Goal: Task Accomplishment & Management: Complete application form

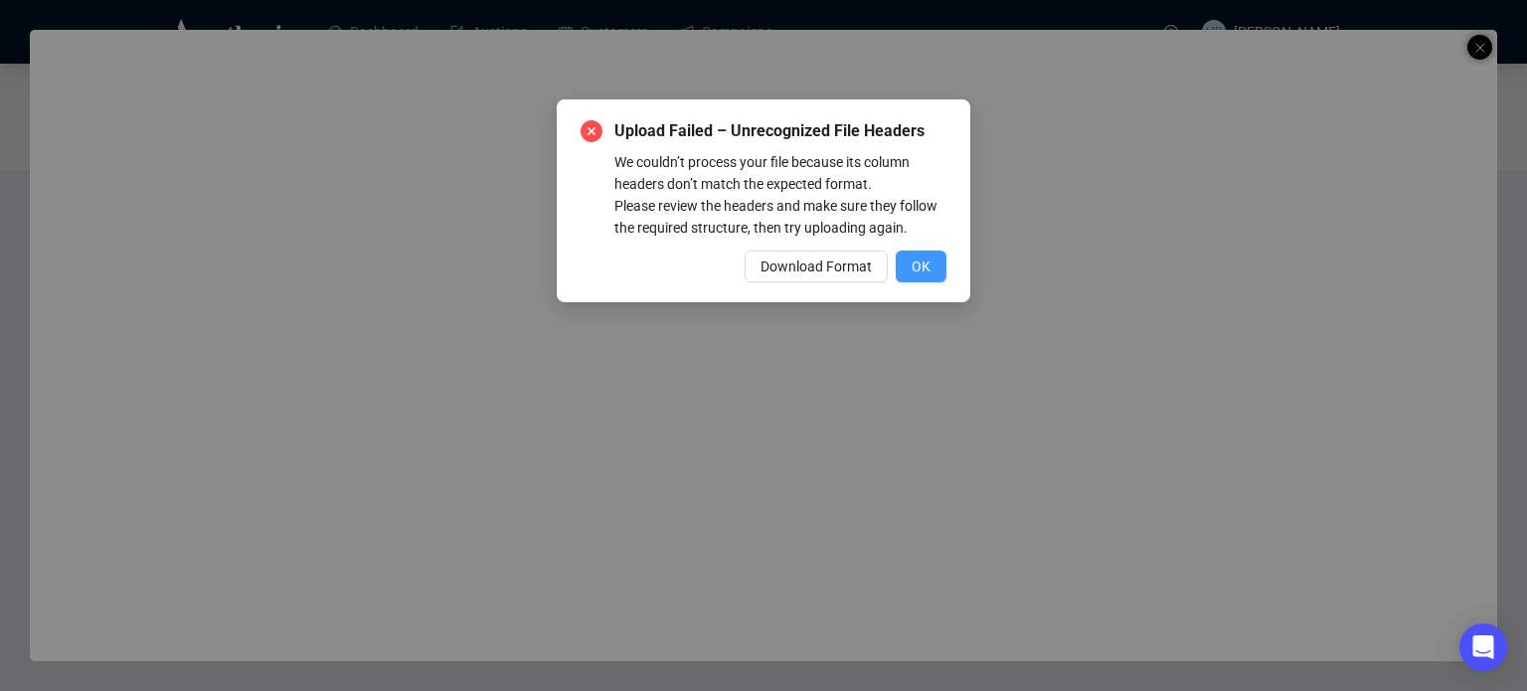
click at [916, 263] on span "OK" at bounding box center [921, 267] width 19 height 22
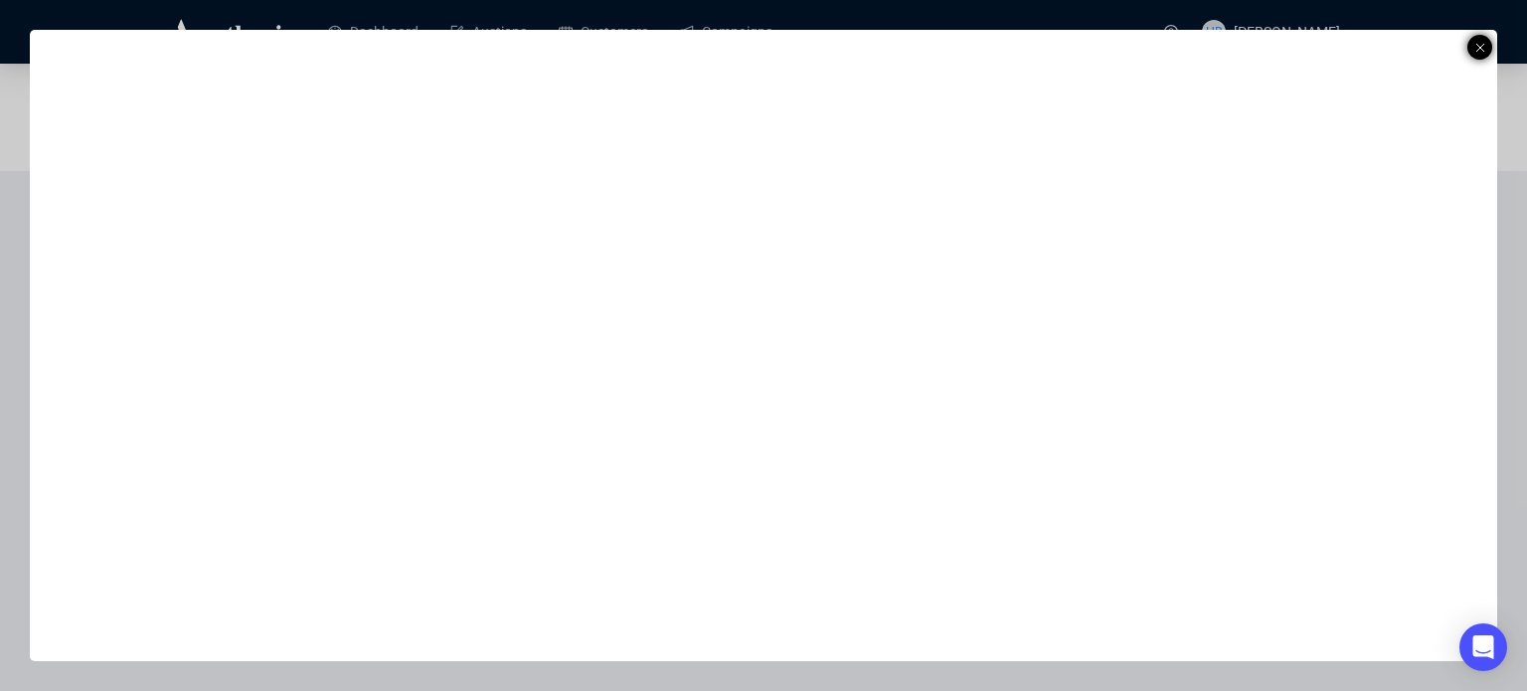
click at [1487, 45] on div at bounding box center [1480, 47] width 25 height 25
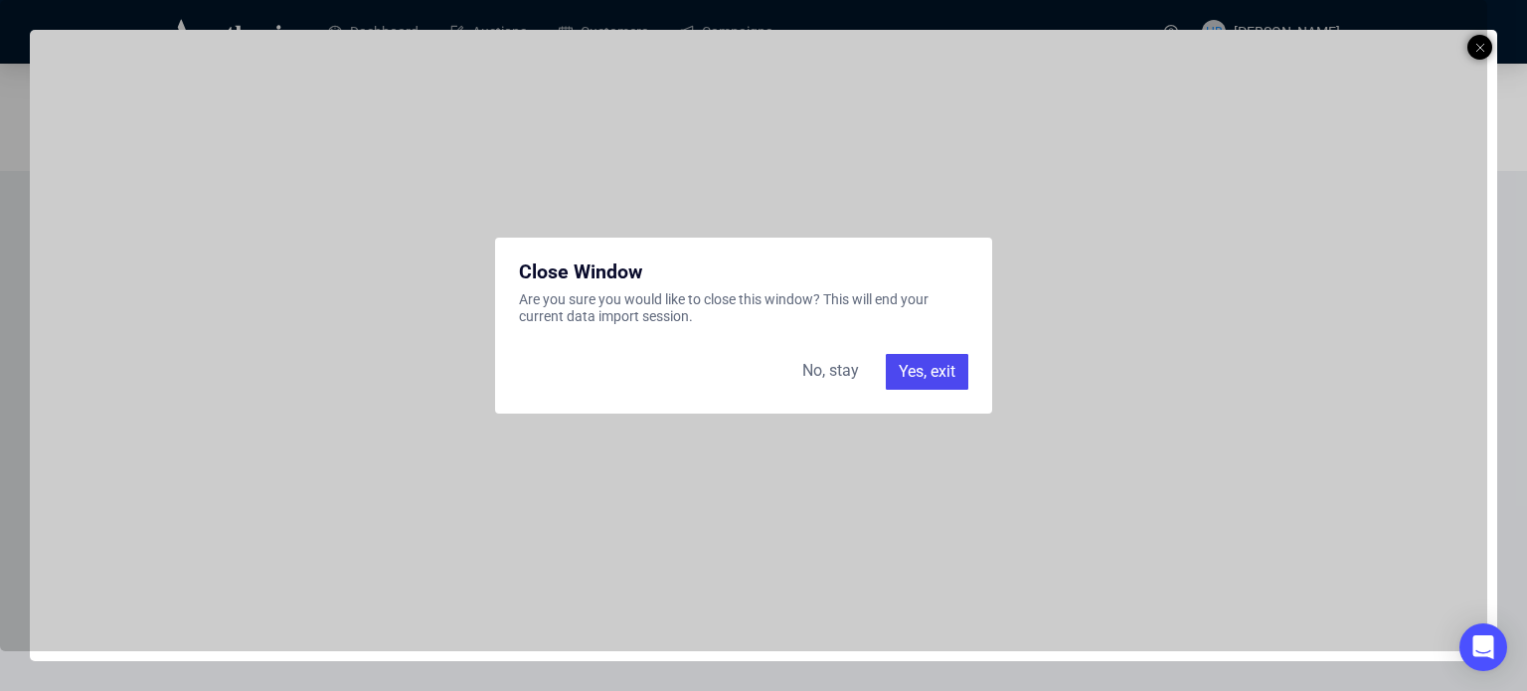
click at [937, 382] on div "Yes, exit" at bounding box center [927, 372] width 83 height 36
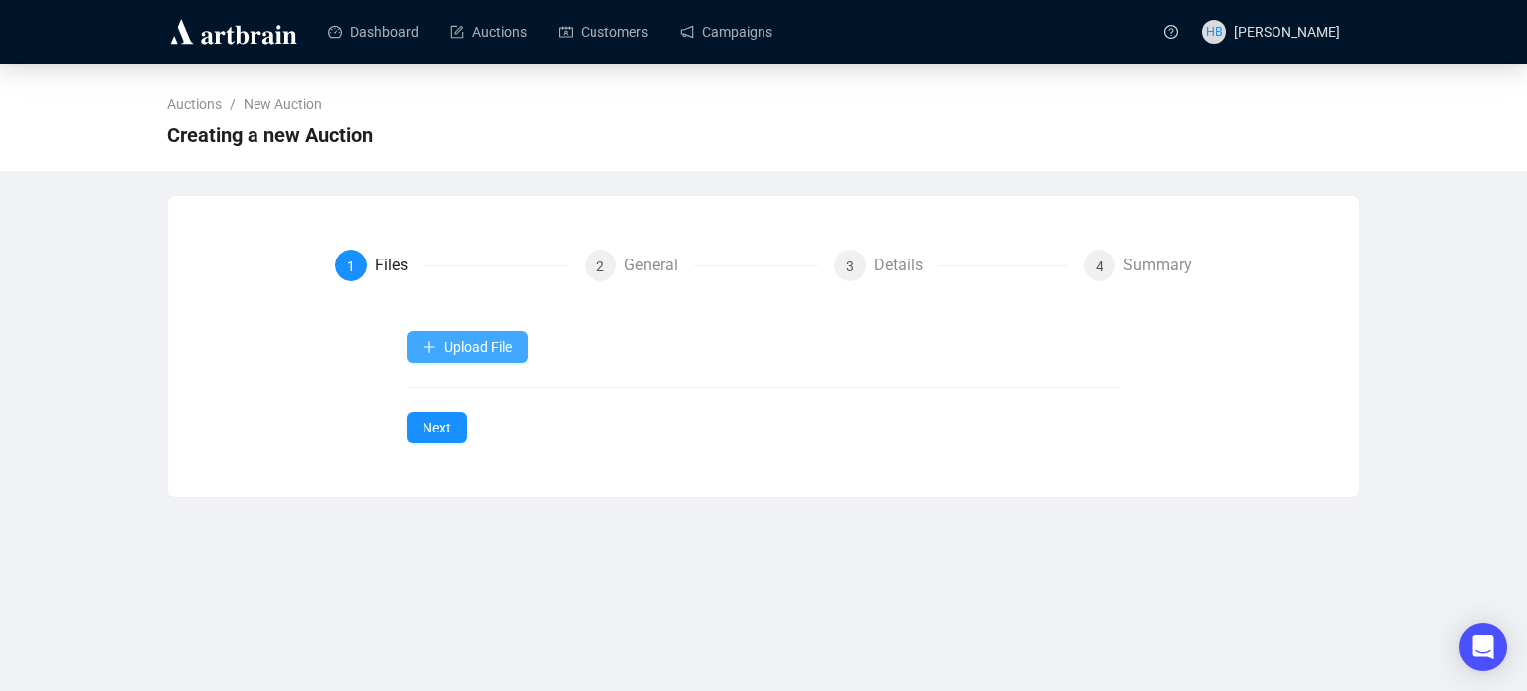
click at [493, 332] on button "Upload File" at bounding box center [467, 347] width 121 height 32
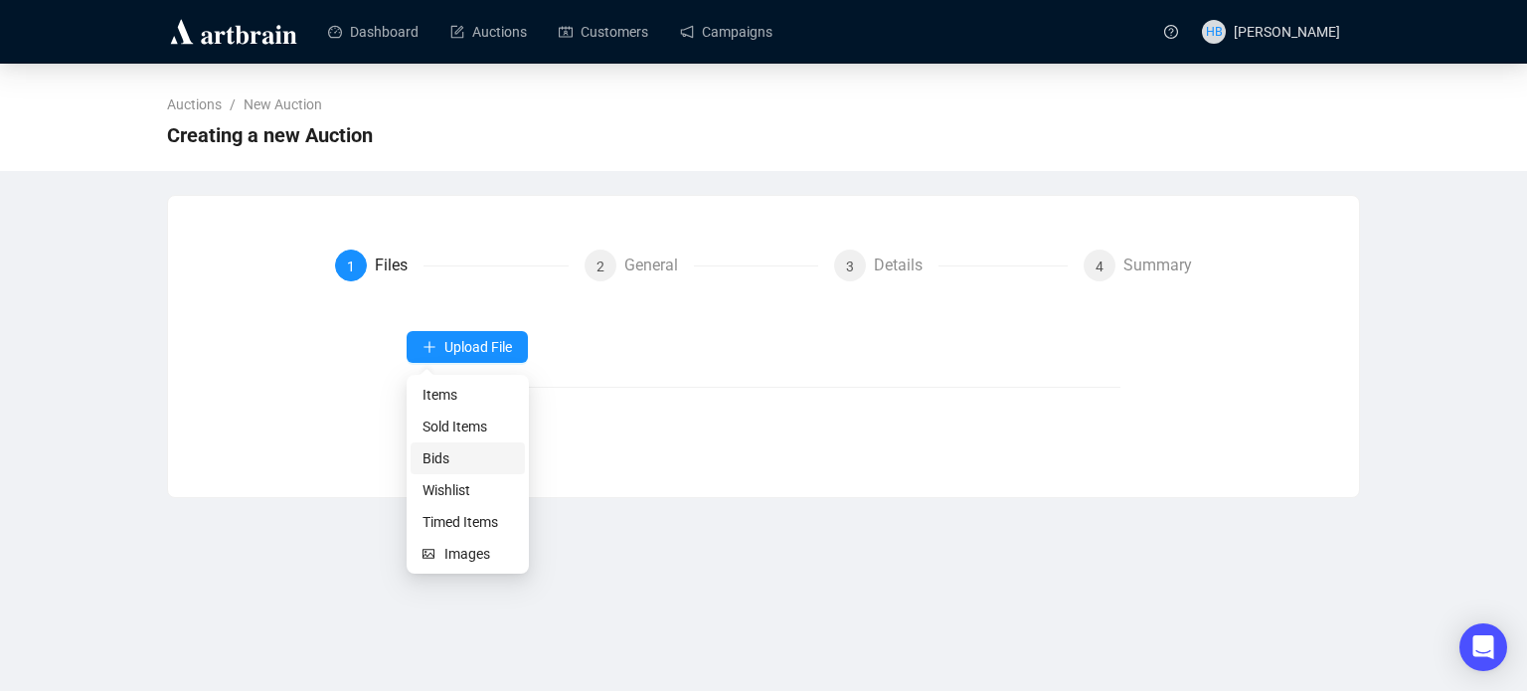
click at [446, 455] on span "Bids" at bounding box center [468, 458] width 90 height 22
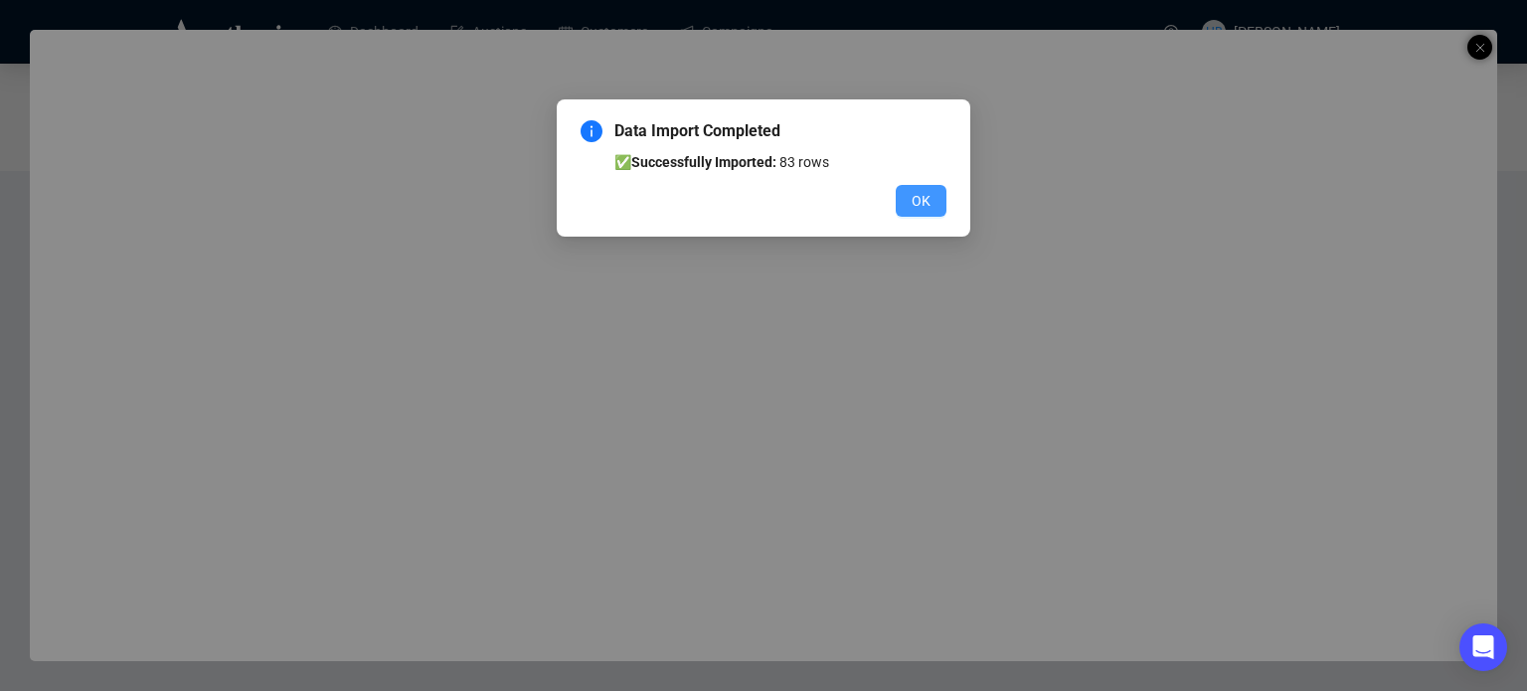
click at [921, 213] on button "OK" at bounding box center [921, 201] width 51 height 32
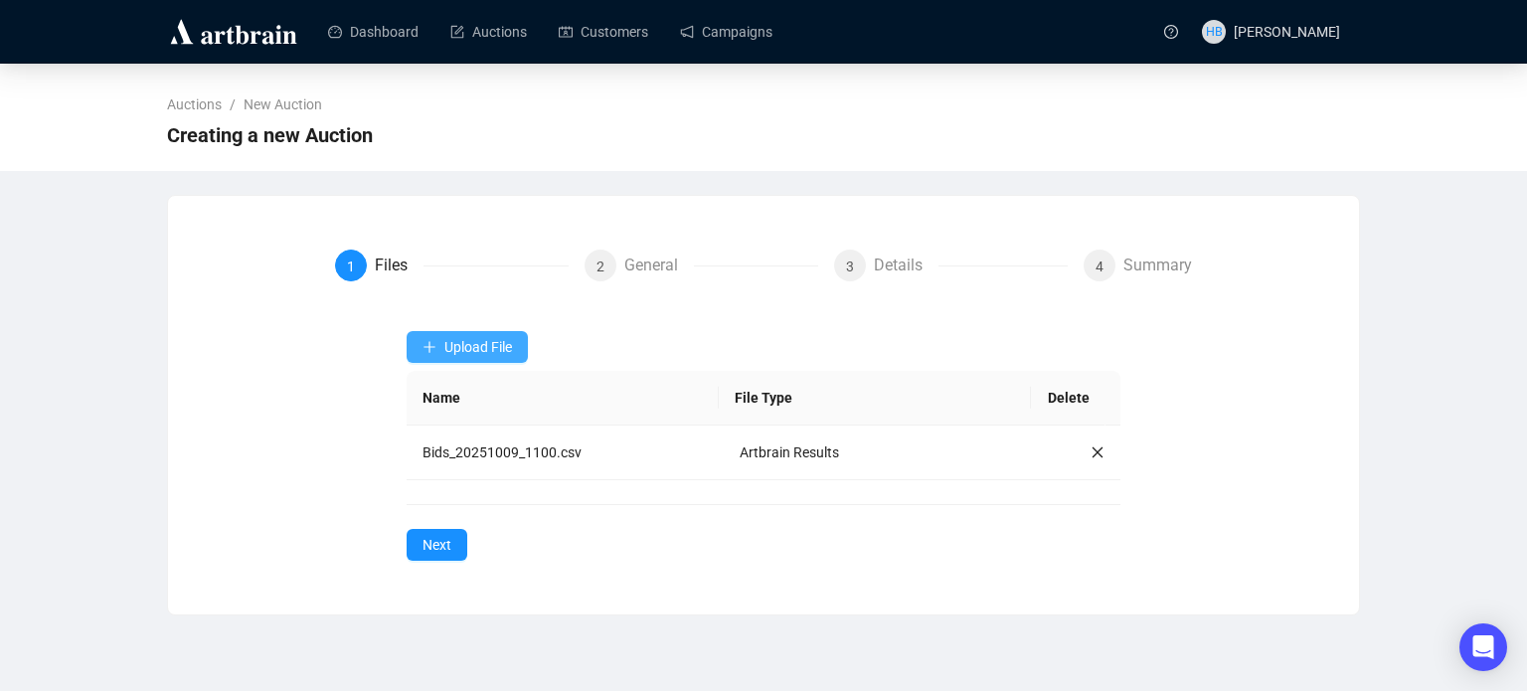
click at [485, 339] on span "Upload File" at bounding box center [479, 347] width 68 height 16
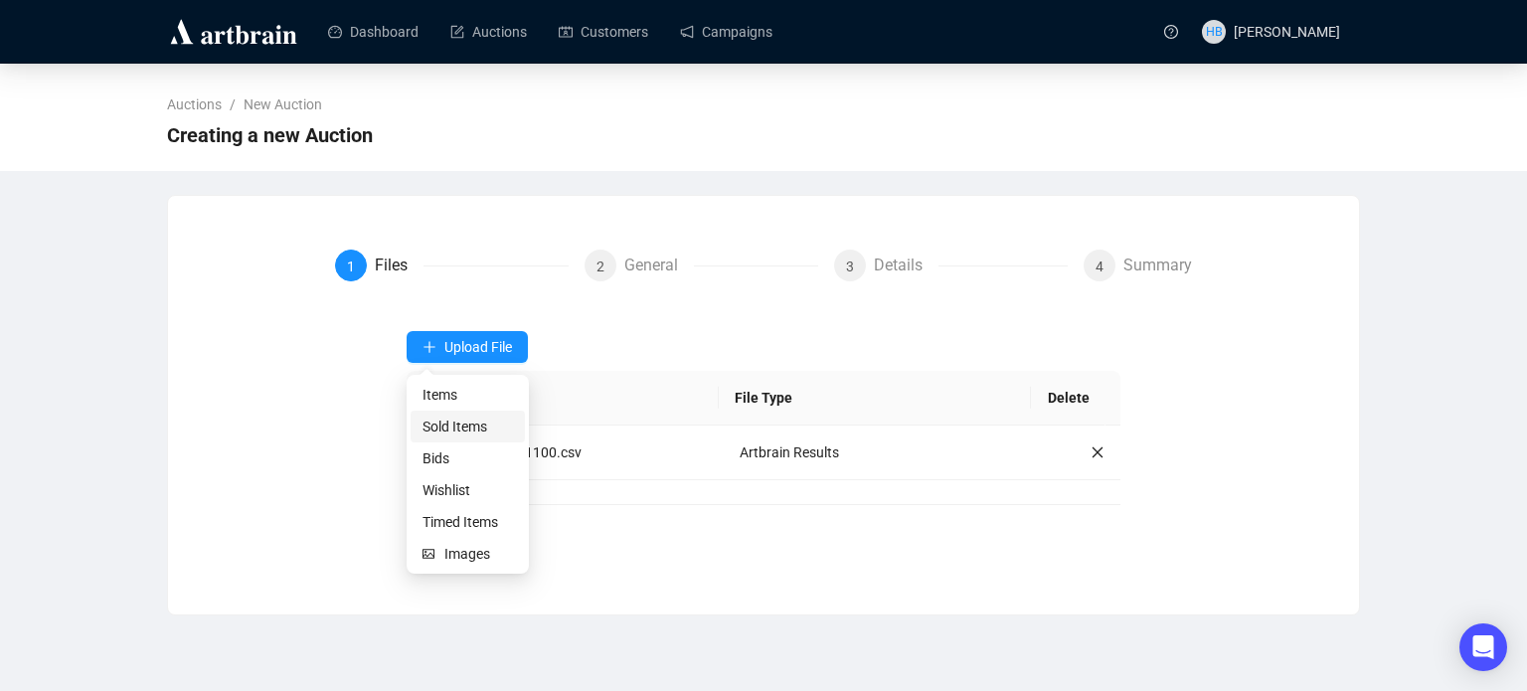
click at [467, 429] on span "Sold Items" at bounding box center [468, 427] width 90 height 22
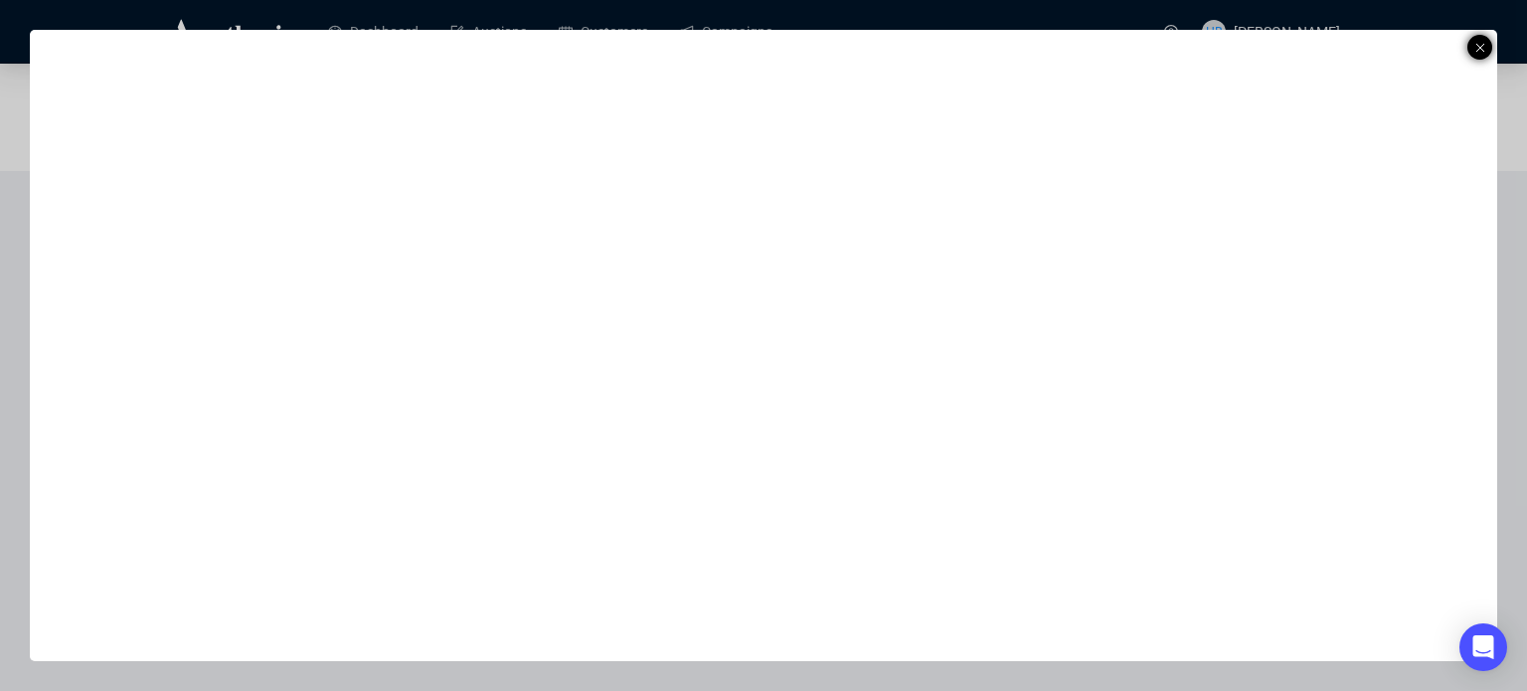
click at [1480, 47] on line at bounding box center [1481, 48] width 8 height 8
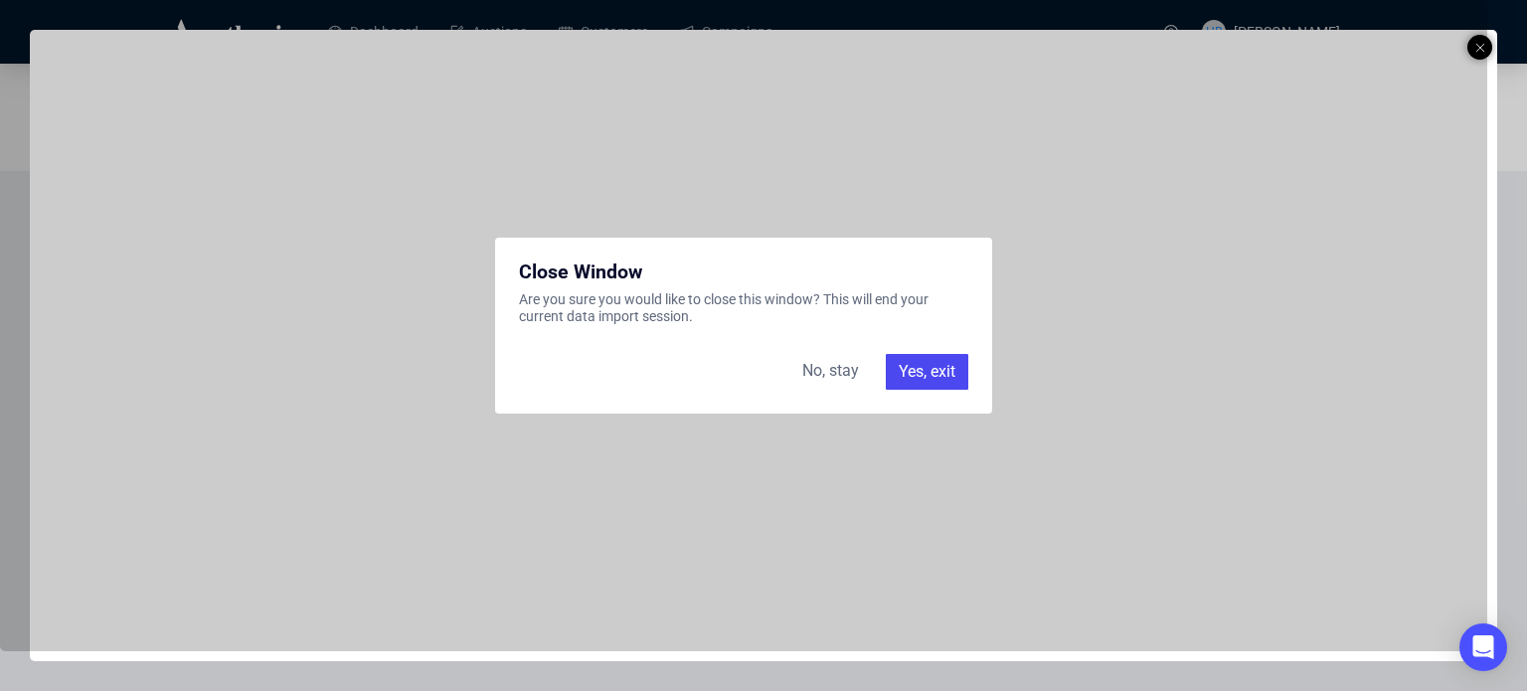
click at [923, 362] on div "Yes, exit" at bounding box center [927, 372] width 83 height 36
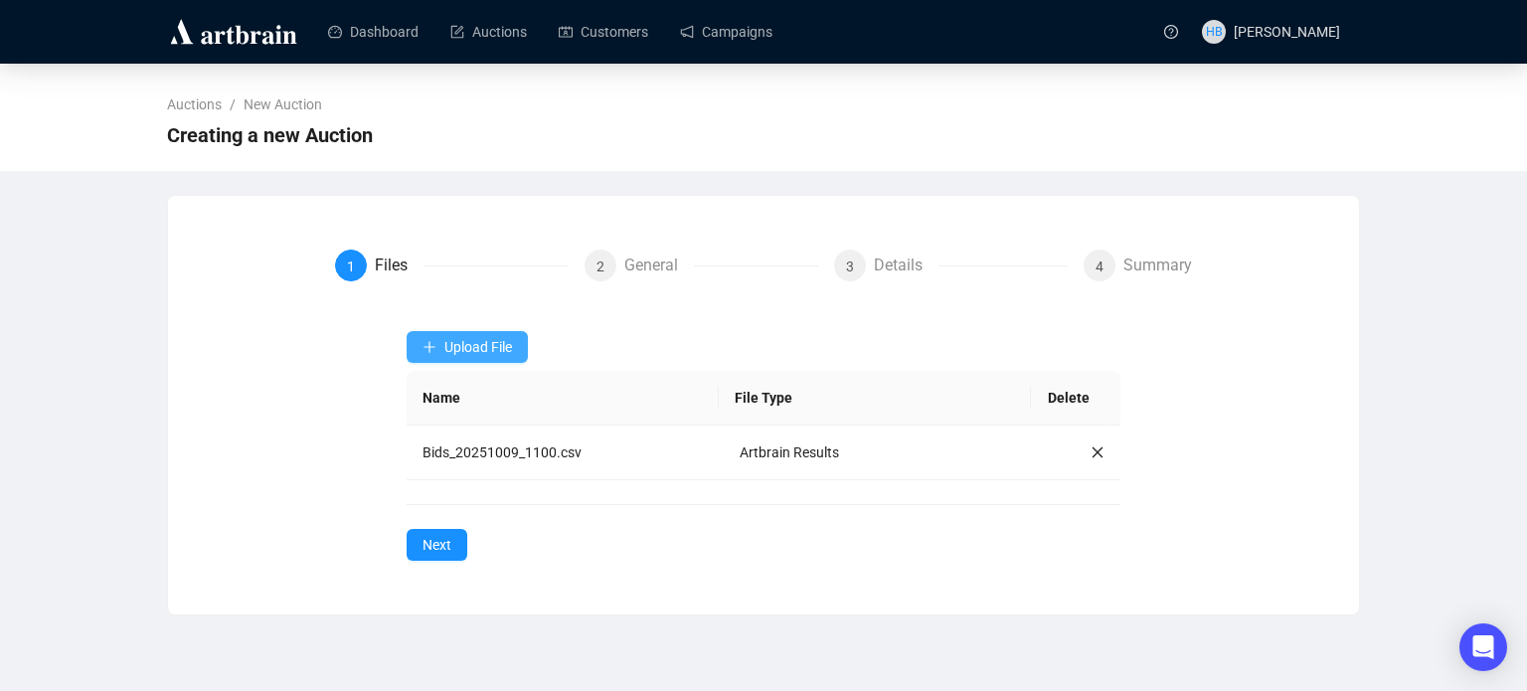
click at [466, 347] on span "Upload File" at bounding box center [479, 347] width 68 height 16
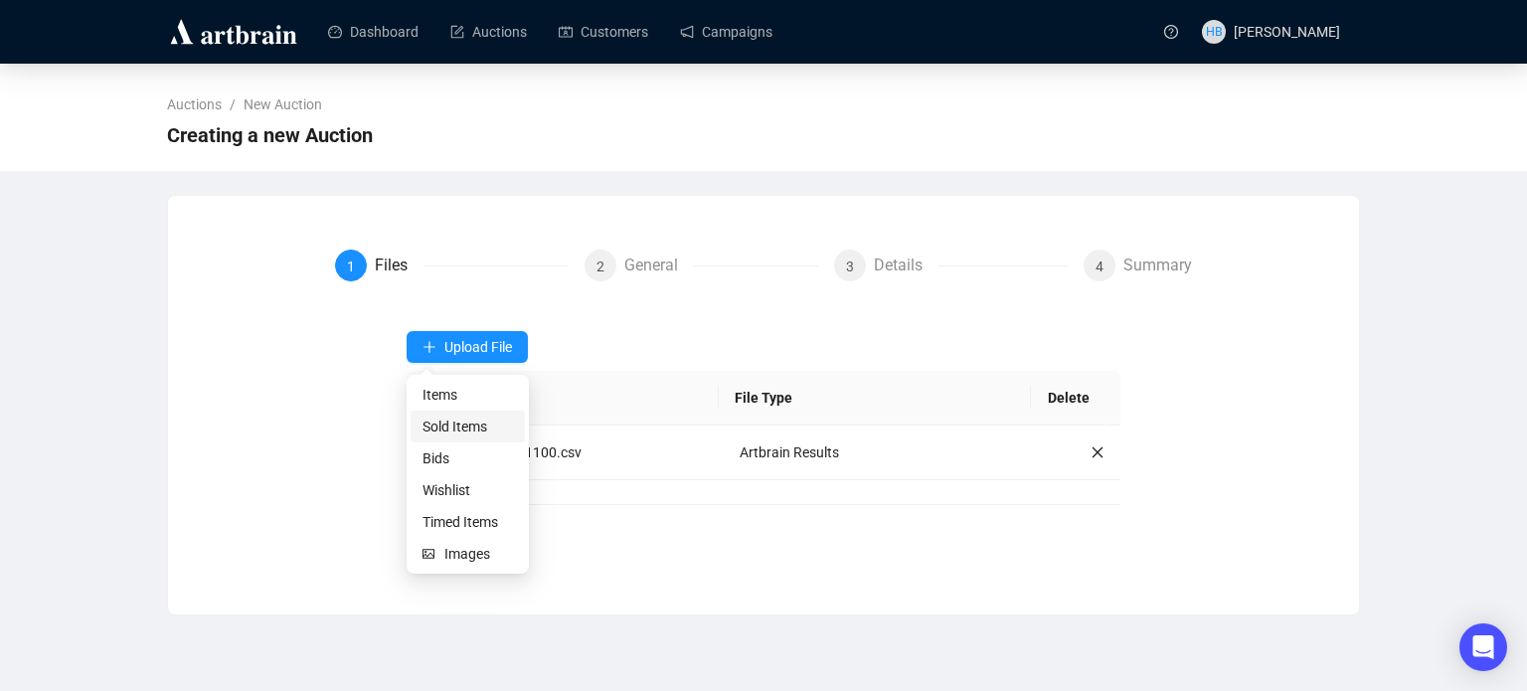
click at [465, 428] on span "Sold Items" at bounding box center [468, 427] width 90 height 22
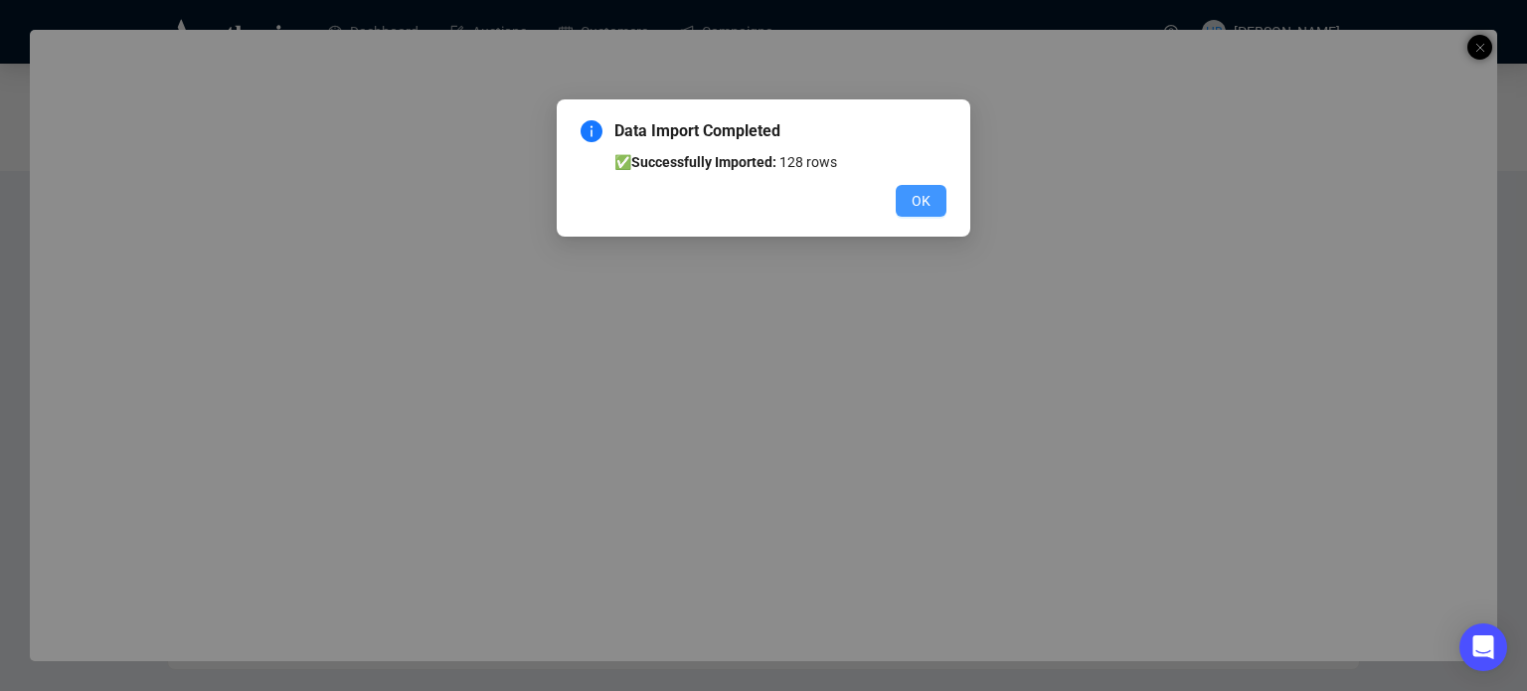
click at [935, 206] on button "OK" at bounding box center [921, 201] width 51 height 32
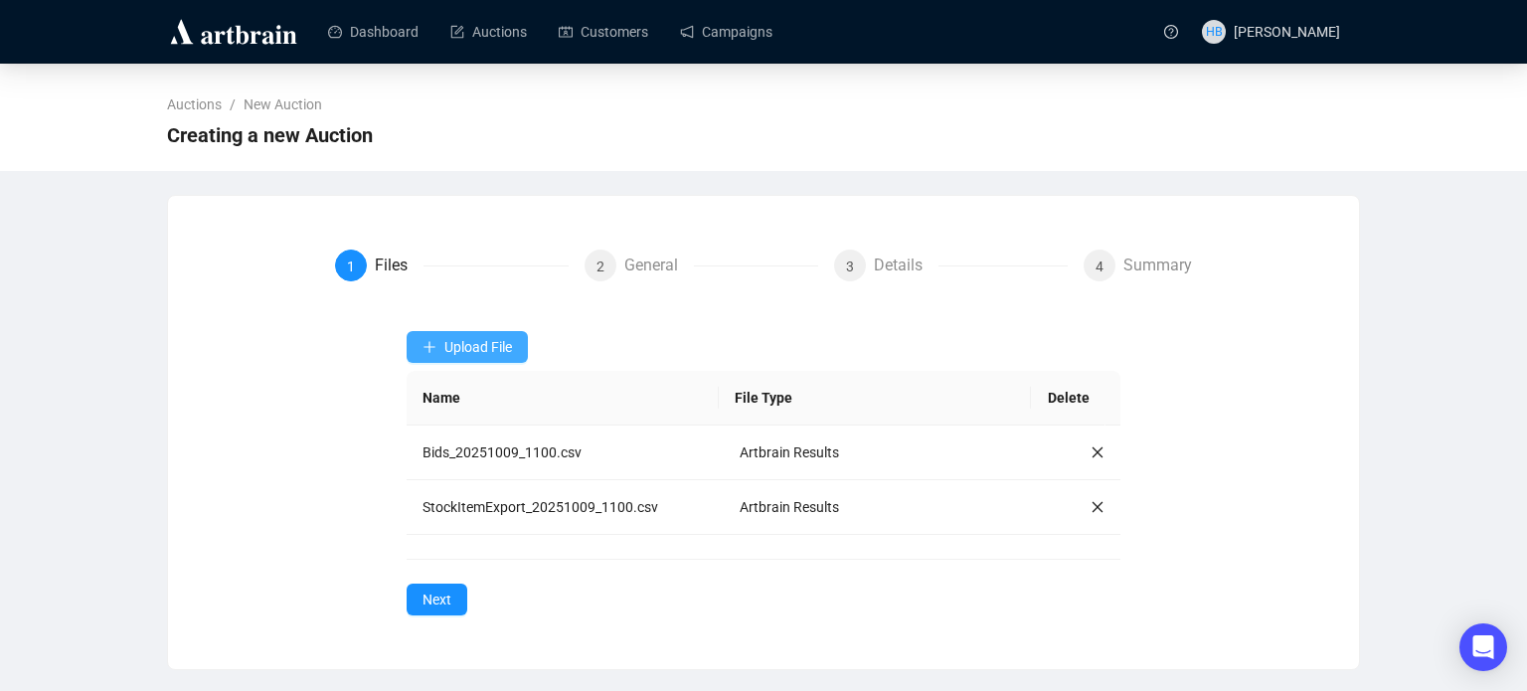
click at [475, 345] on span "Upload File" at bounding box center [479, 347] width 68 height 16
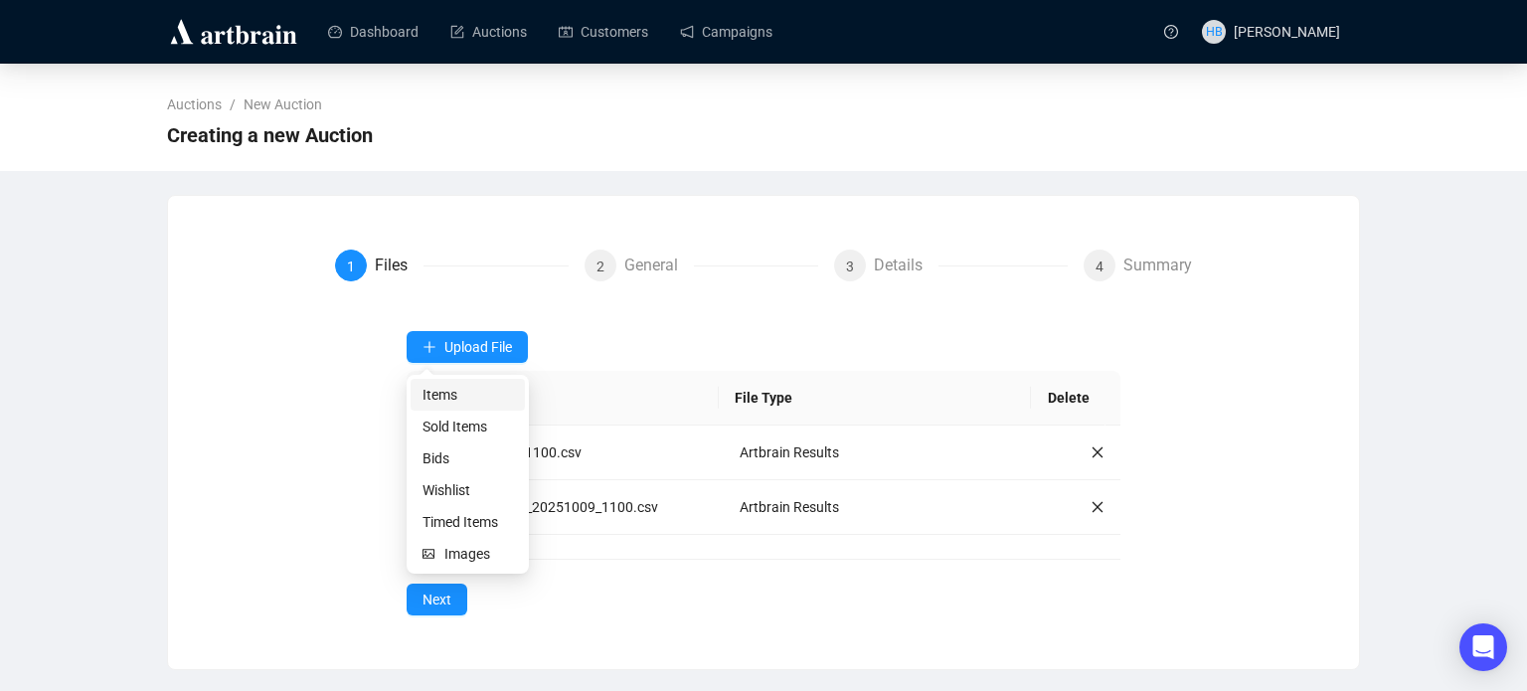
click at [488, 386] on span "Items" at bounding box center [468, 395] width 90 height 22
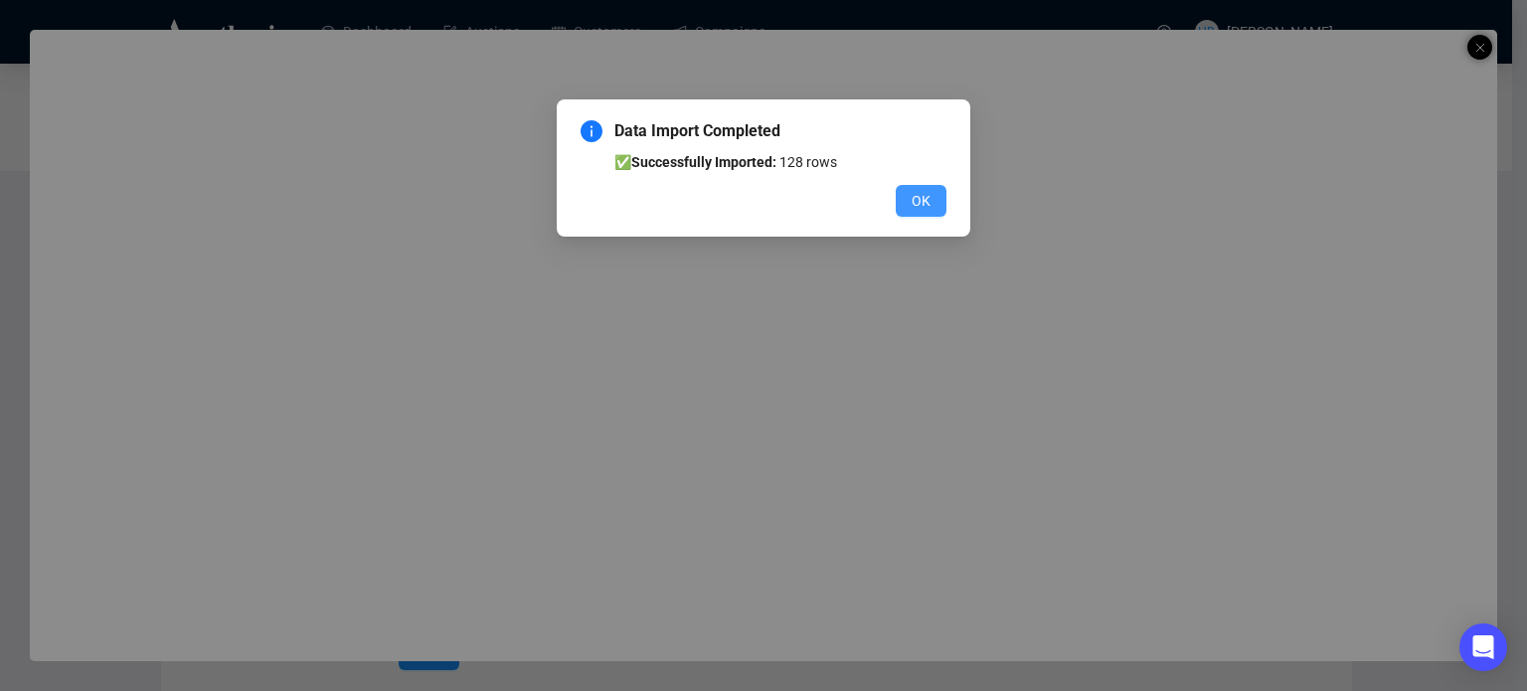
click at [907, 205] on button "OK" at bounding box center [921, 201] width 51 height 32
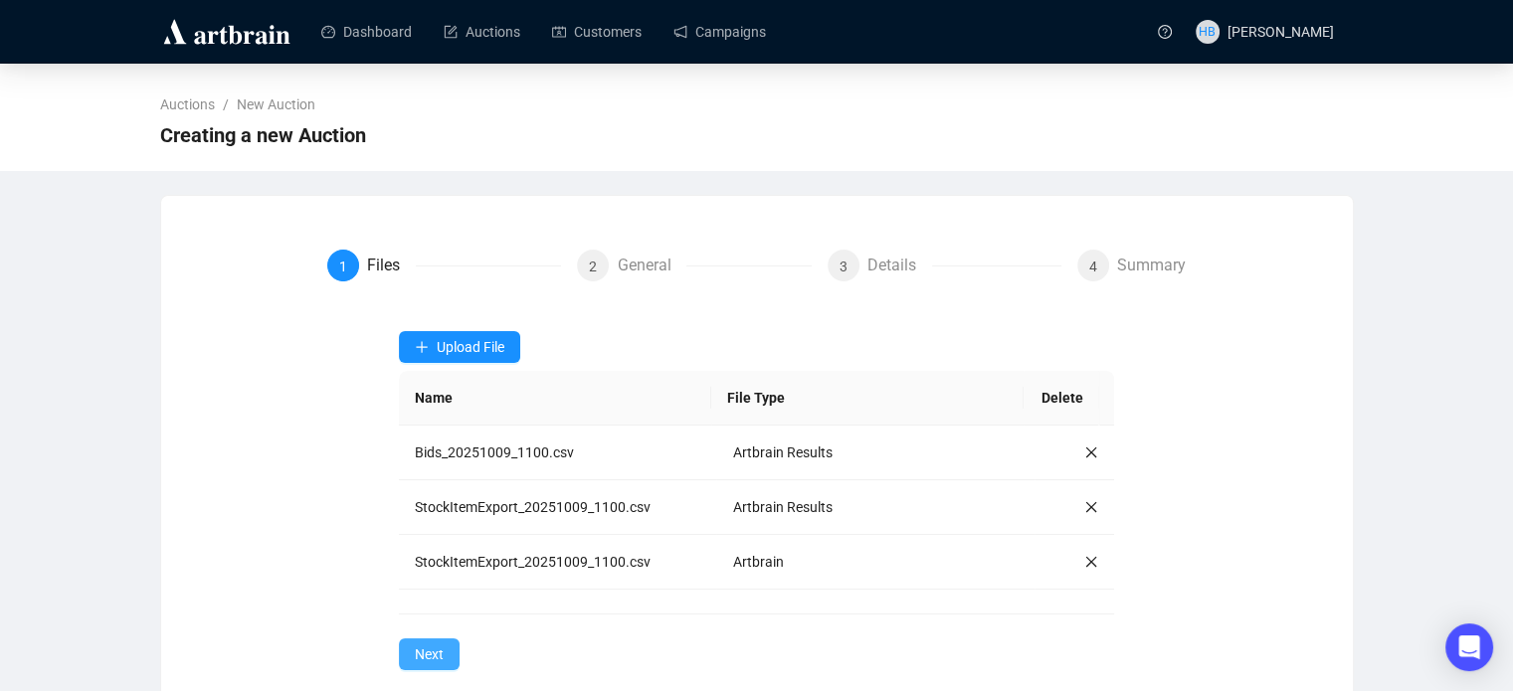
click at [443, 647] on span "Next" at bounding box center [429, 654] width 29 height 22
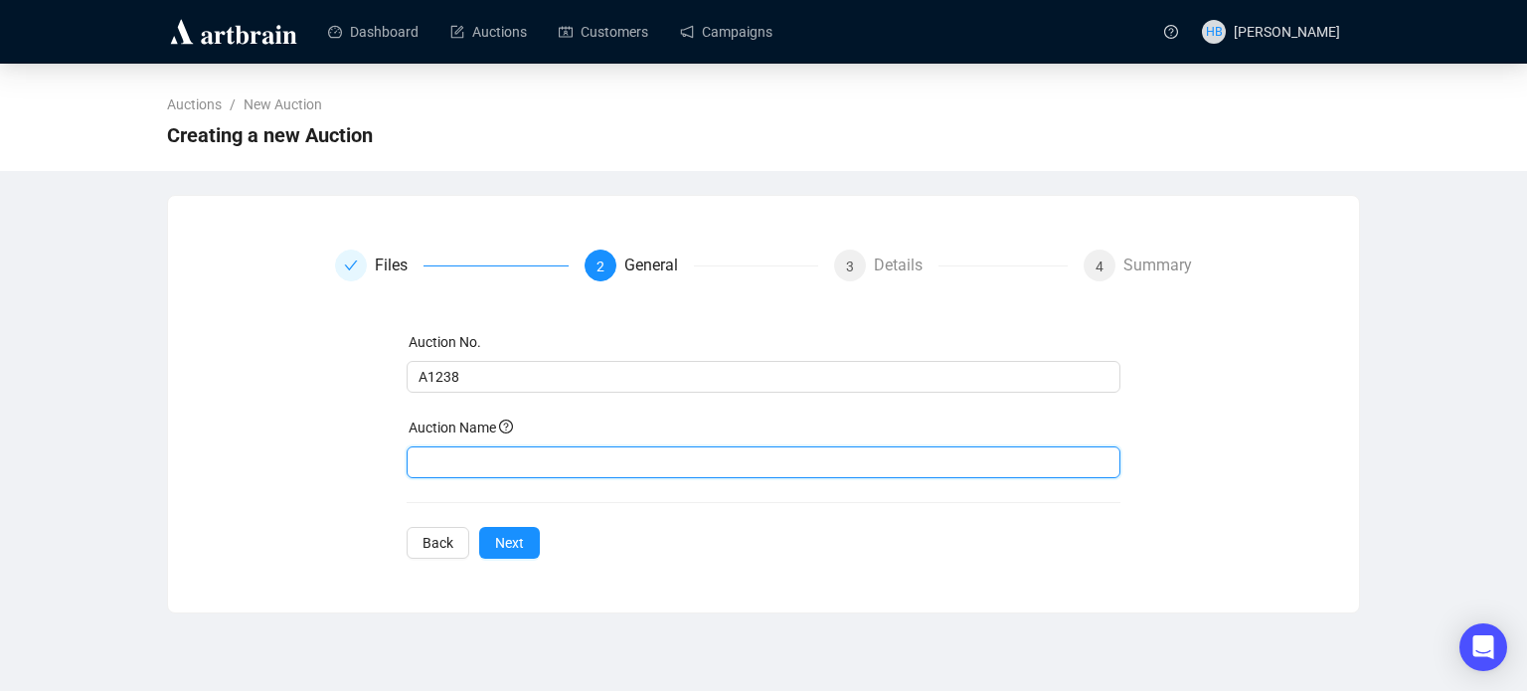
click at [446, 459] on input "text" at bounding box center [764, 463] width 715 height 32
type input "Open House"
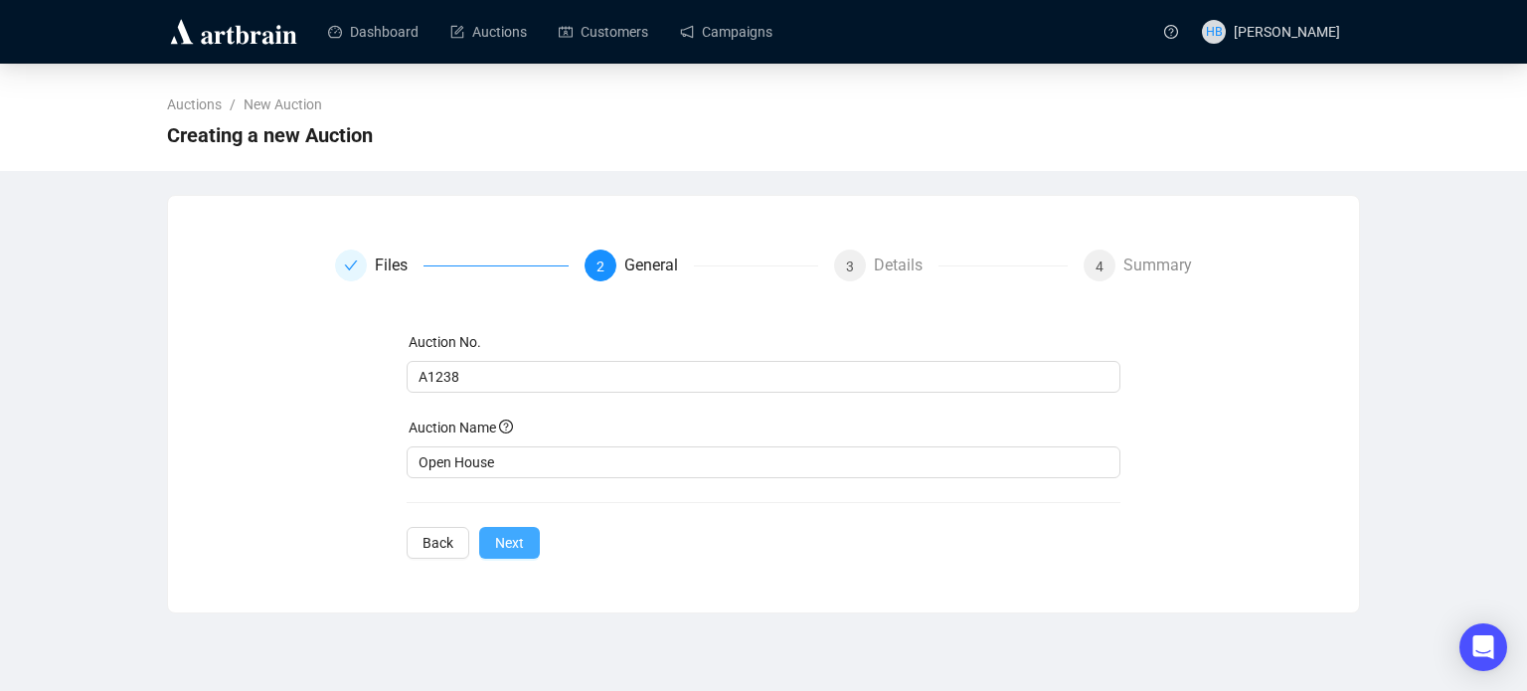
click at [521, 536] on button "Next" at bounding box center [509, 543] width 61 height 32
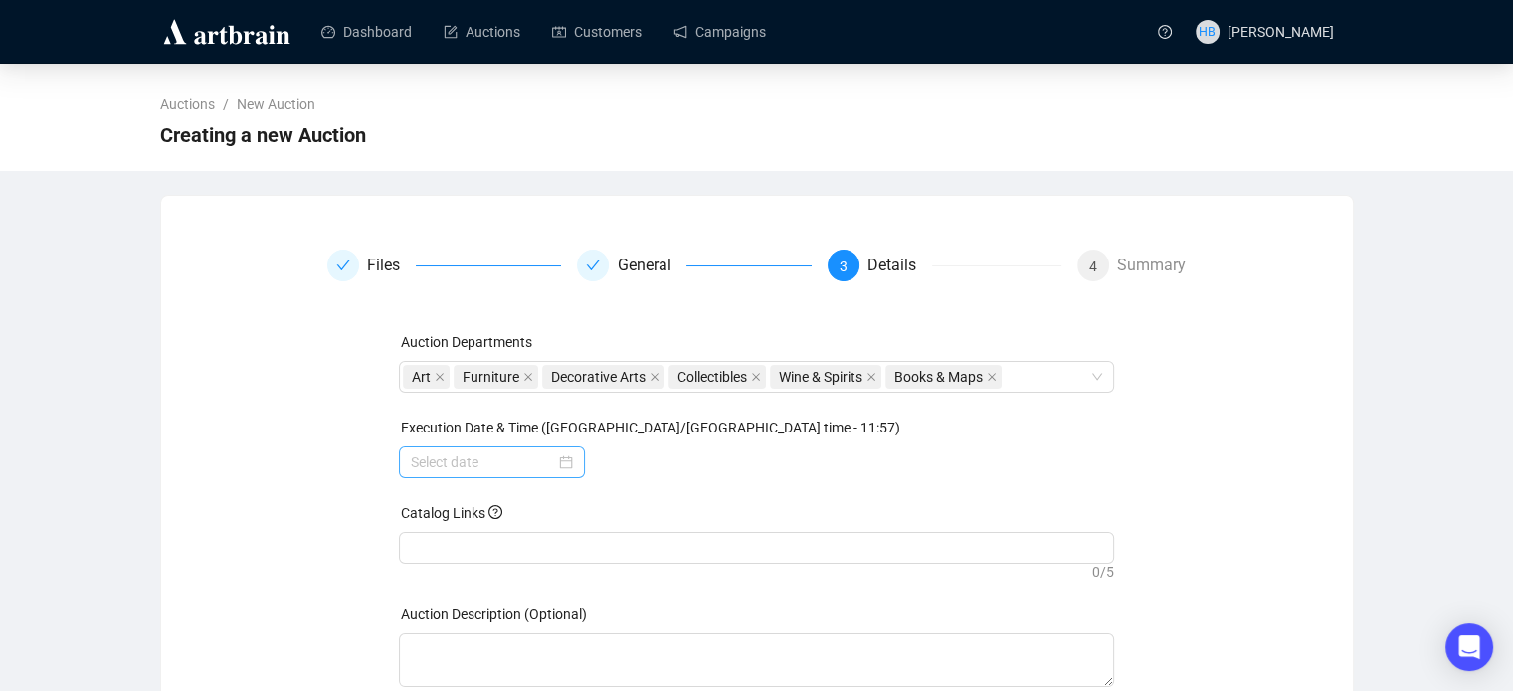
scroll to position [131, 0]
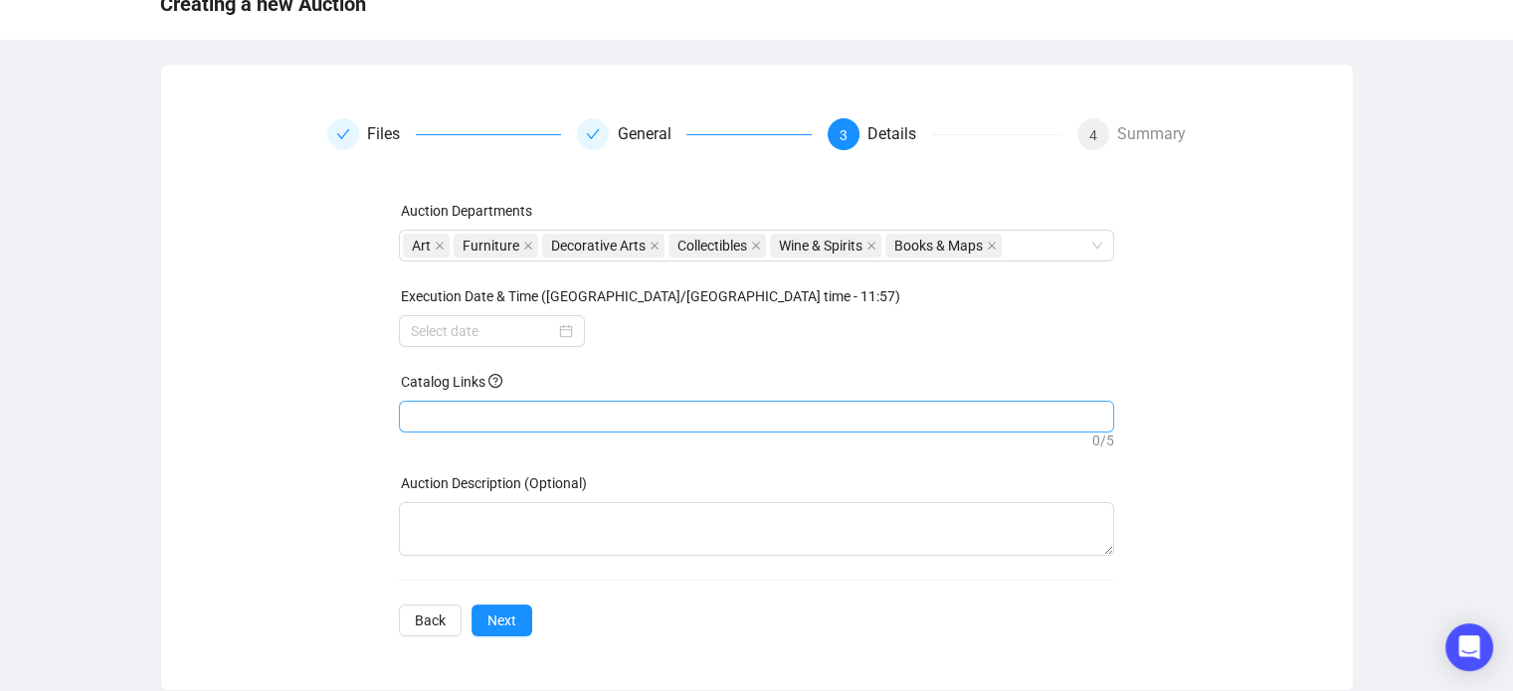
click at [447, 429] on div at bounding box center [756, 417] width 707 height 28
paste input "[URL][DOMAIN_NAME]"
type input "[URL][DOMAIN_NAME]"
click at [476, 341] on input at bounding box center [483, 331] width 144 height 22
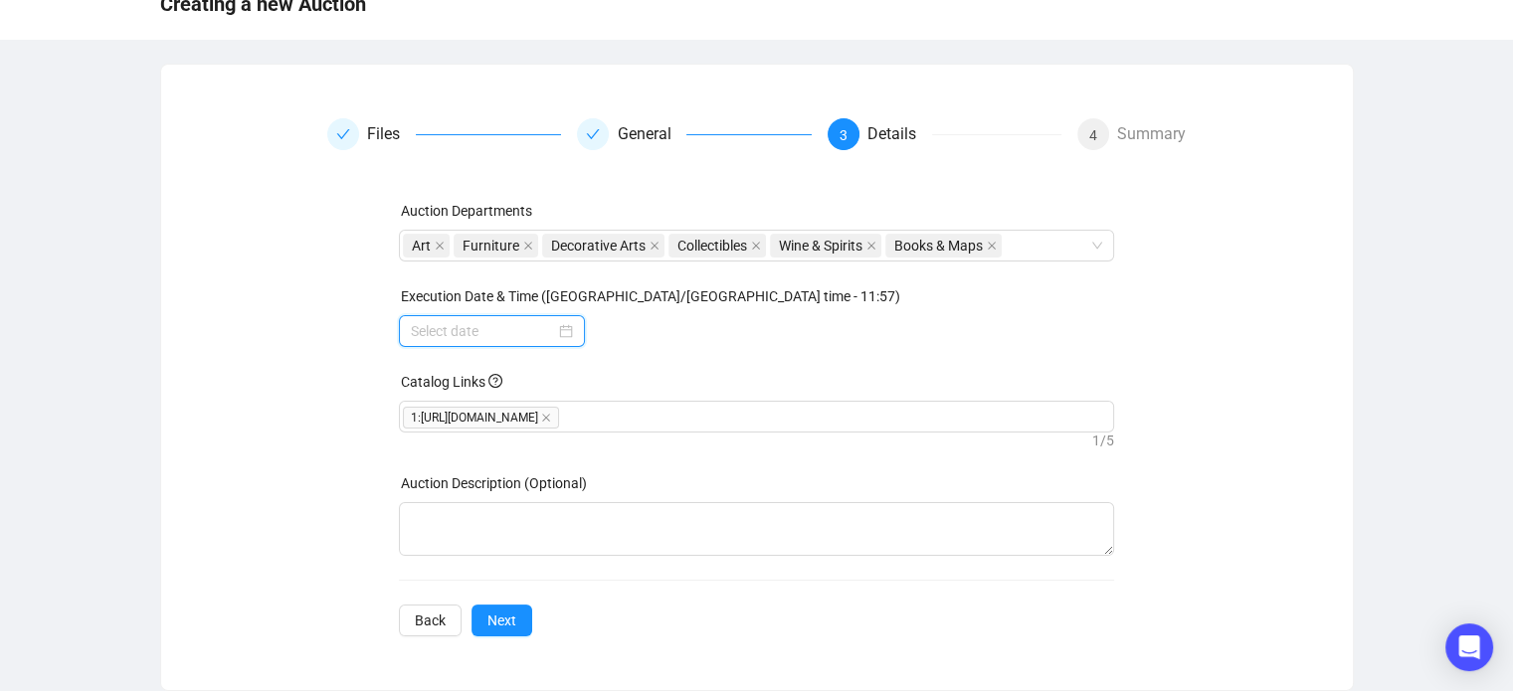
click at [525, 337] on input at bounding box center [483, 331] width 144 height 22
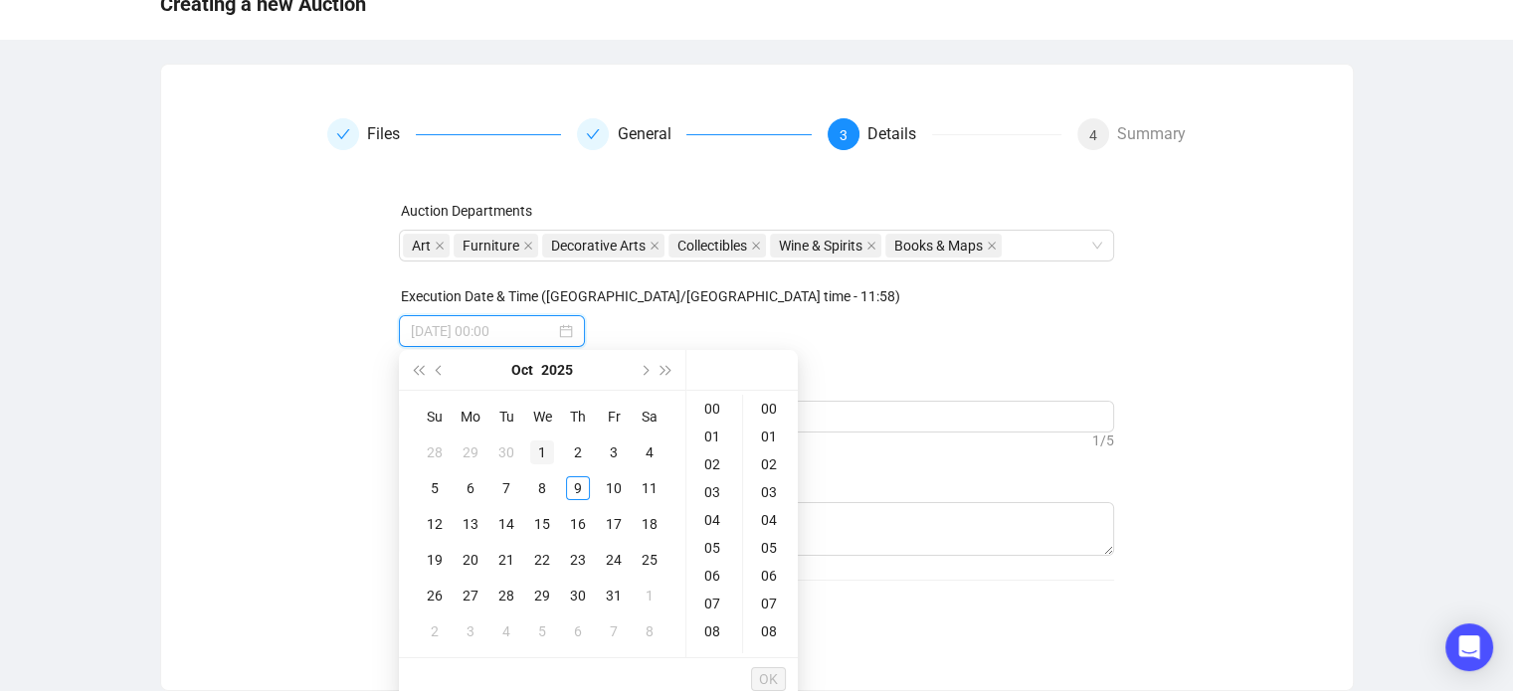
type input "[DATE] 00:00"
click at [442, 369] on span "Previous month (PageUp)" at bounding box center [441, 370] width 10 height 10
click at [503, 587] on div "30" at bounding box center [506, 596] width 24 height 24
click at [710, 503] on div "17" at bounding box center [714, 502] width 48 height 28
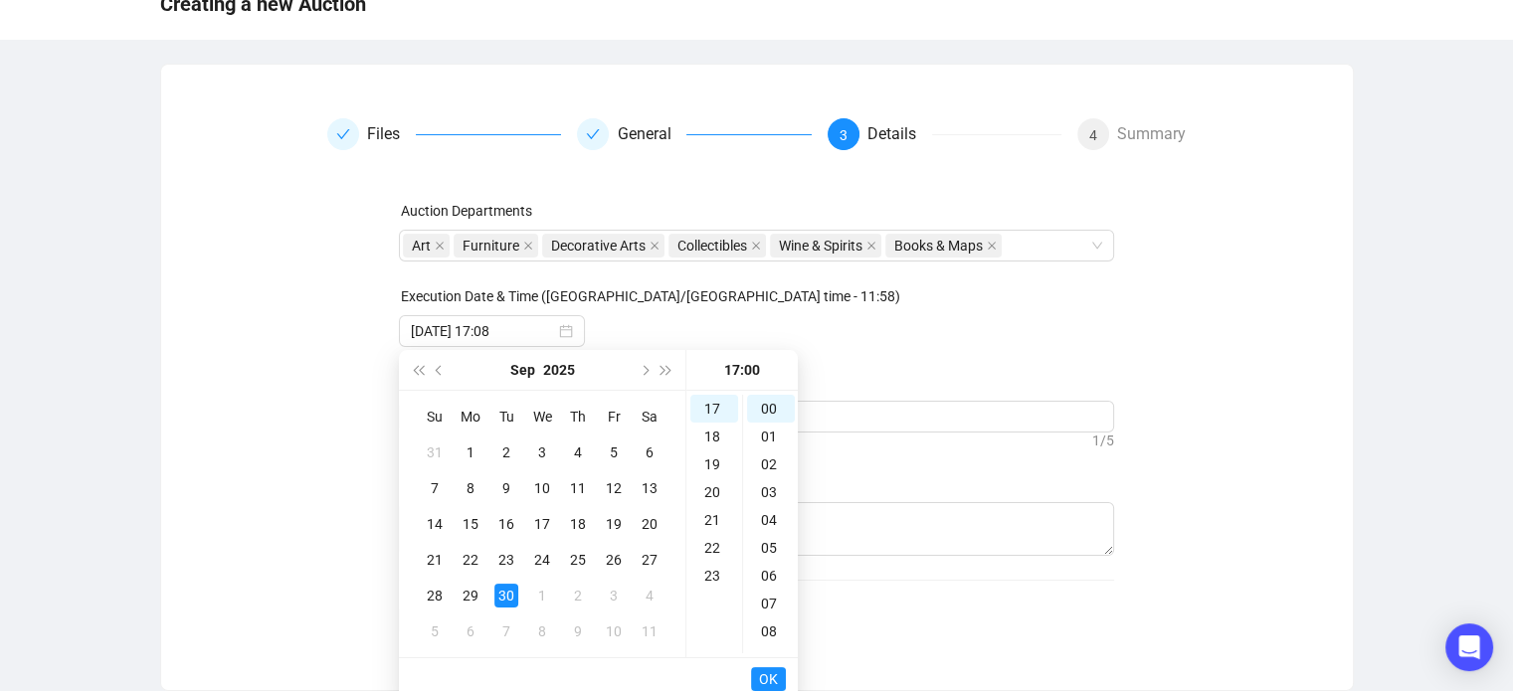
type input "[DATE] 17:00"
click at [771, 677] on span "OK" at bounding box center [768, 679] width 19 height 38
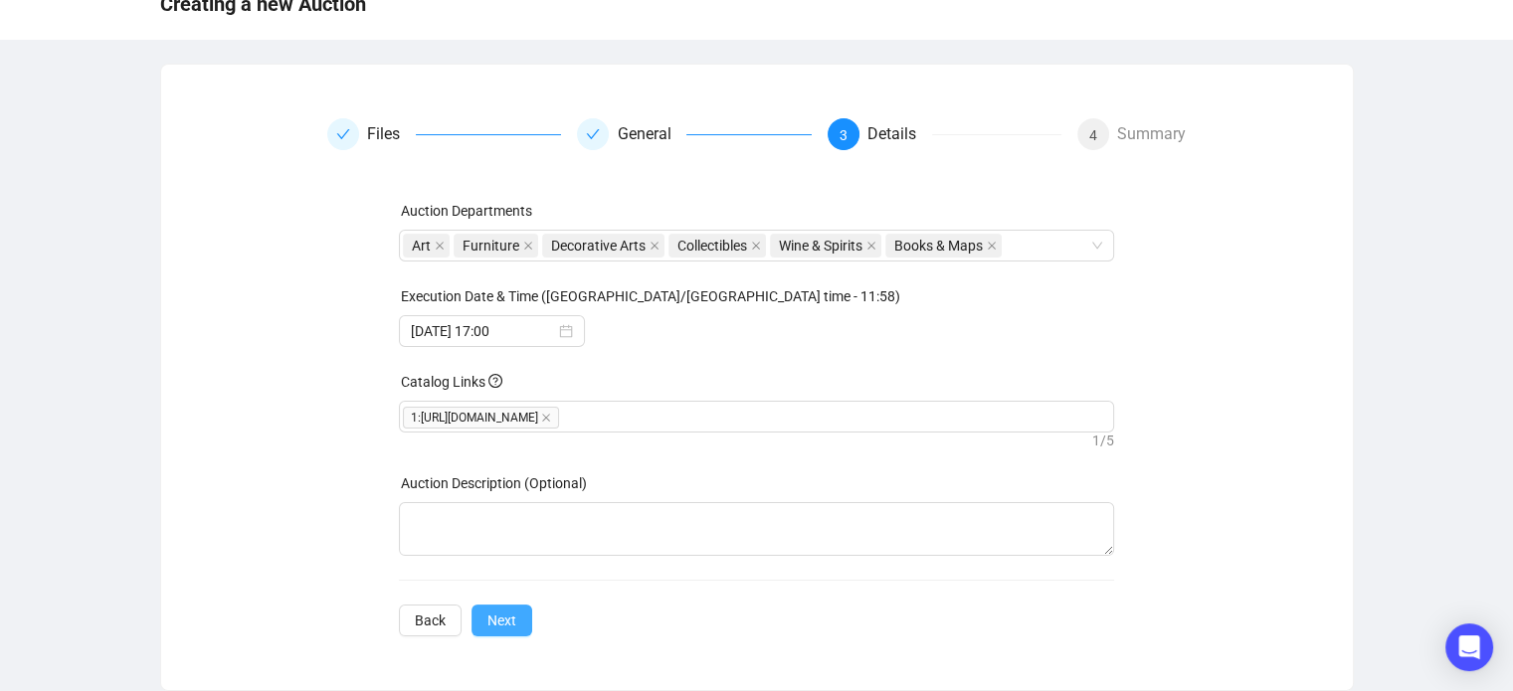
click at [500, 612] on span "Next" at bounding box center [501, 621] width 29 height 22
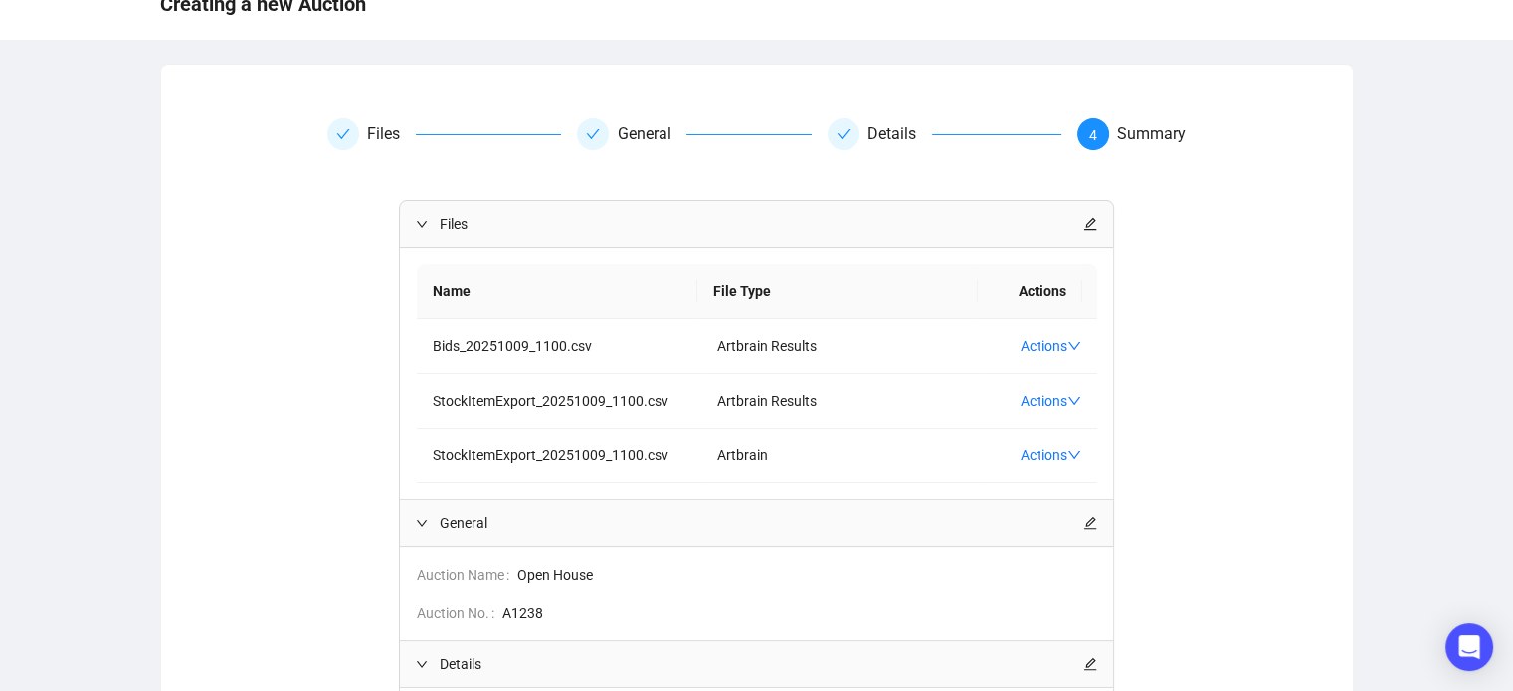
scroll to position [420, 0]
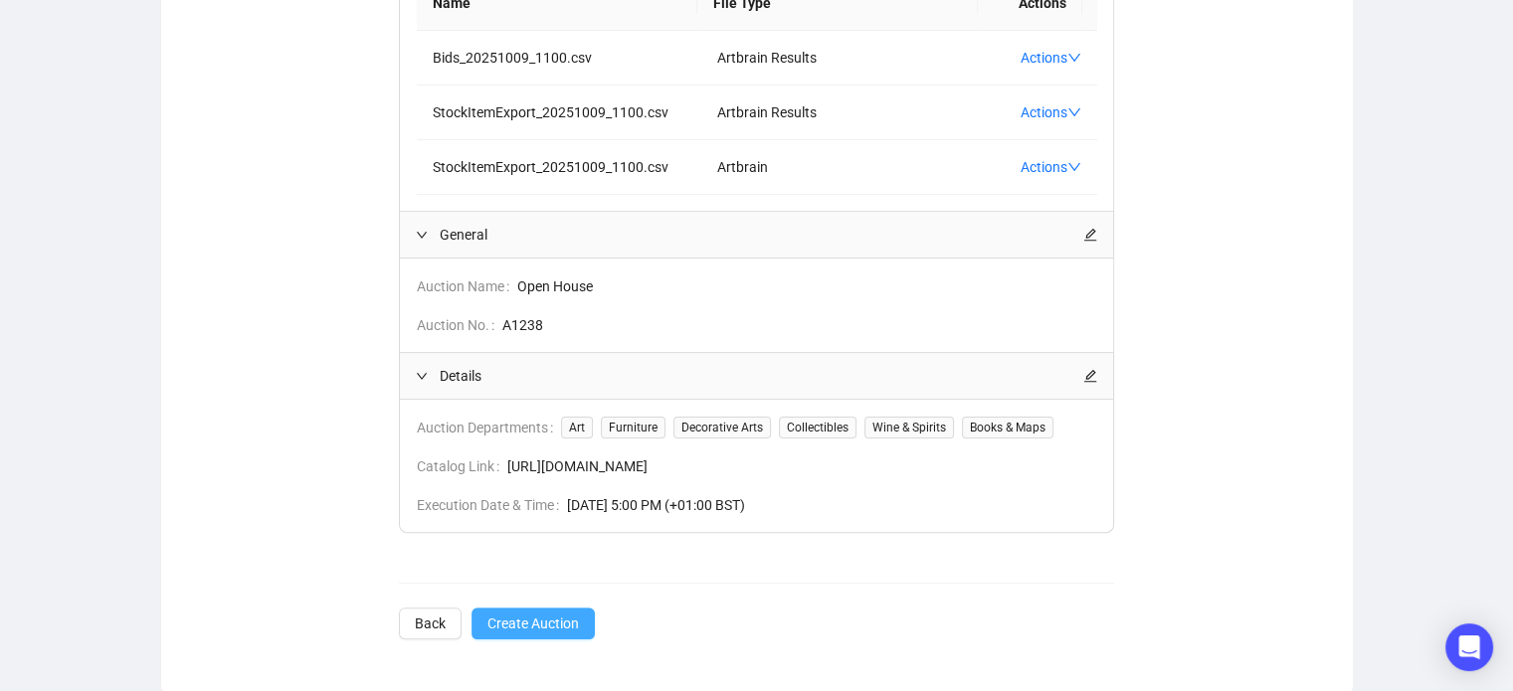
click at [522, 620] on span "Create Auction" at bounding box center [532, 624] width 91 height 22
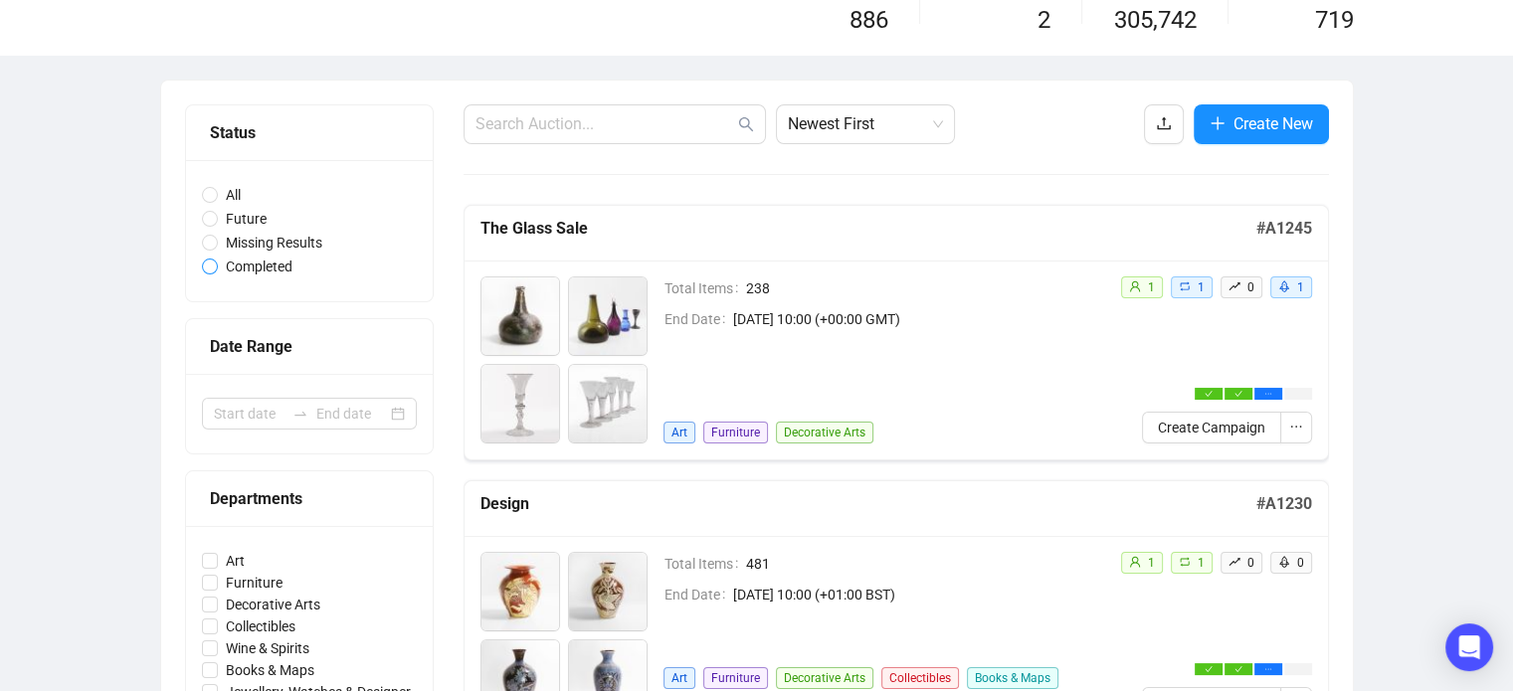
scroll to position [110, 0]
click at [1264, 130] on span "Create New" at bounding box center [1273, 124] width 80 height 25
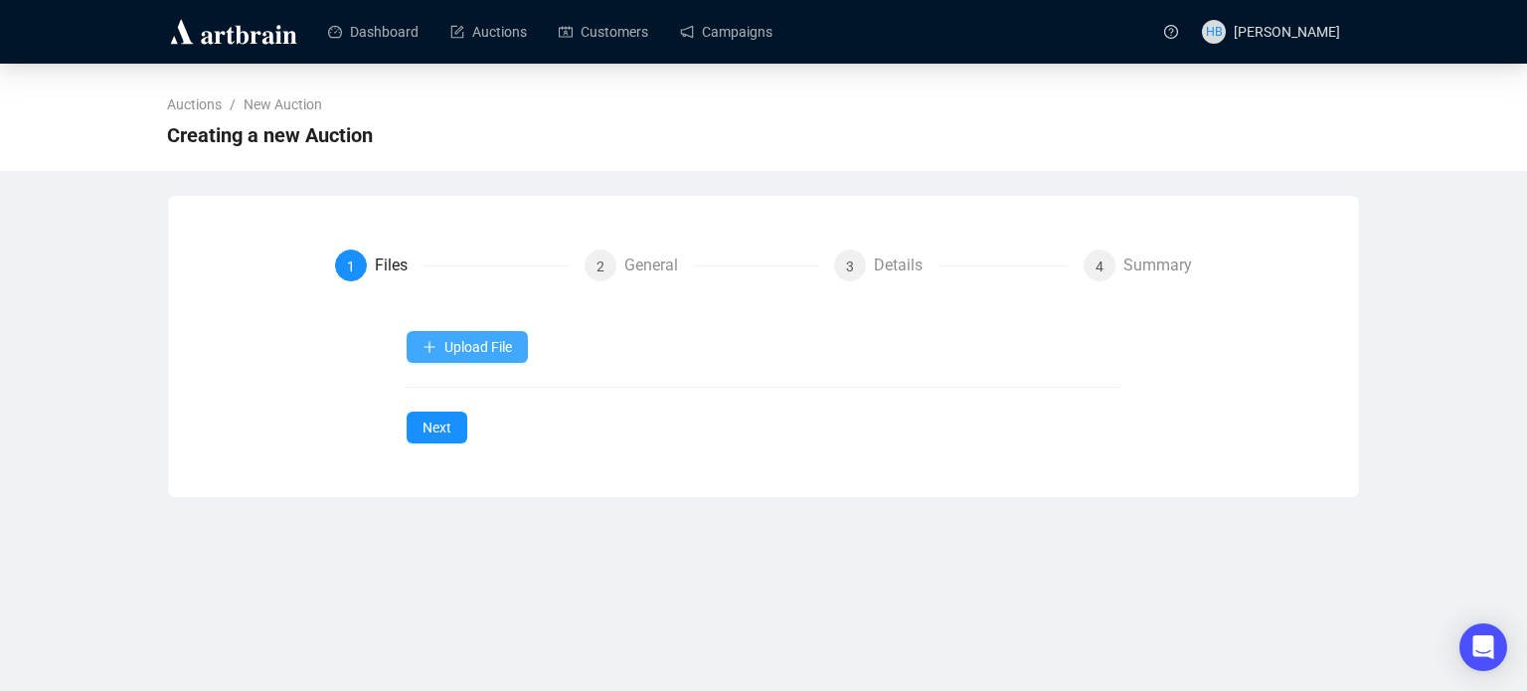
click at [502, 340] on span "Upload File" at bounding box center [479, 347] width 68 height 16
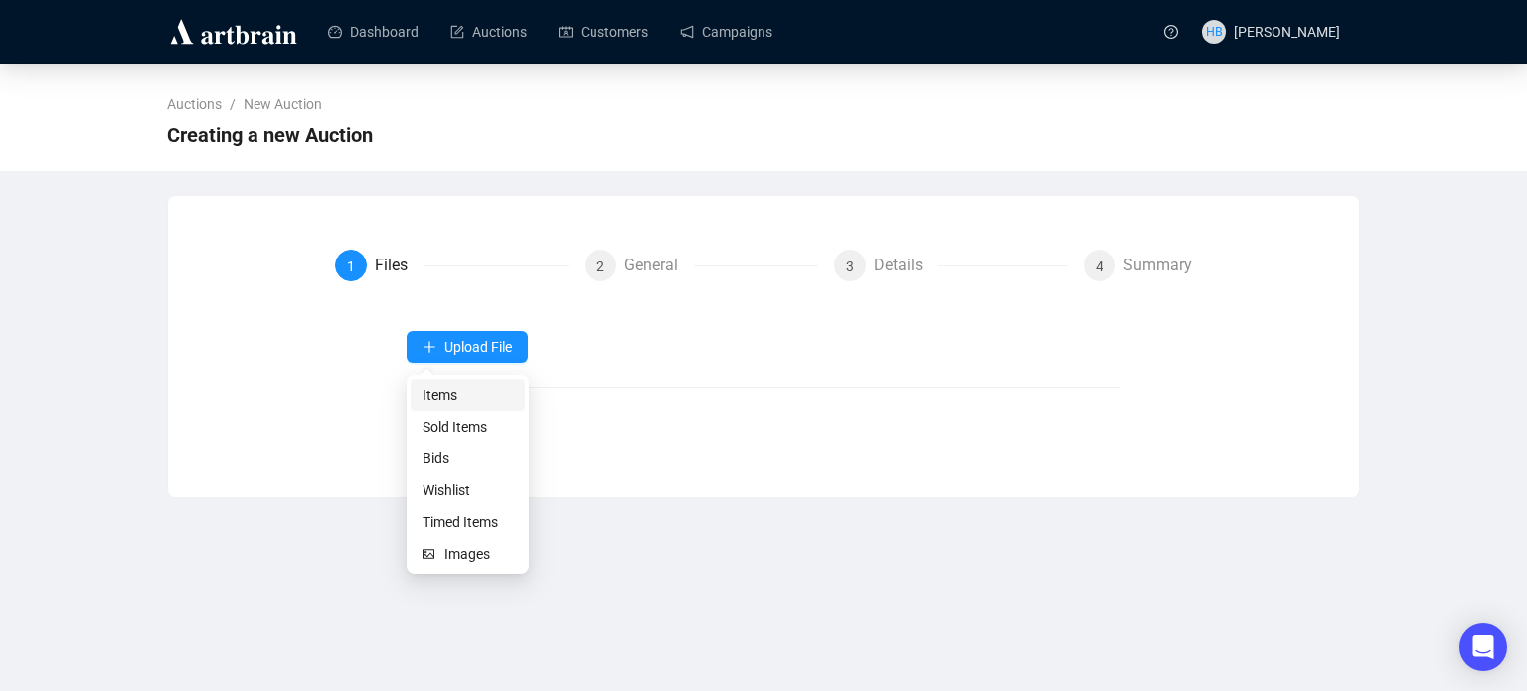
click at [490, 387] on span "Items" at bounding box center [468, 395] width 90 height 22
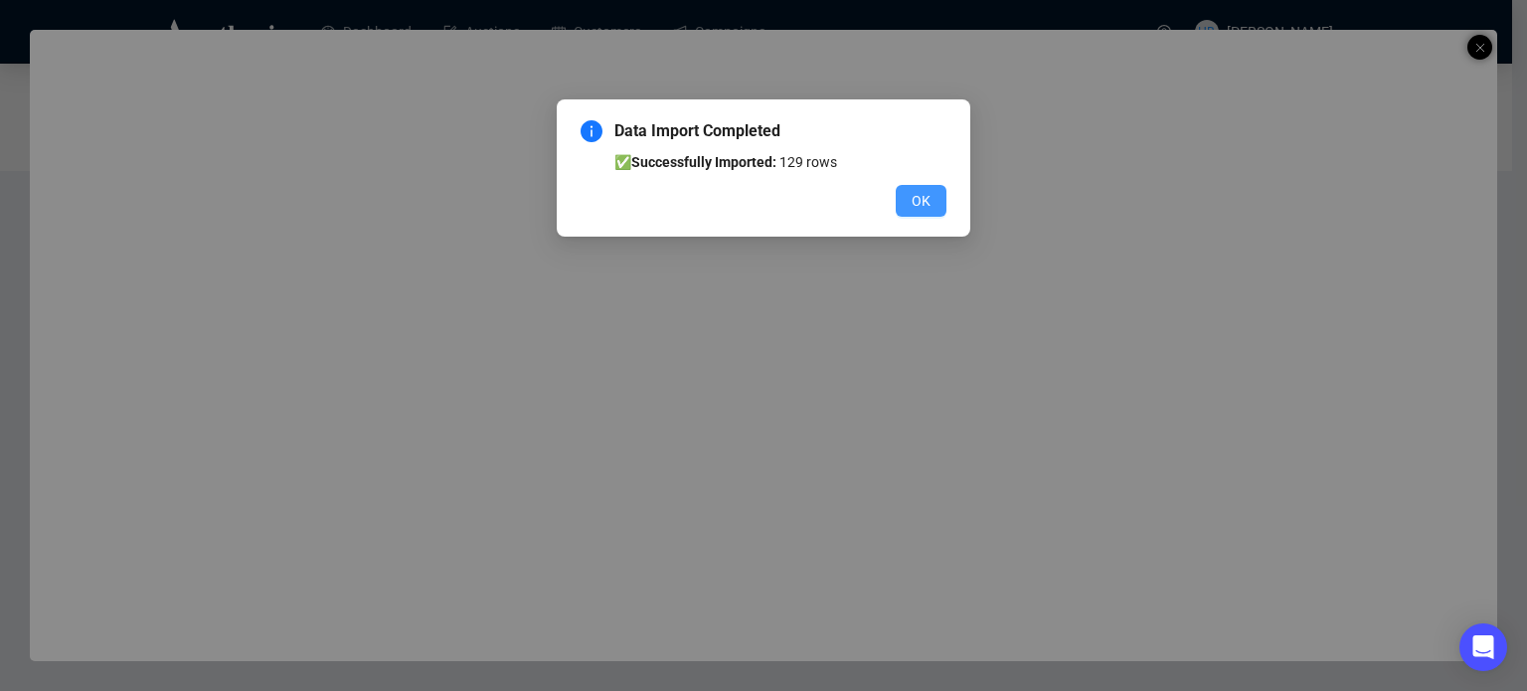
click at [919, 200] on span "OK" at bounding box center [921, 201] width 19 height 22
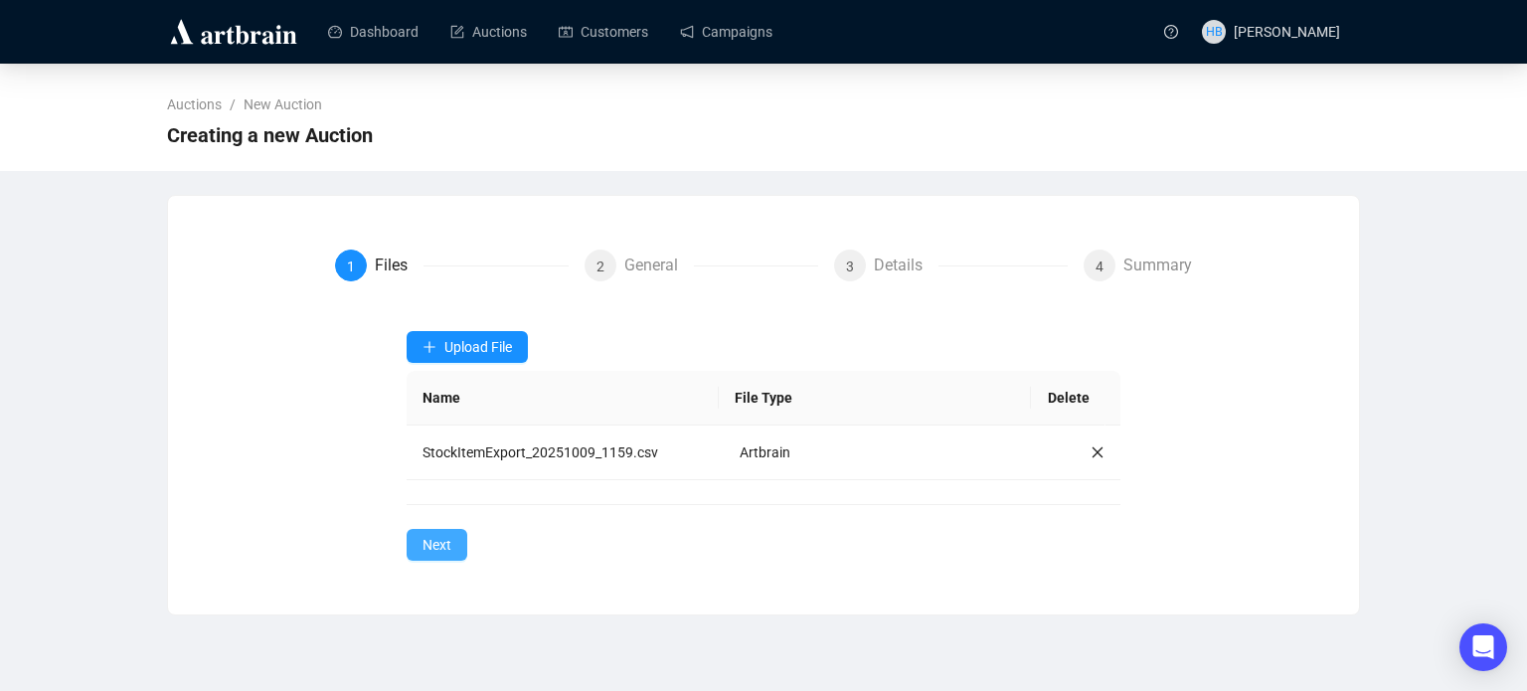
click at [421, 539] on button "Next" at bounding box center [437, 545] width 61 height 32
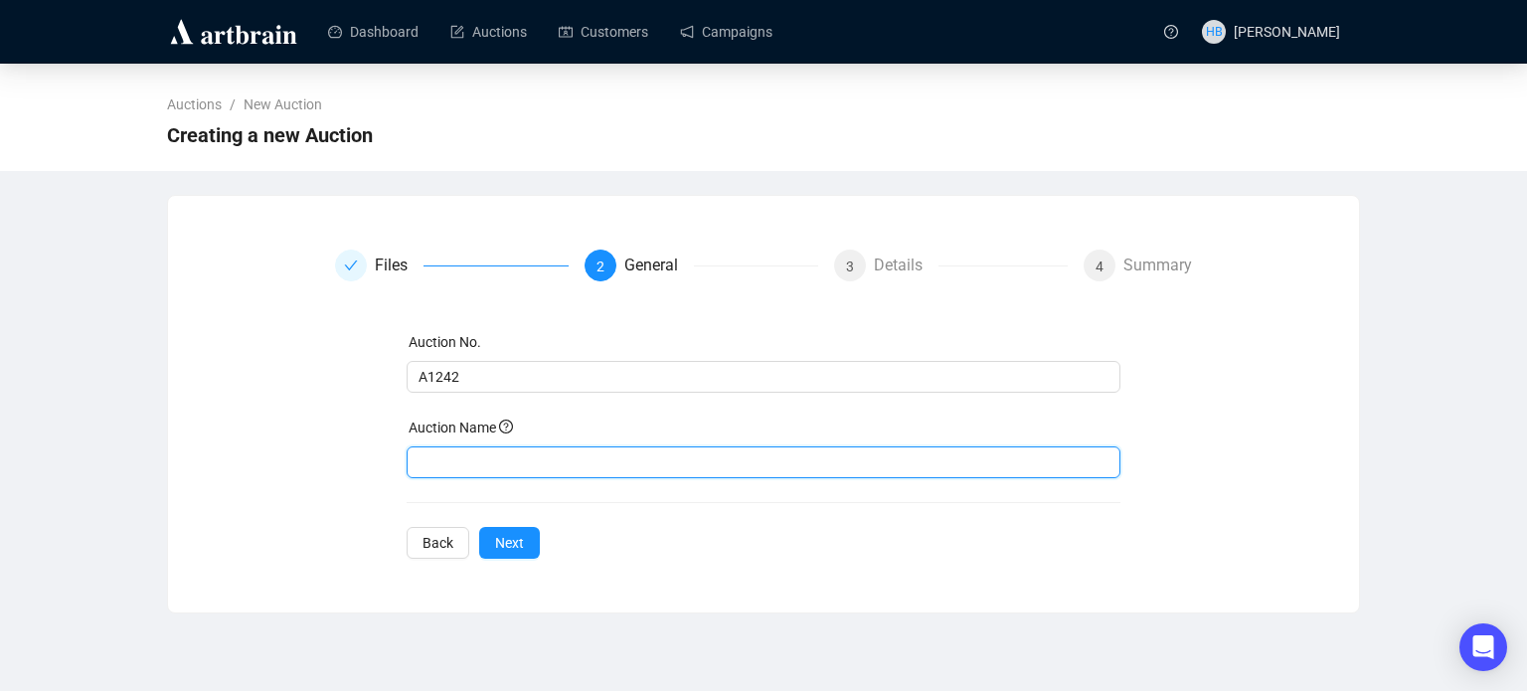
click at [476, 447] on input "text" at bounding box center [764, 463] width 715 height 32
type input "Open House"
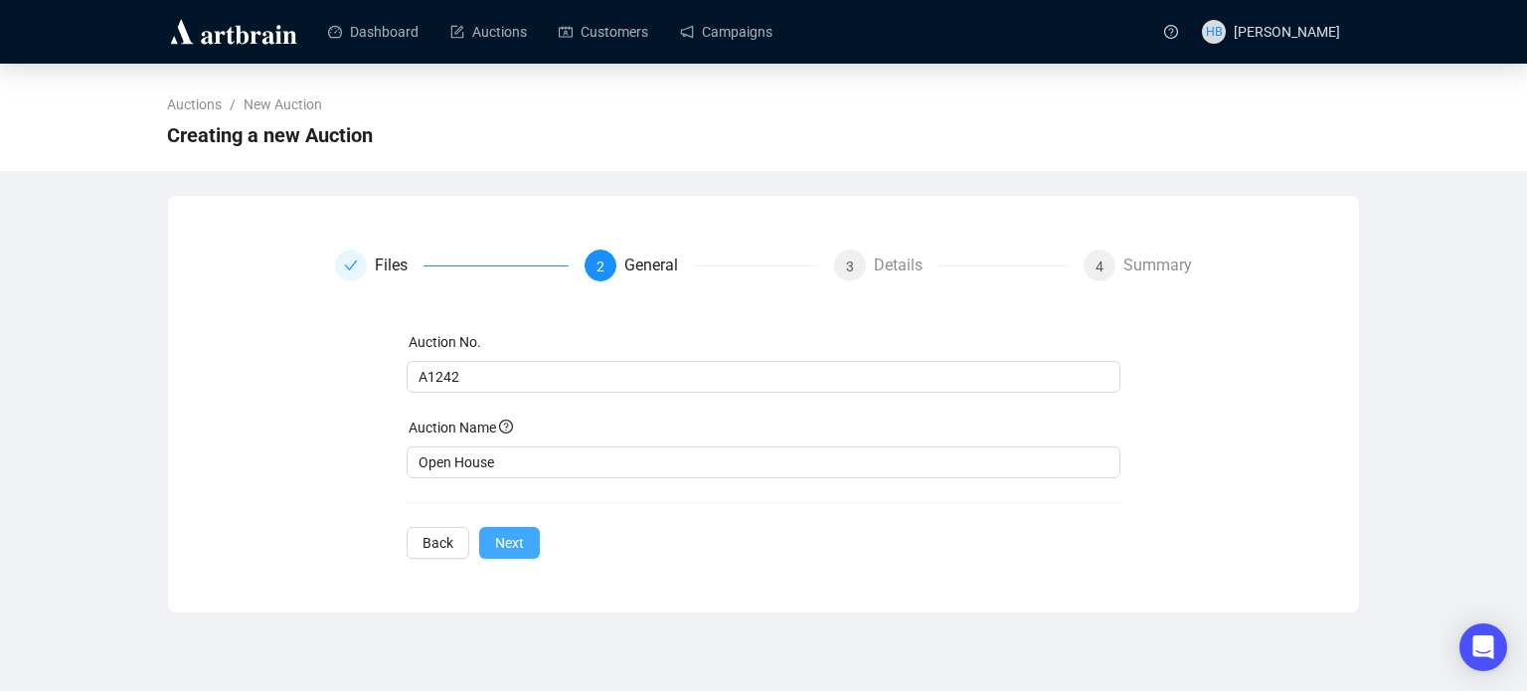
click at [511, 545] on span "Next" at bounding box center [509, 543] width 29 height 22
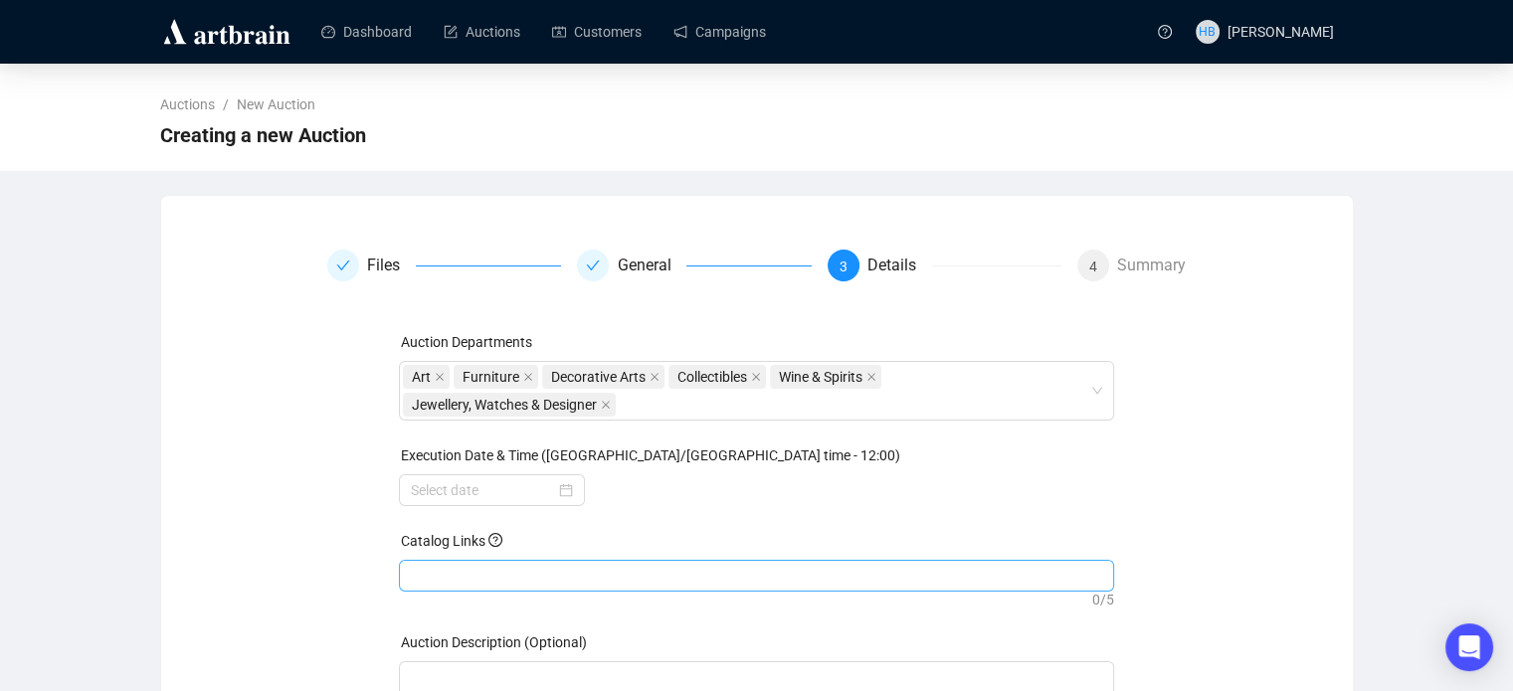
drag, startPoint x: 508, startPoint y: 550, endPoint x: 501, endPoint y: 565, distance: 16.5
click at [501, 565] on div at bounding box center [756, 576] width 707 height 28
paste input "[URL][DOMAIN_NAME]"
click at [558, 491] on div at bounding box center [492, 490] width 162 height 22
type input "[URL][DOMAIN_NAME]"
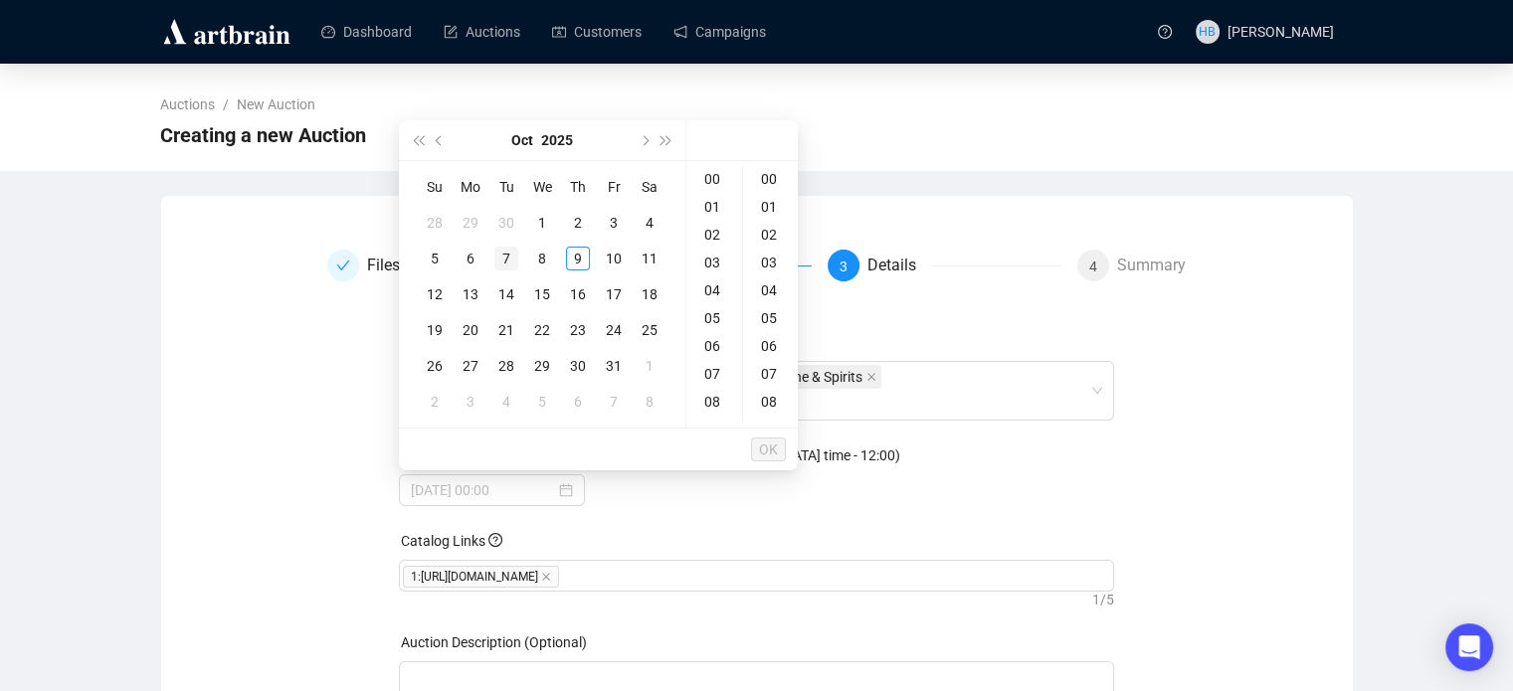
click at [503, 259] on div "7" at bounding box center [506, 259] width 24 height 24
click at [709, 227] on div "17" at bounding box center [714, 225] width 48 height 28
type input "[DATE] 17:00"
click at [768, 445] on span "OK" at bounding box center [768, 450] width 19 height 38
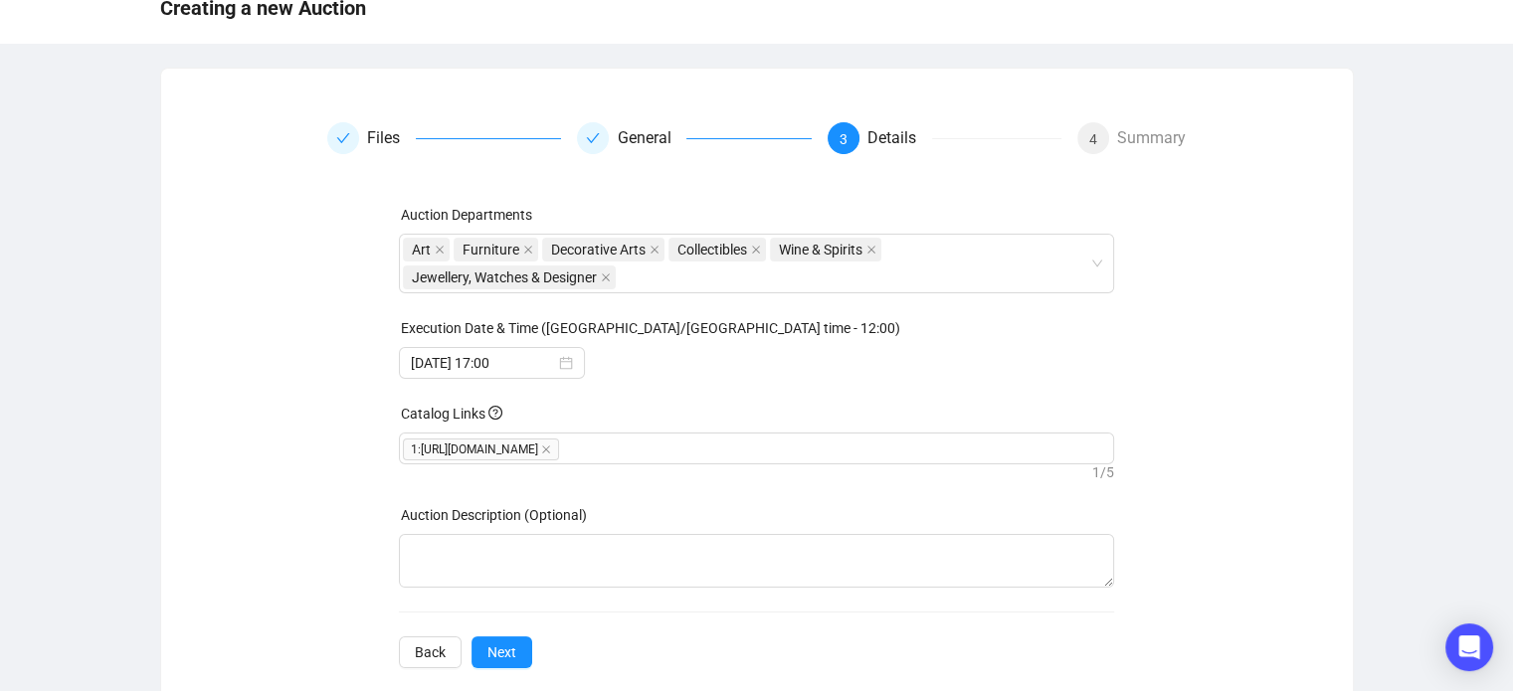
scroll to position [159, 0]
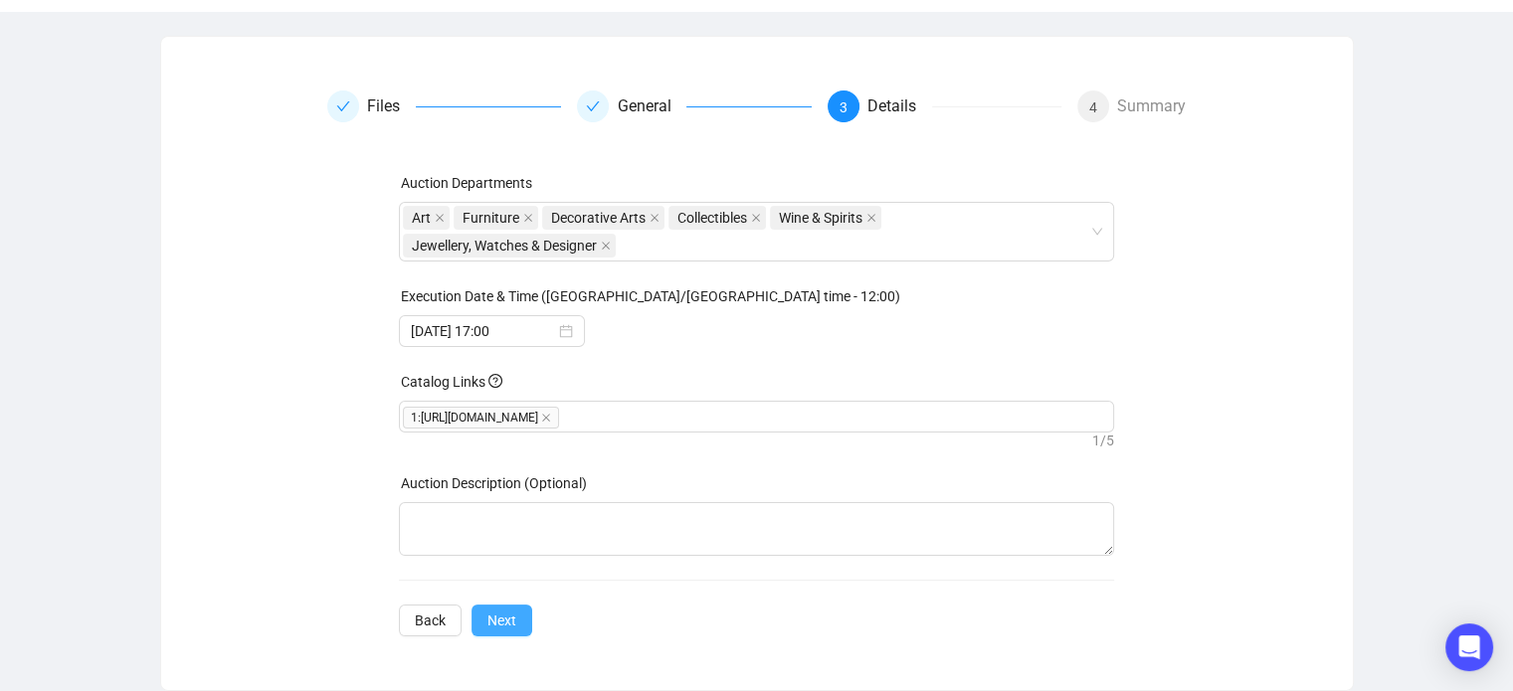
click at [489, 620] on span "Next" at bounding box center [501, 621] width 29 height 22
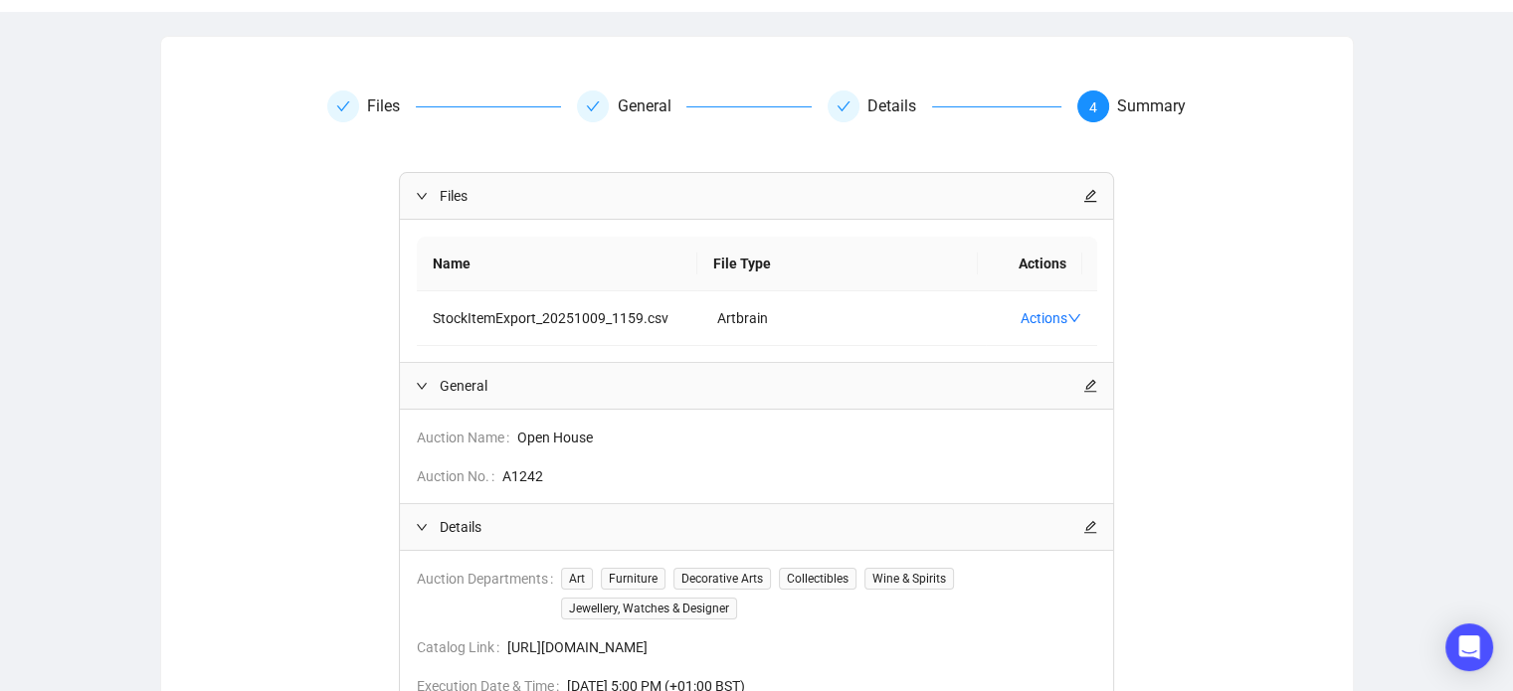
scroll to position [339, 0]
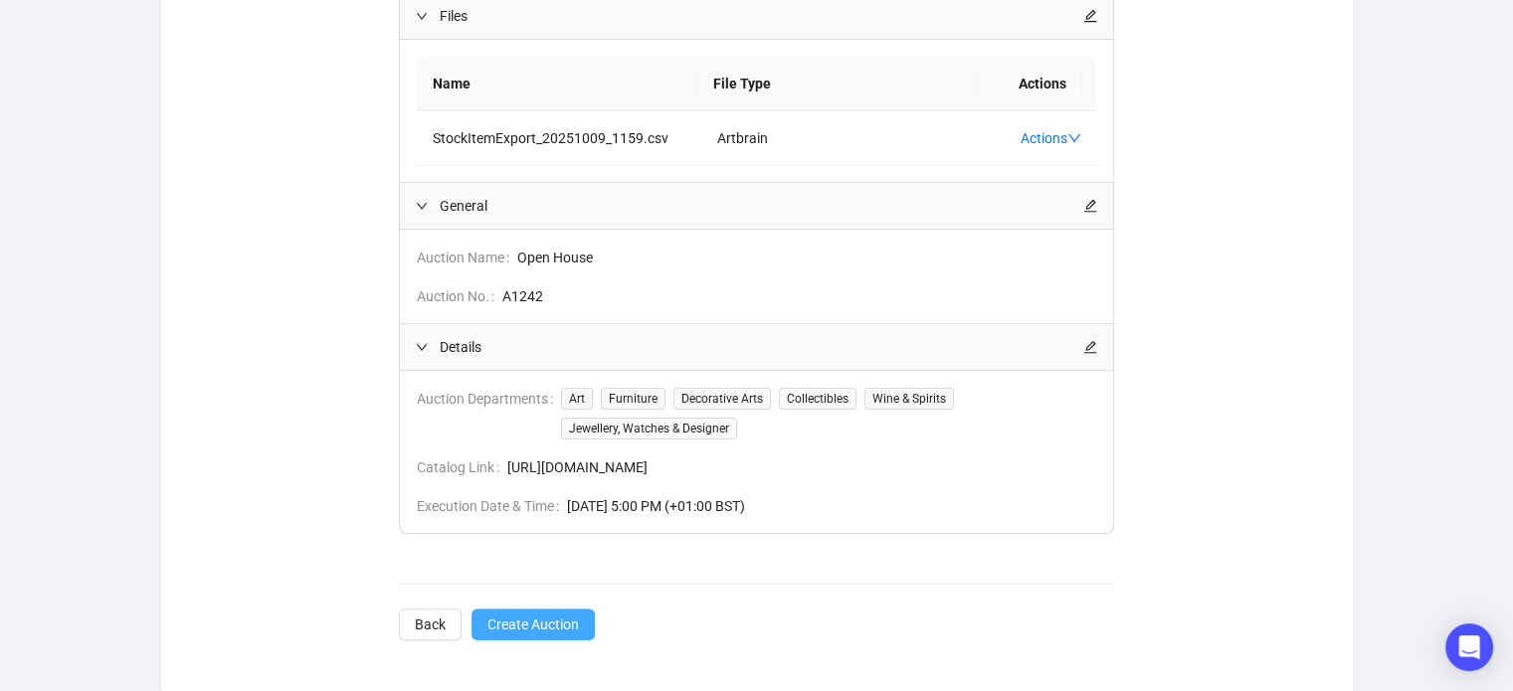
click at [511, 624] on span "Create Auction" at bounding box center [532, 625] width 91 height 22
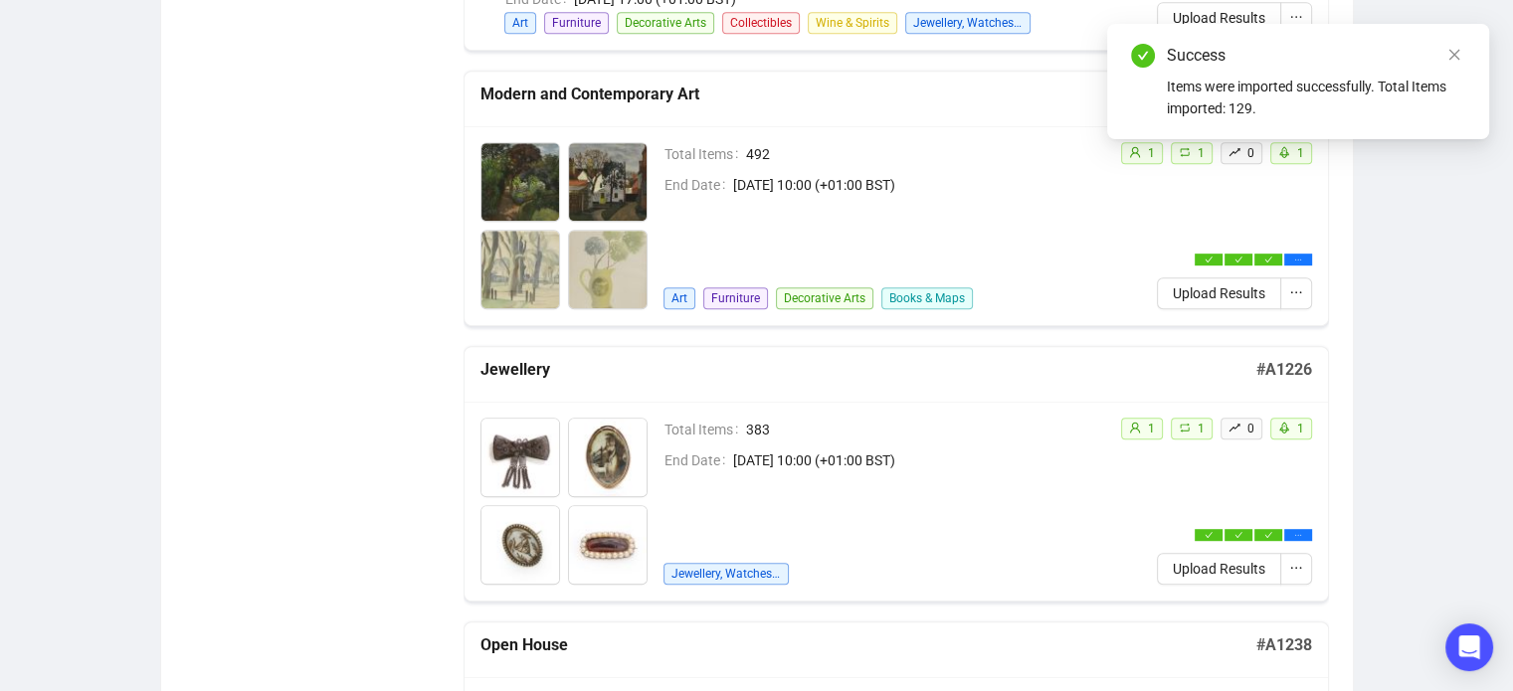
scroll to position [963, 0]
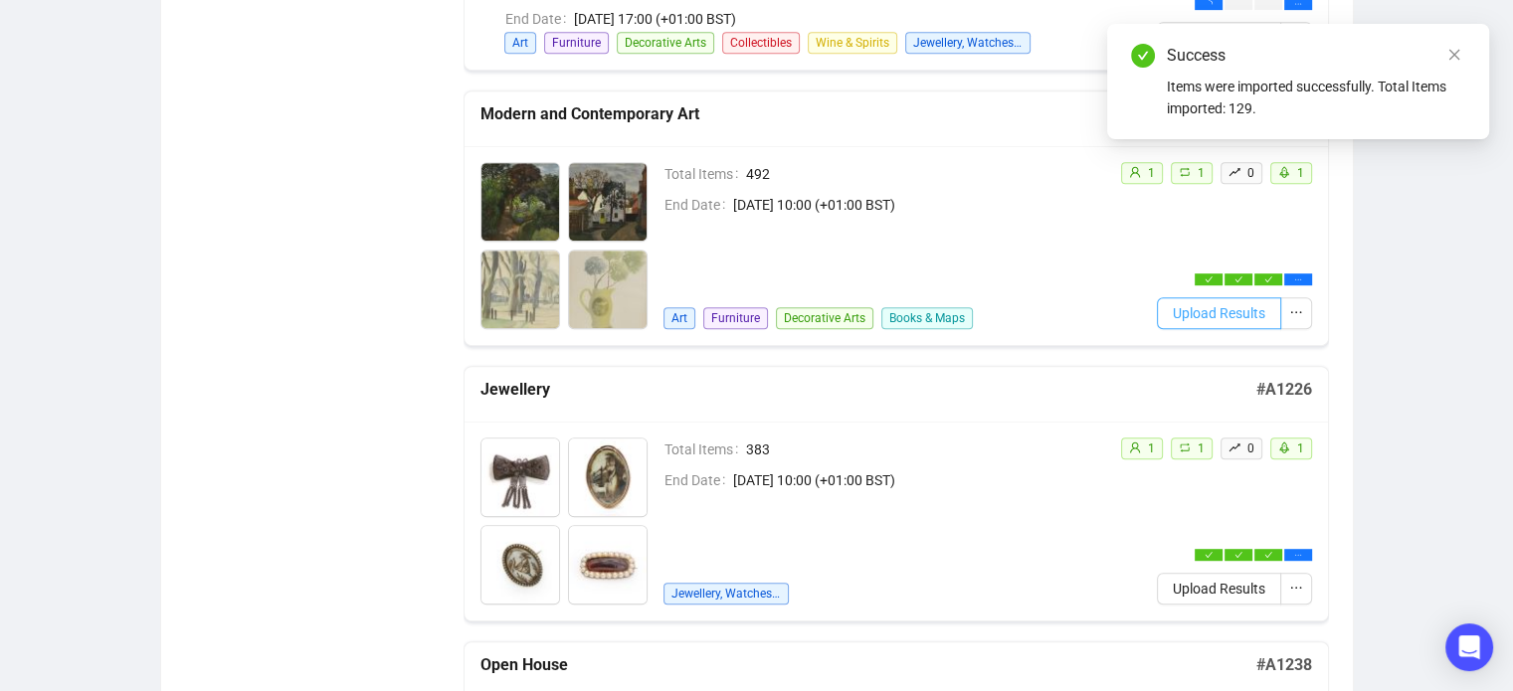
click at [1248, 307] on span "Upload Results" at bounding box center [1218, 313] width 92 height 22
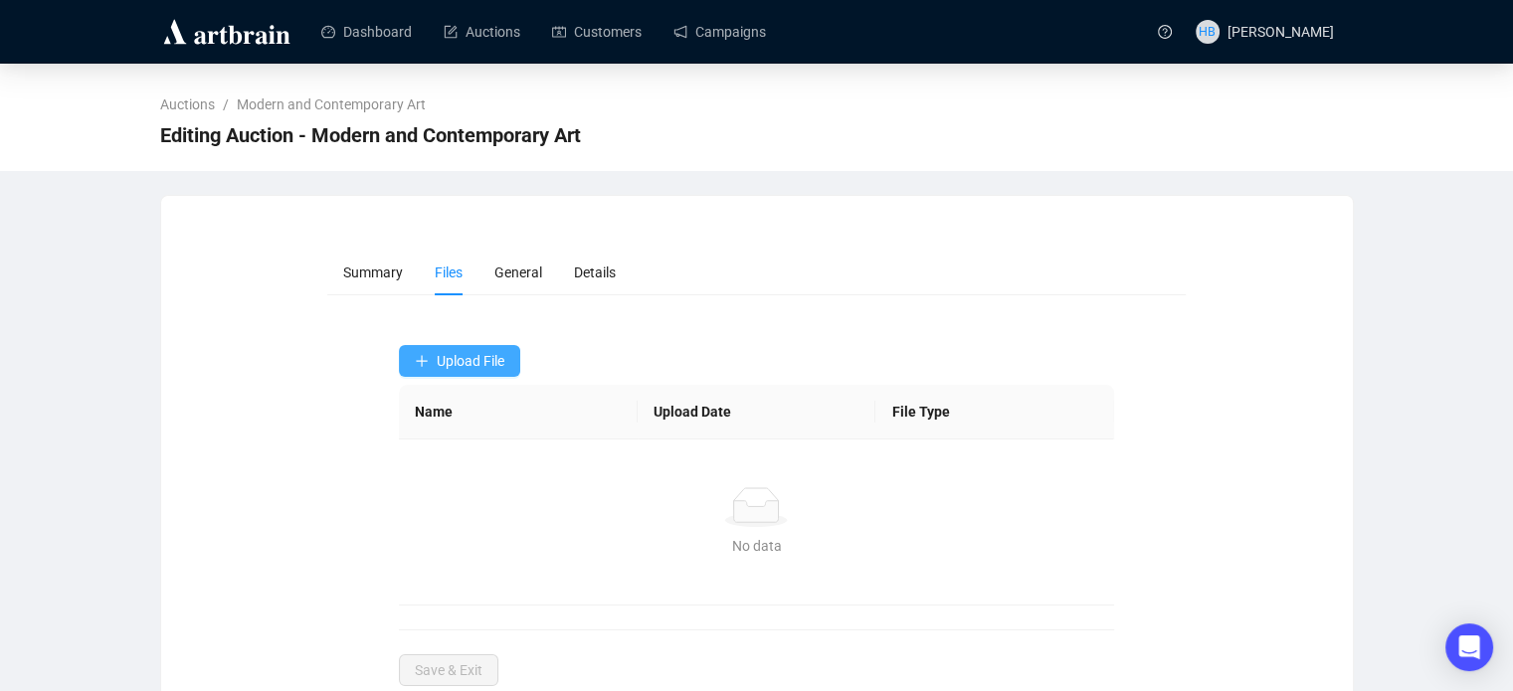
click at [489, 360] on span "Upload File" at bounding box center [471, 361] width 68 height 16
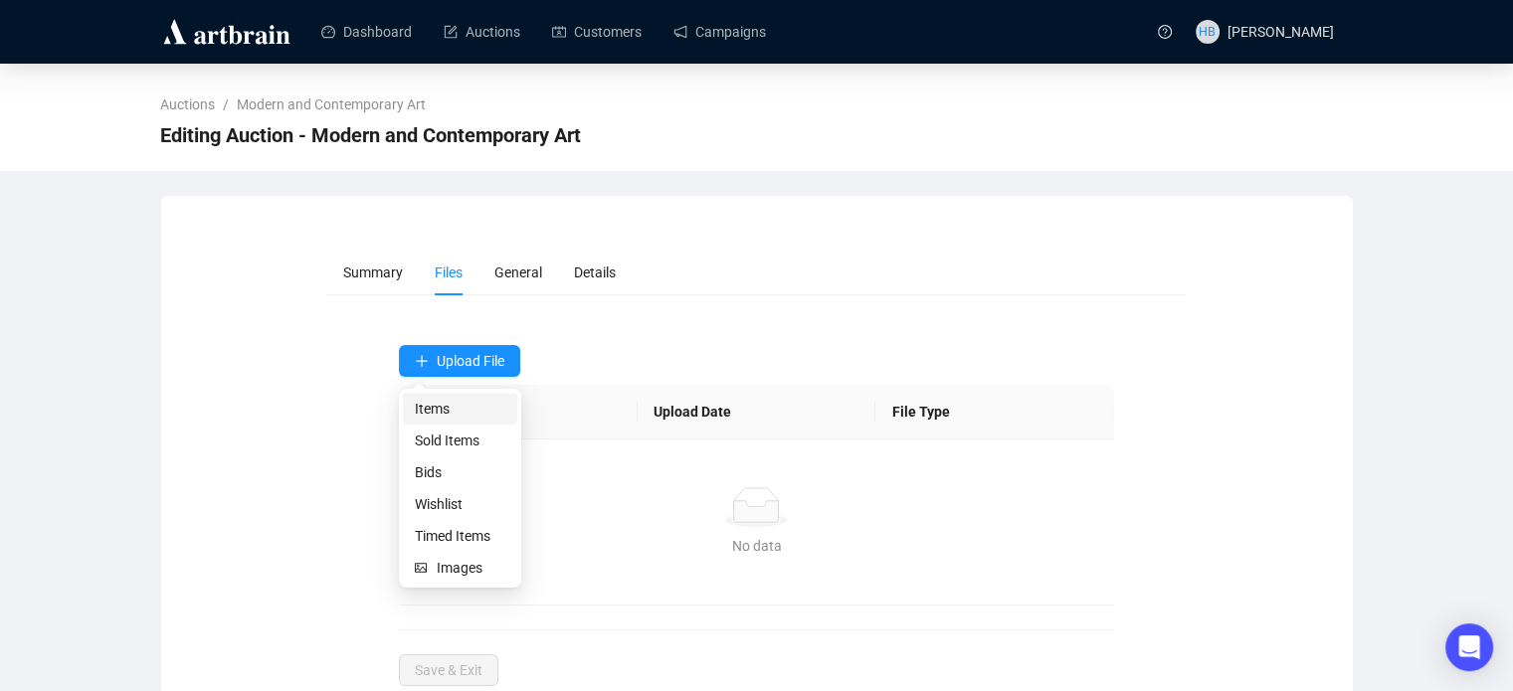
click at [477, 403] on span "Items" at bounding box center [460, 409] width 90 height 22
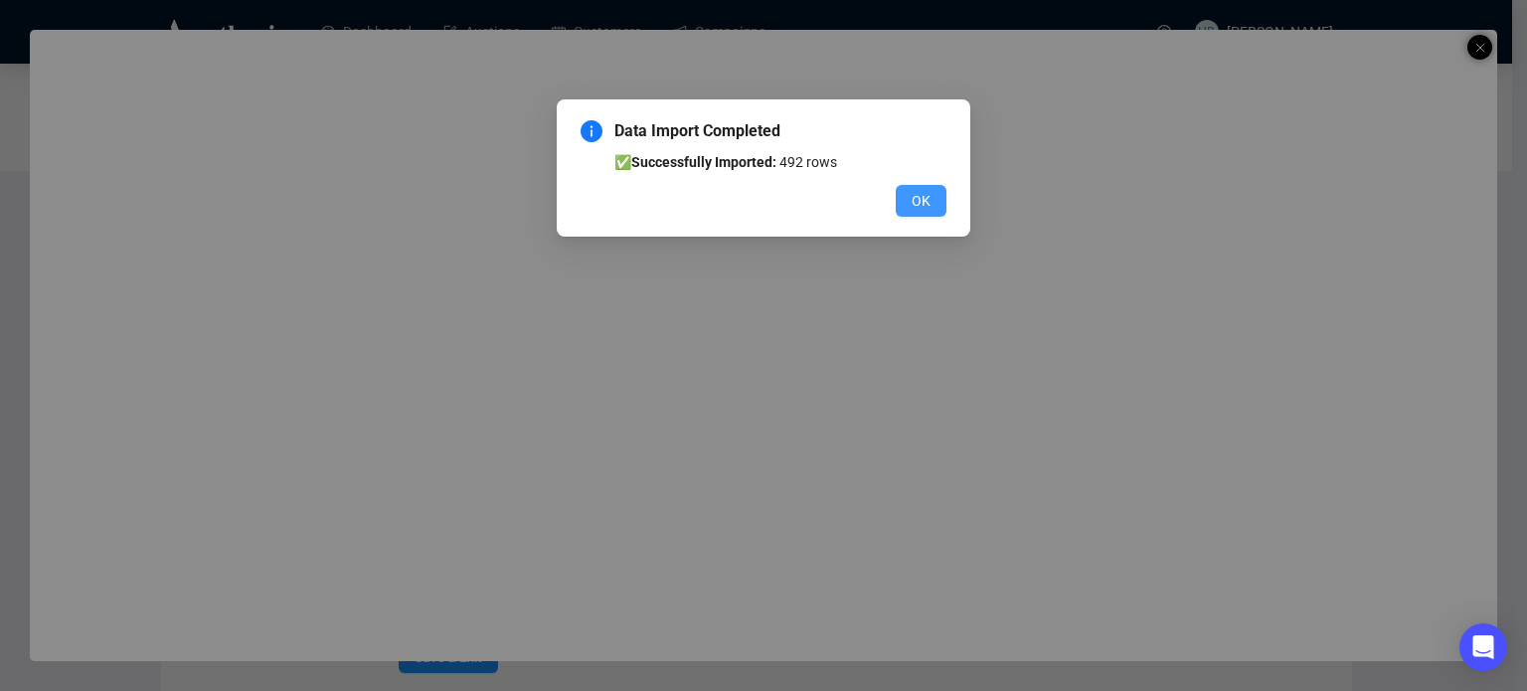
click at [923, 193] on span "OK" at bounding box center [921, 201] width 19 height 22
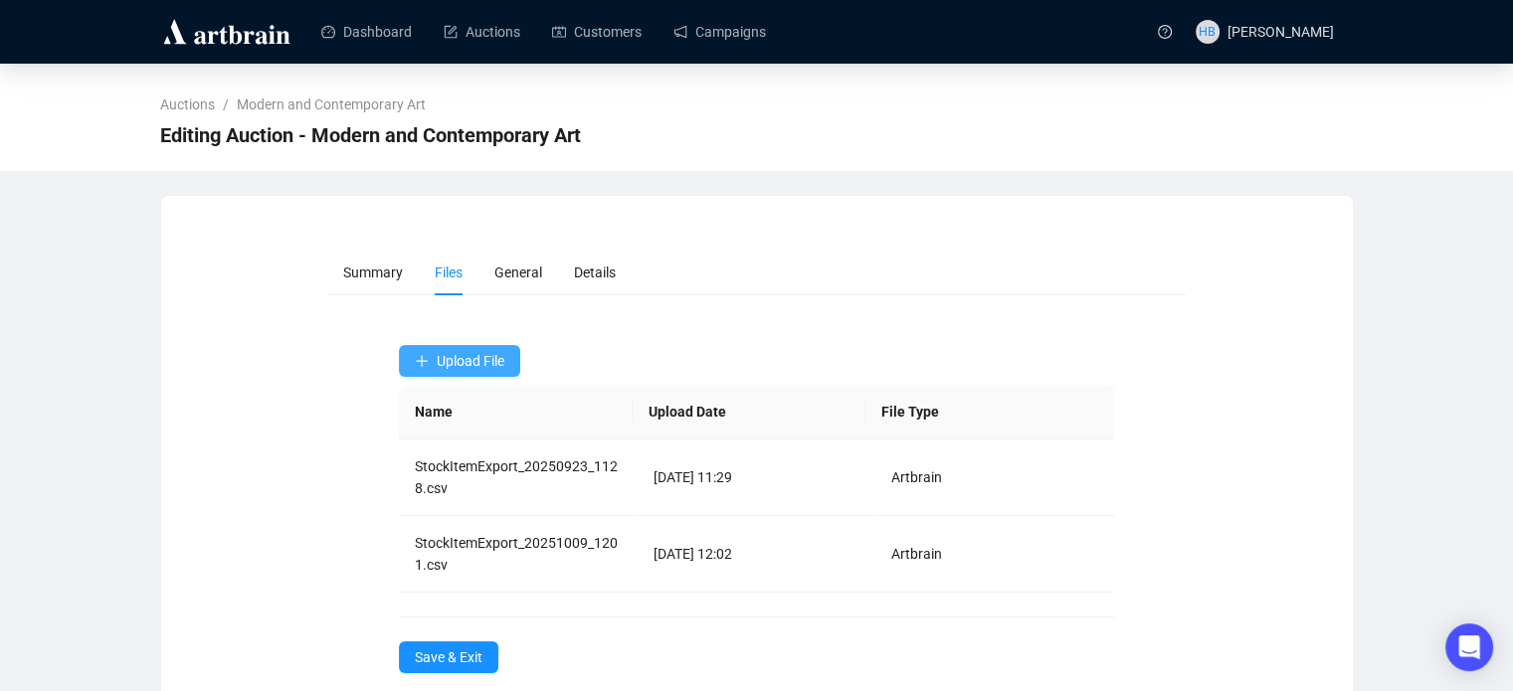
click at [488, 359] on span "Upload File" at bounding box center [471, 361] width 68 height 16
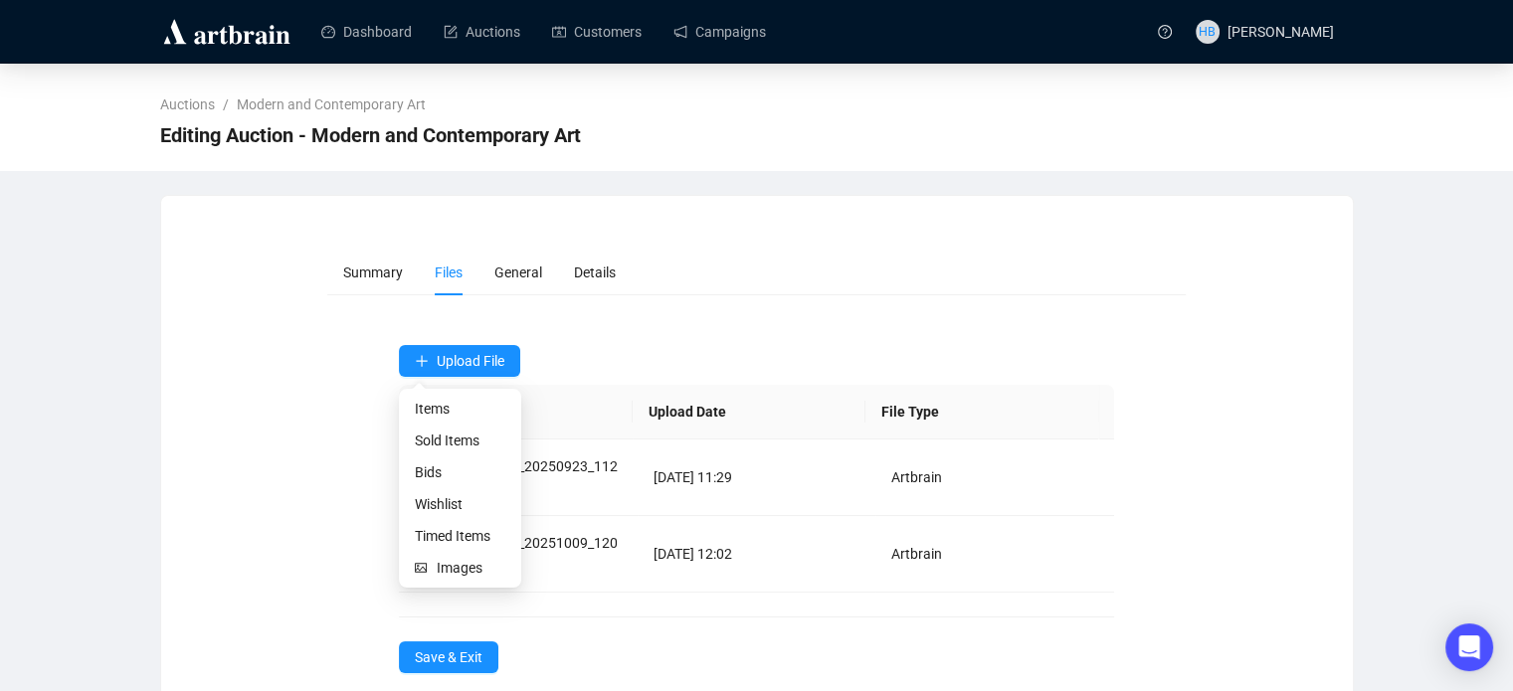
click at [708, 324] on form "Summary Files General Details Upload File Name Upload Date File Type StockItemE…" at bounding box center [756, 462] width 858 height 424
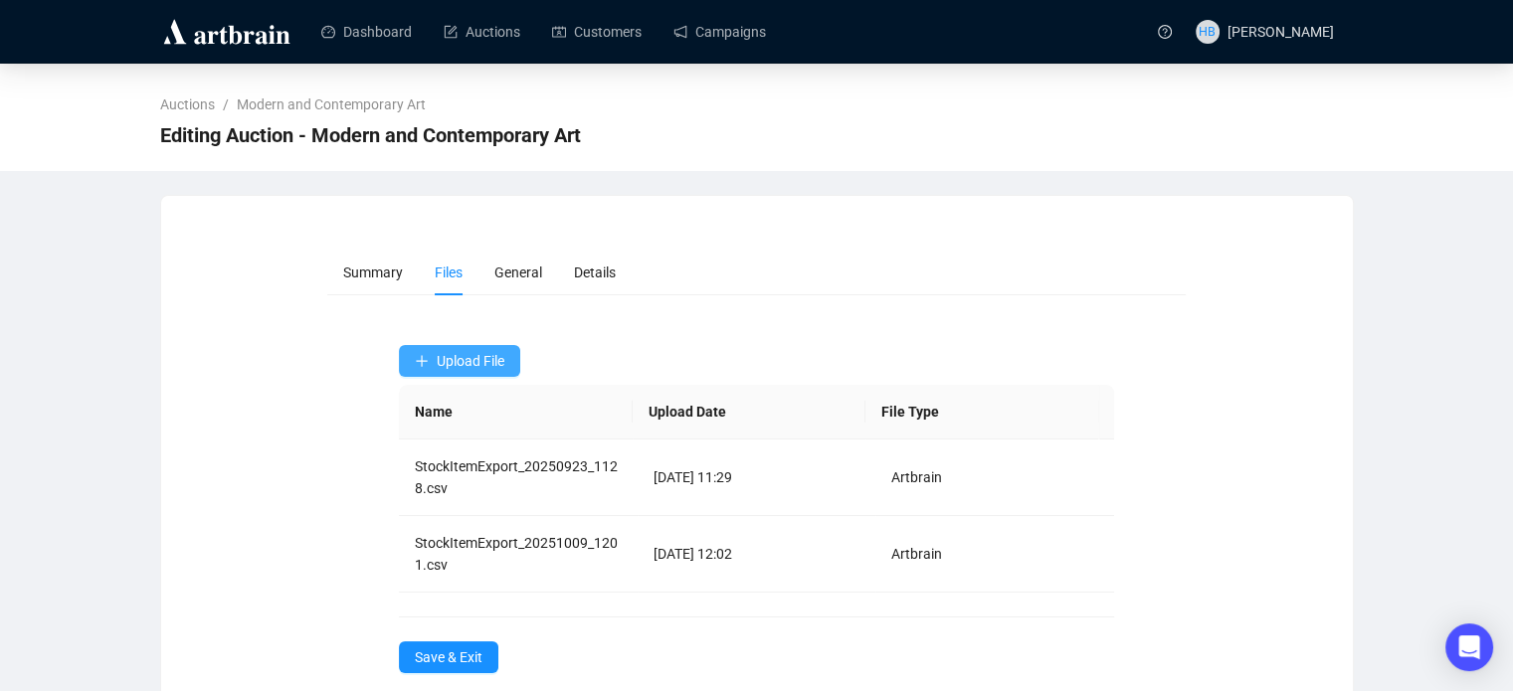
click at [473, 361] on span "Upload File" at bounding box center [471, 361] width 68 height 16
click at [457, 476] on span "Bids" at bounding box center [460, 472] width 90 height 22
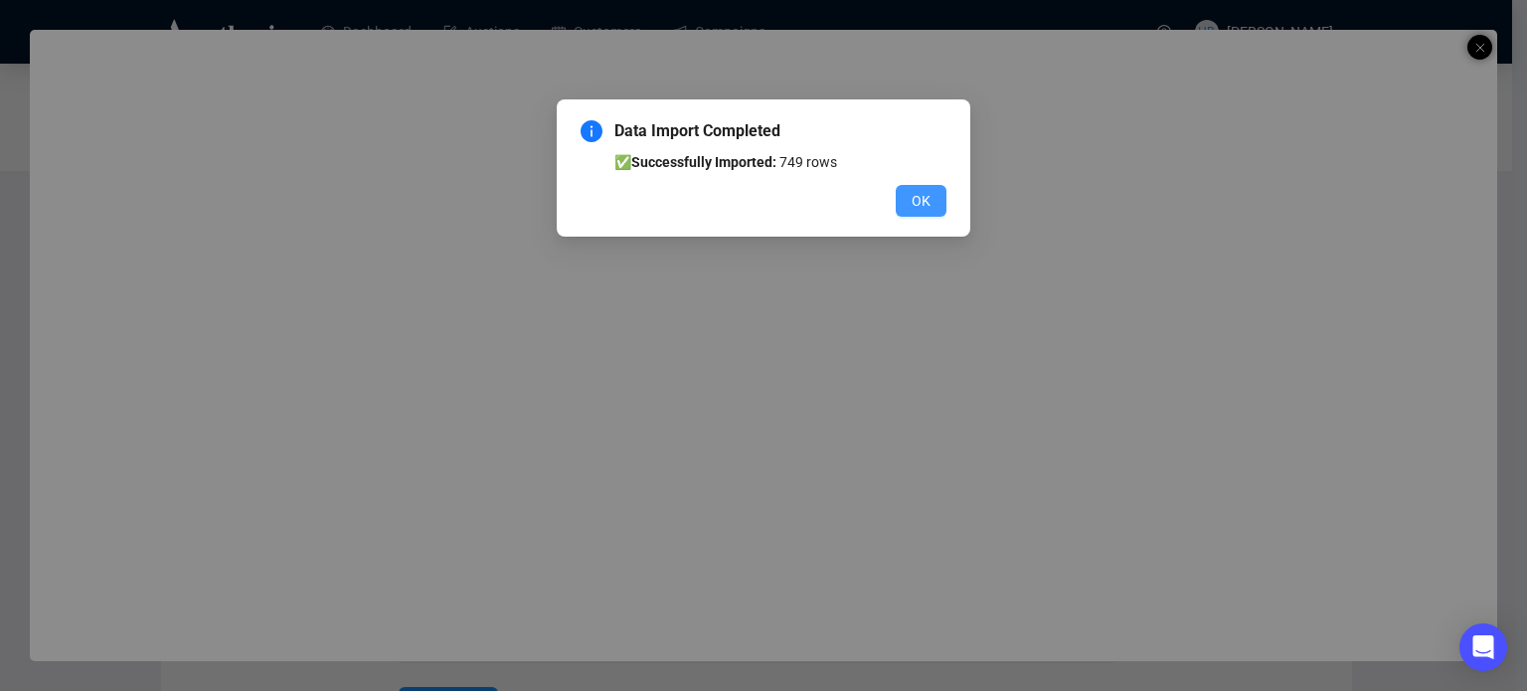
click at [922, 192] on span "OK" at bounding box center [921, 201] width 19 height 22
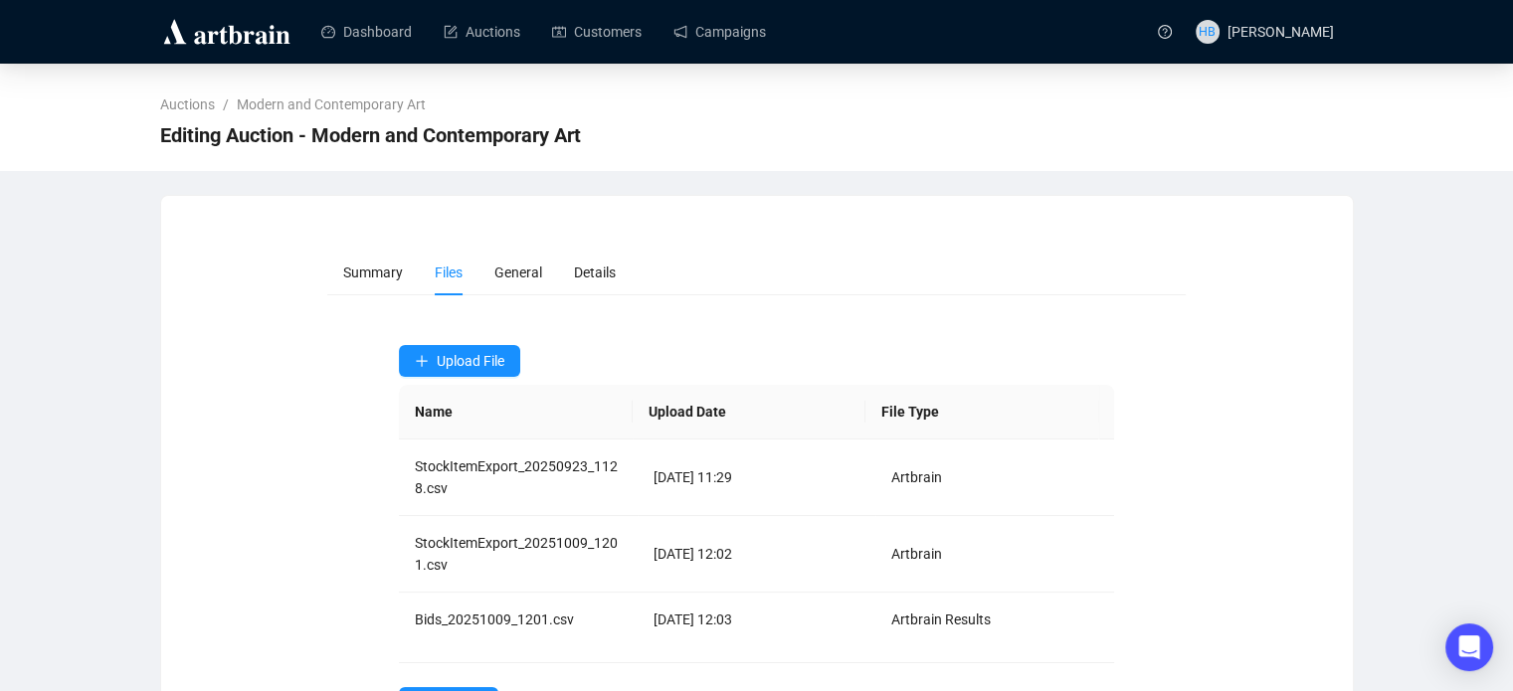
scroll to position [81, 0]
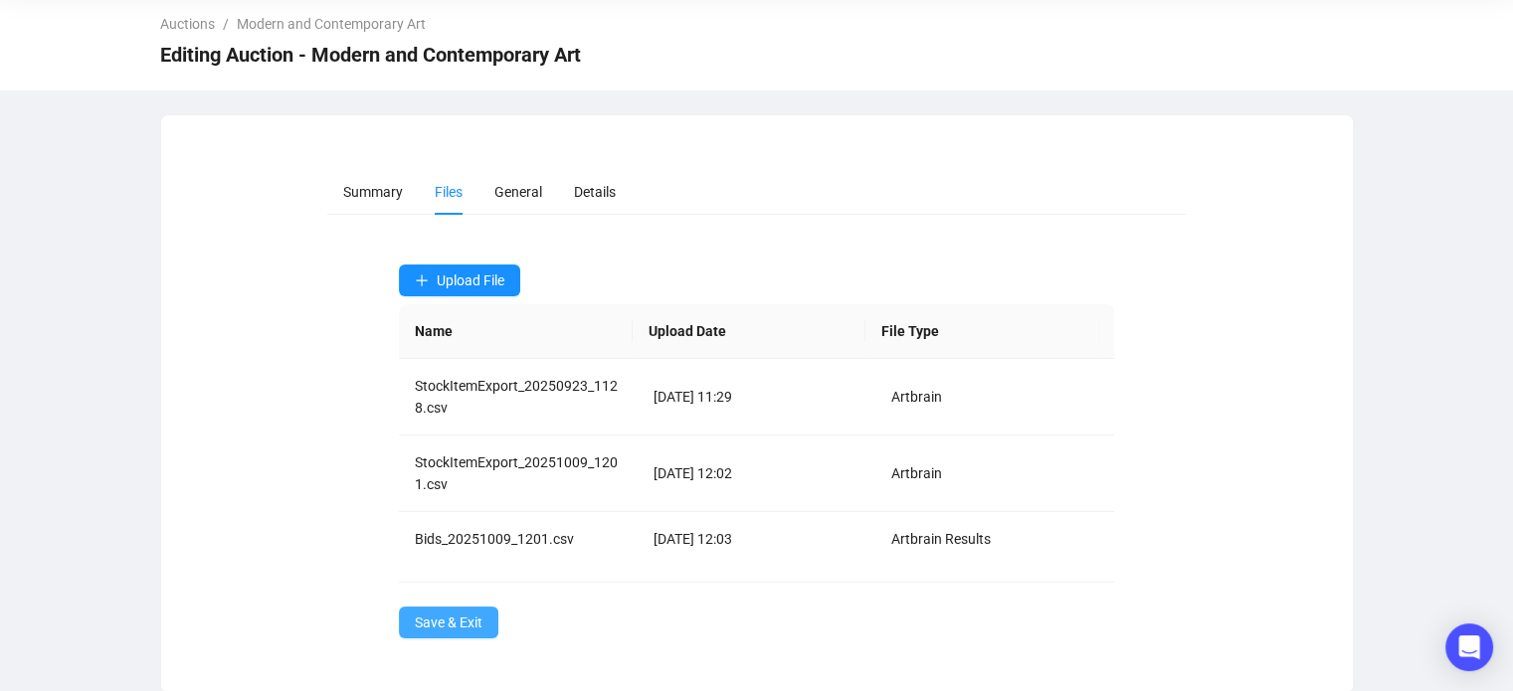
click at [460, 626] on span "Save & Exit" at bounding box center [449, 623] width 68 height 22
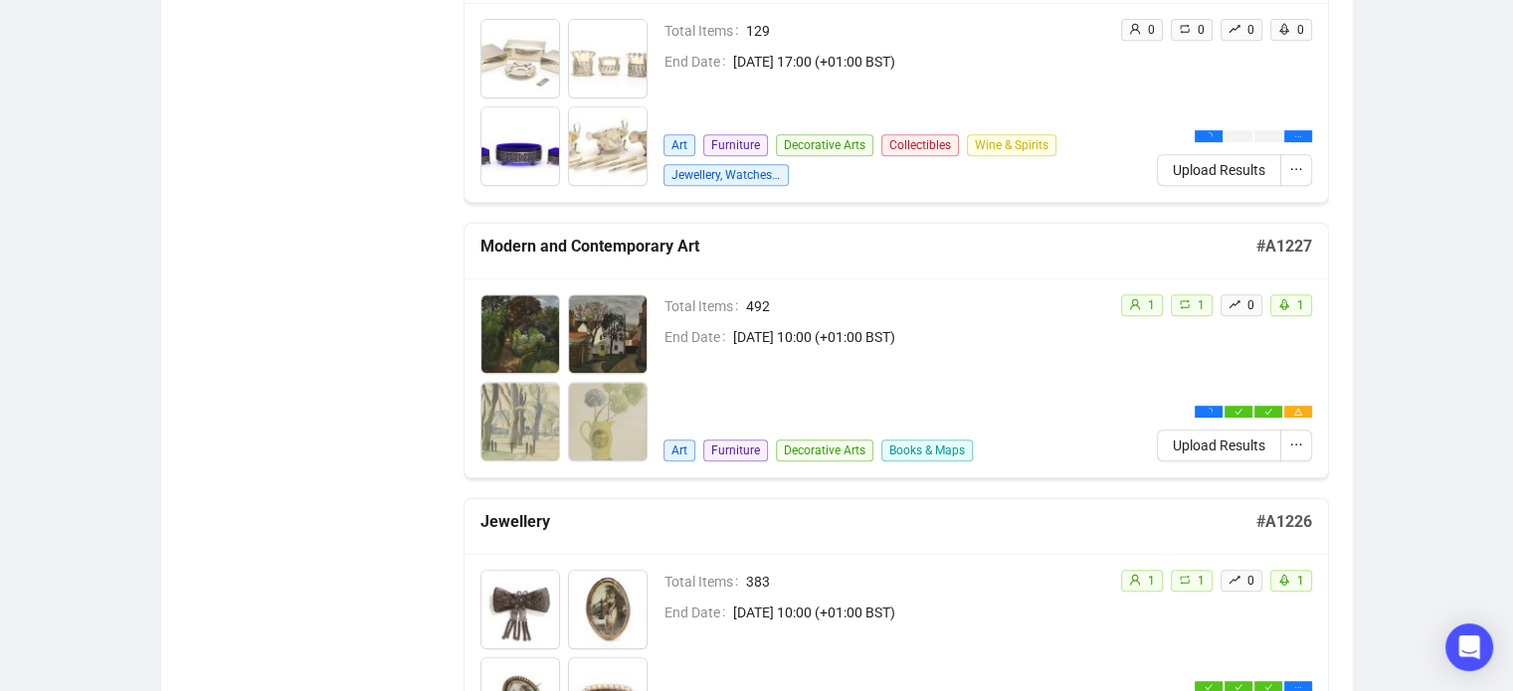
scroll to position [911, 0]
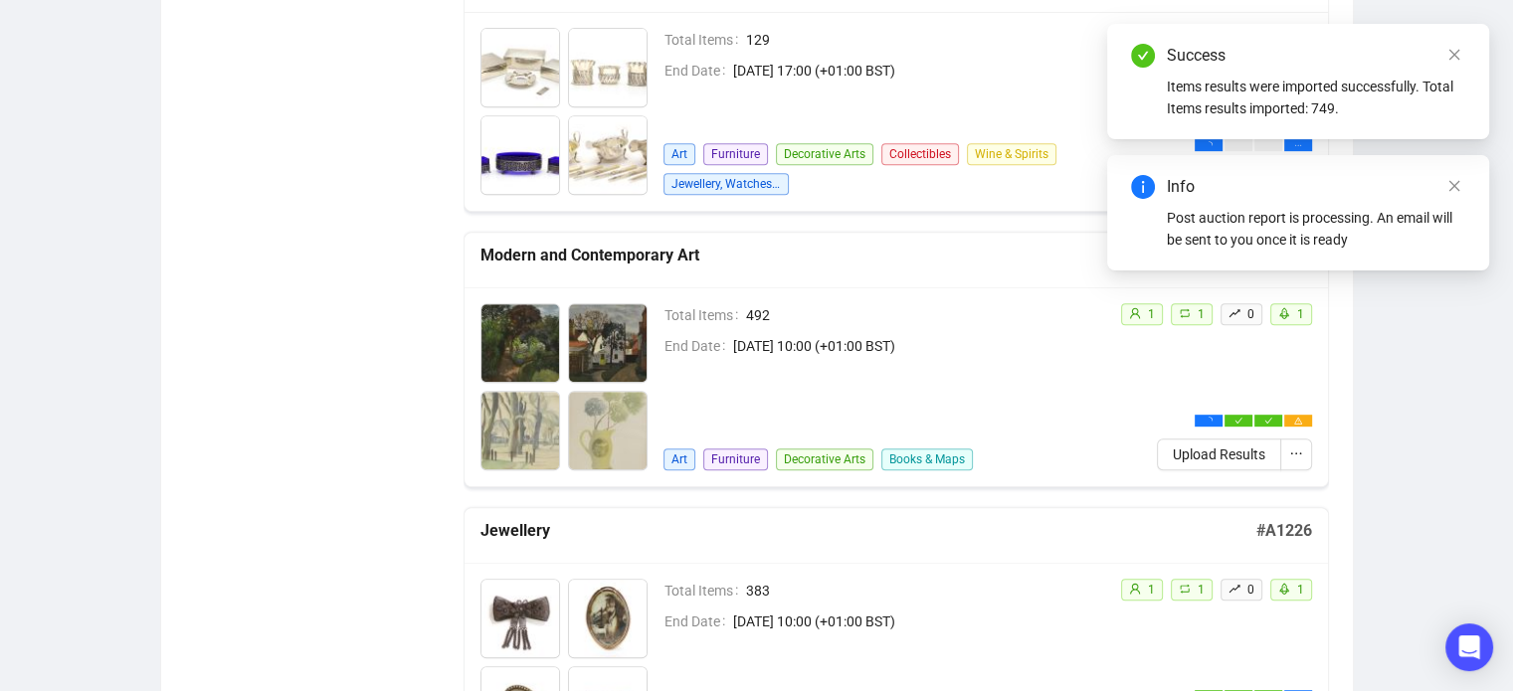
click at [1453, 174] on div "Info Post auction report is processing. An email will be sent to you once it is…" at bounding box center [1298, 212] width 382 height 115
click at [1465, 55] on div "Success Items results were imported successfully. Total Items results imported:…" at bounding box center [1298, 81] width 382 height 115
click at [1460, 54] on icon "close" at bounding box center [1454, 55] width 14 height 14
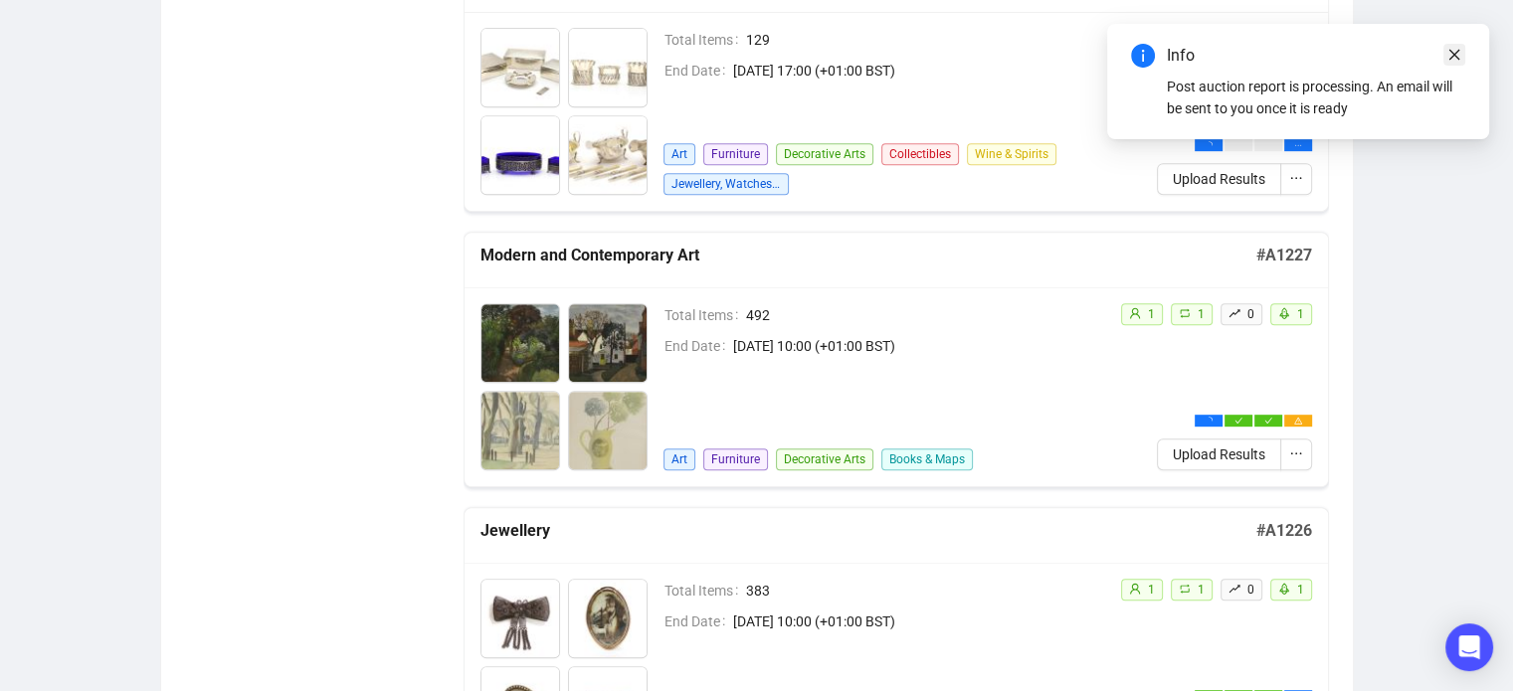
click at [1457, 54] on icon "close" at bounding box center [1454, 55] width 14 height 14
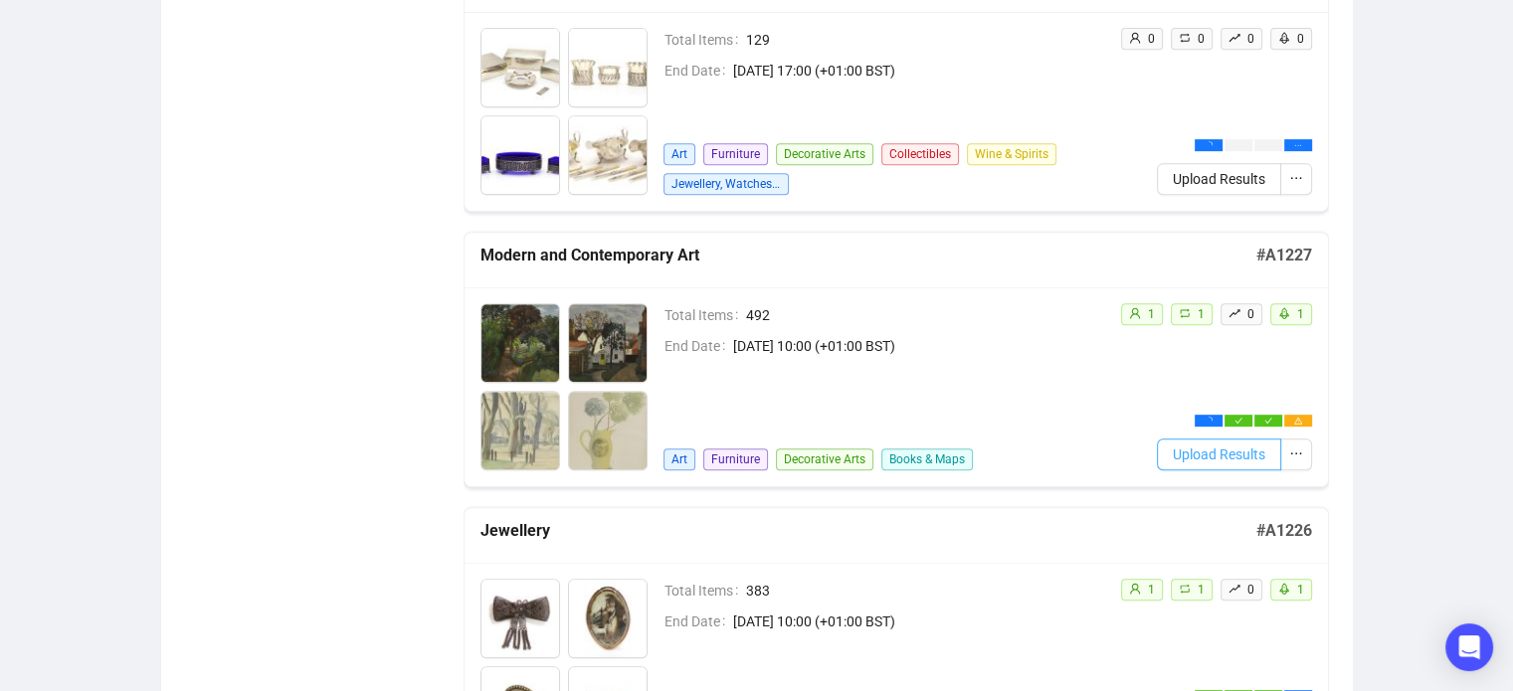
click at [1241, 448] on span "Upload Results" at bounding box center [1218, 455] width 92 height 22
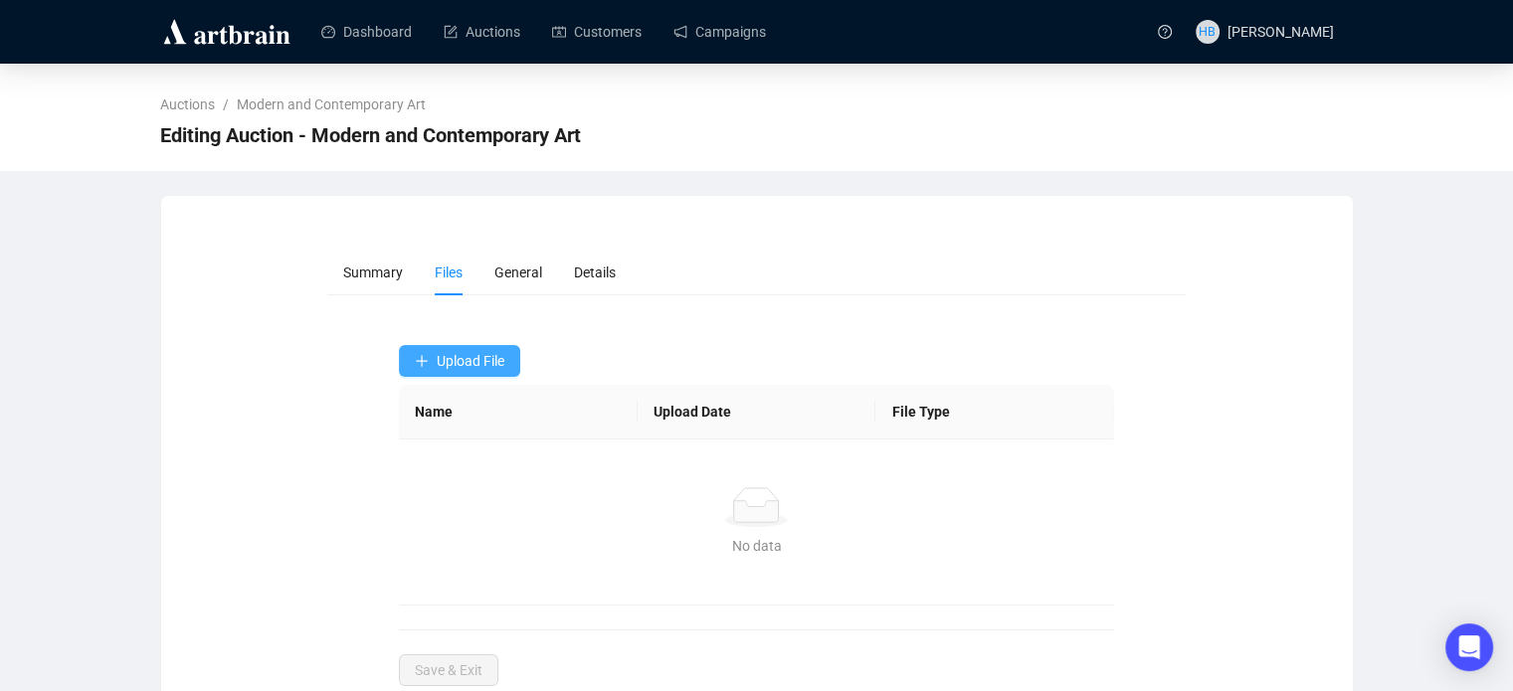
click at [497, 363] on span "Upload File" at bounding box center [471, 361] width 68 height 16
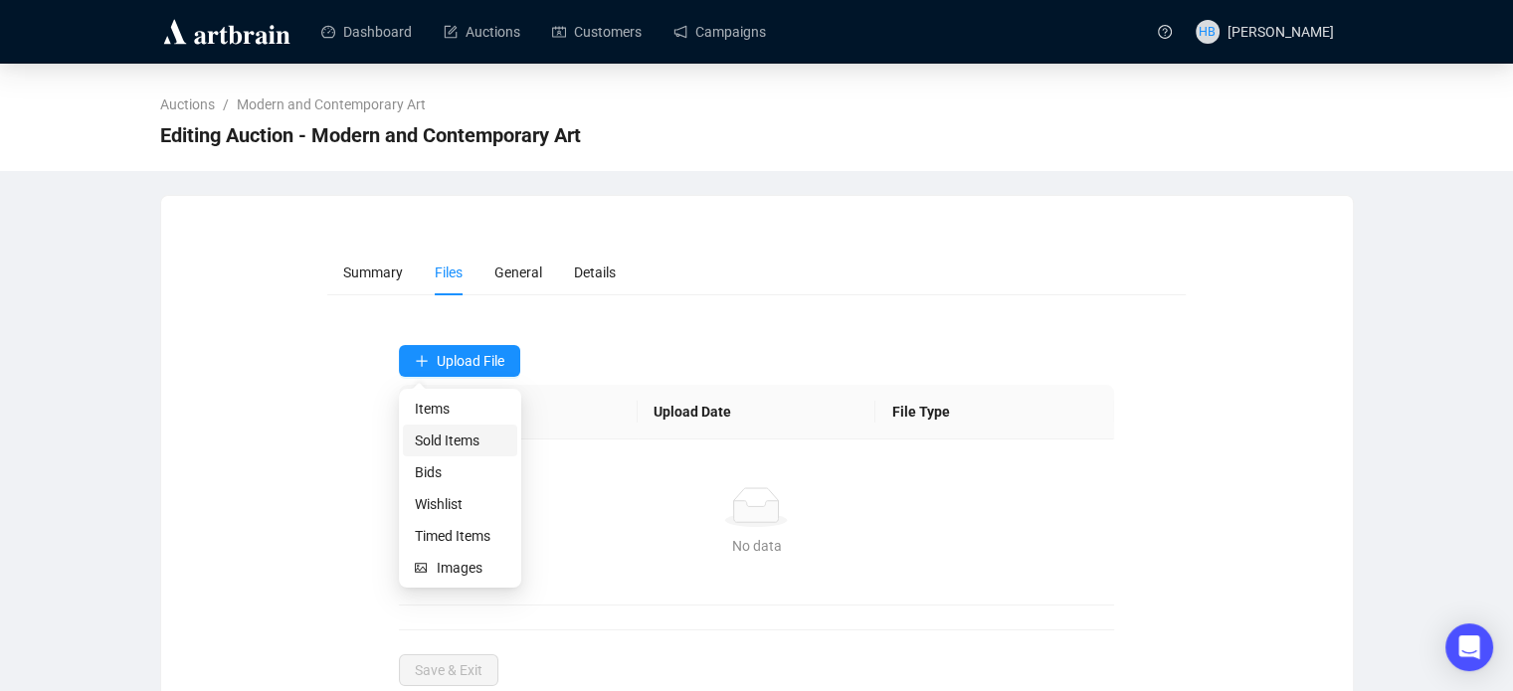
click at [482, 440] on span "Sold Items" at bounding box center [460, 441] width 90 height 22
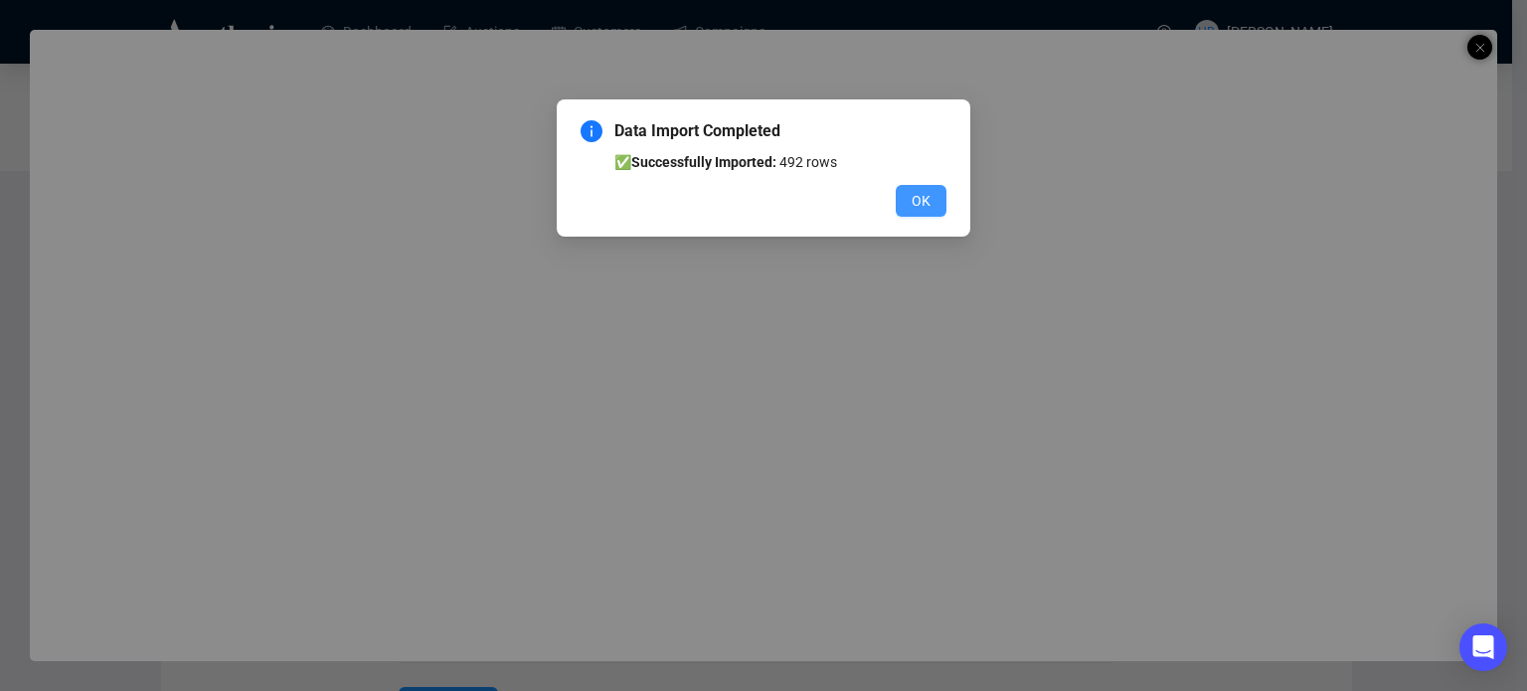
click at [927, 205] on span "OK" at bounding box center [921, 201] width 19 height 22
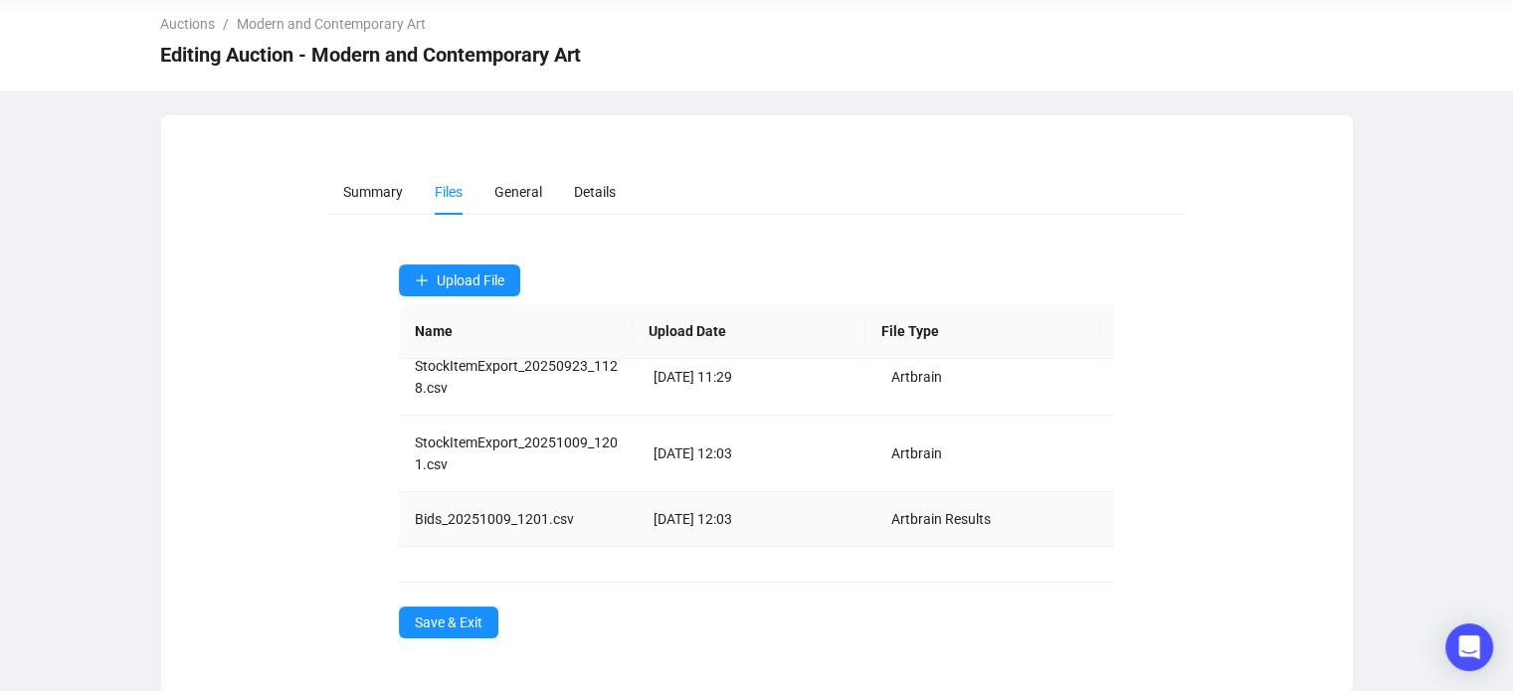
scroll to position [9, 0]
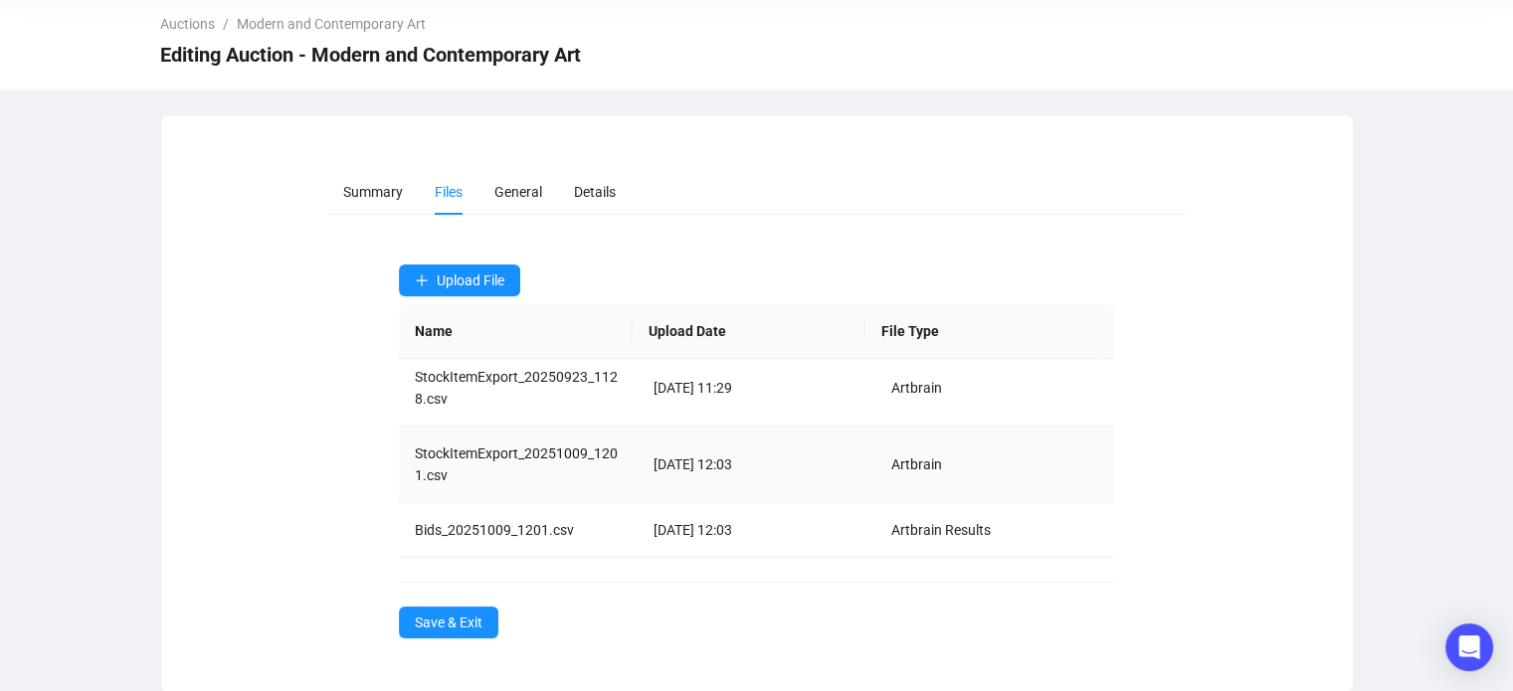
click at [764, 458] on td "[DATE] 12:03" at bounding box center [756, 465] width 239 height 77
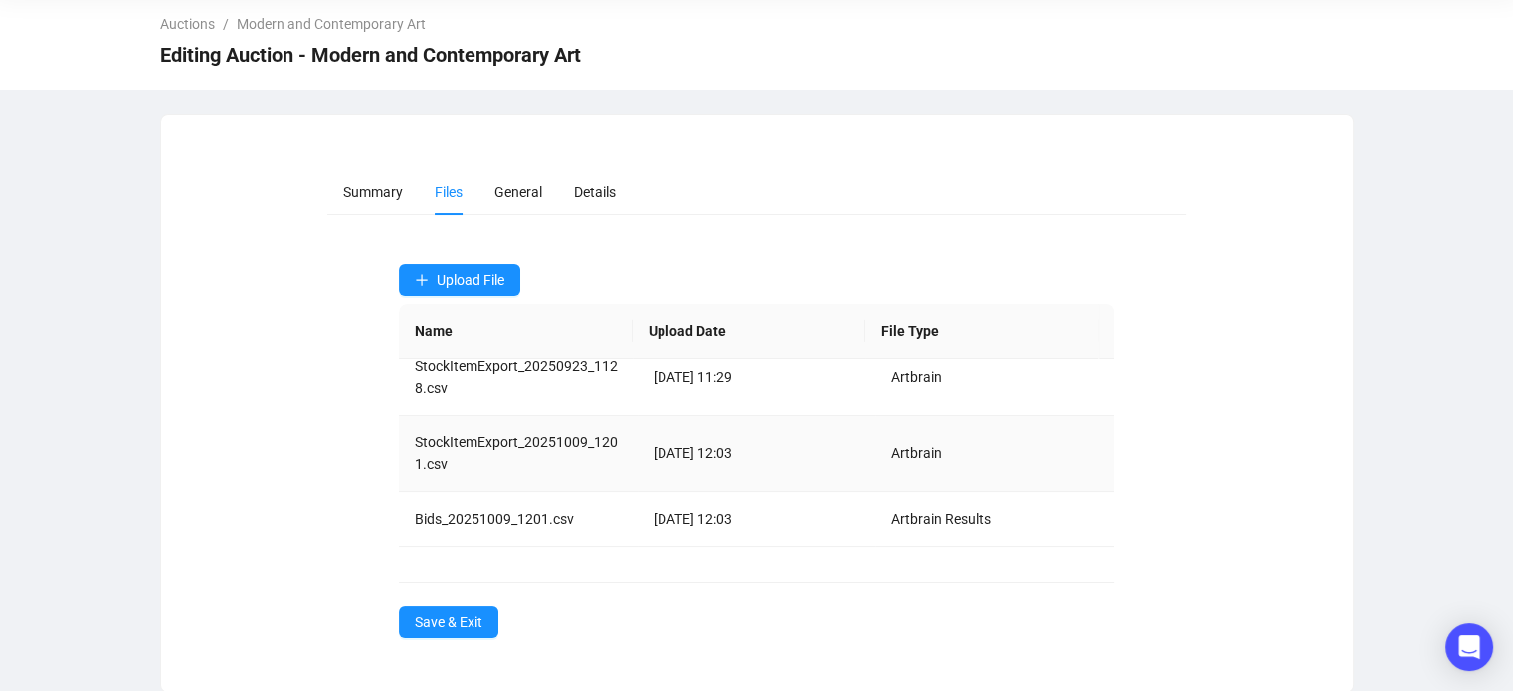
scroll to position [0, 0]
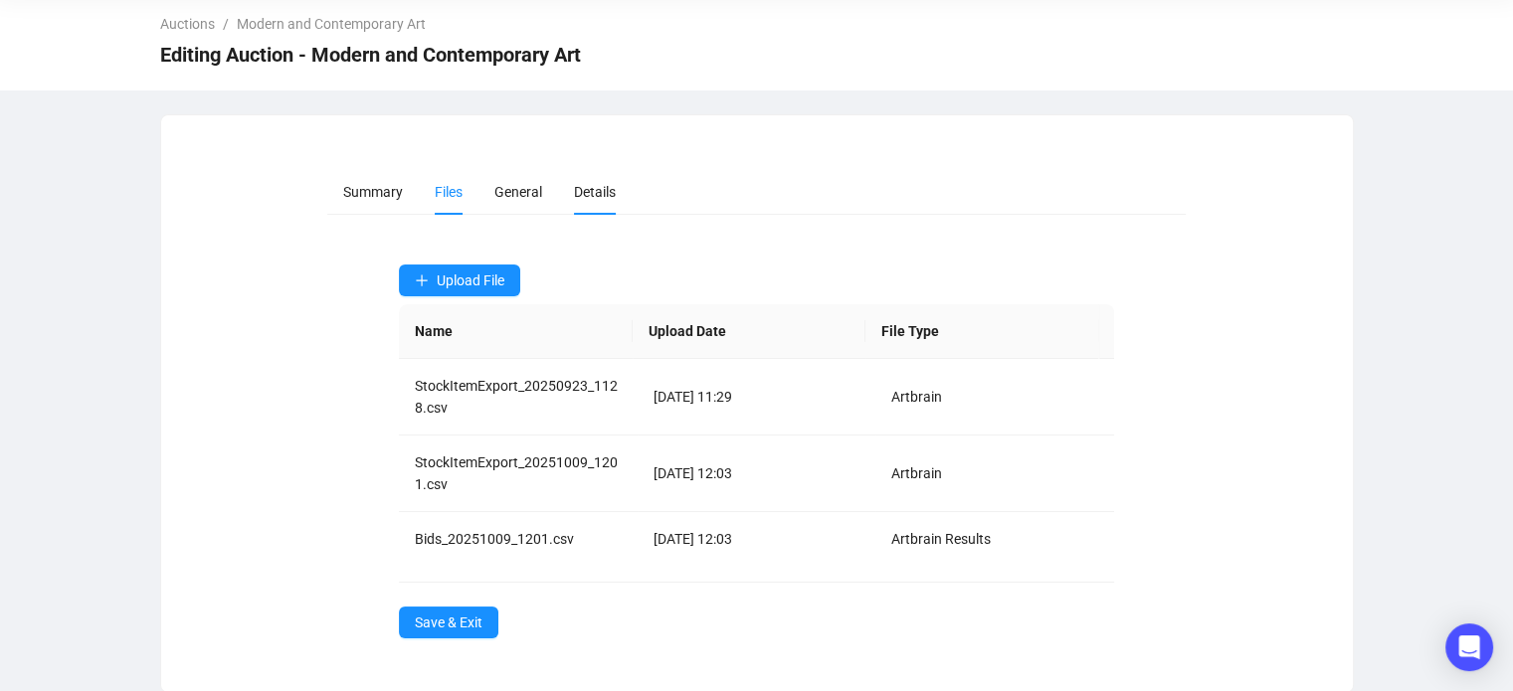
click at [581, 201] on li "Details" at bounding box center [595, 192] width 74 height 46
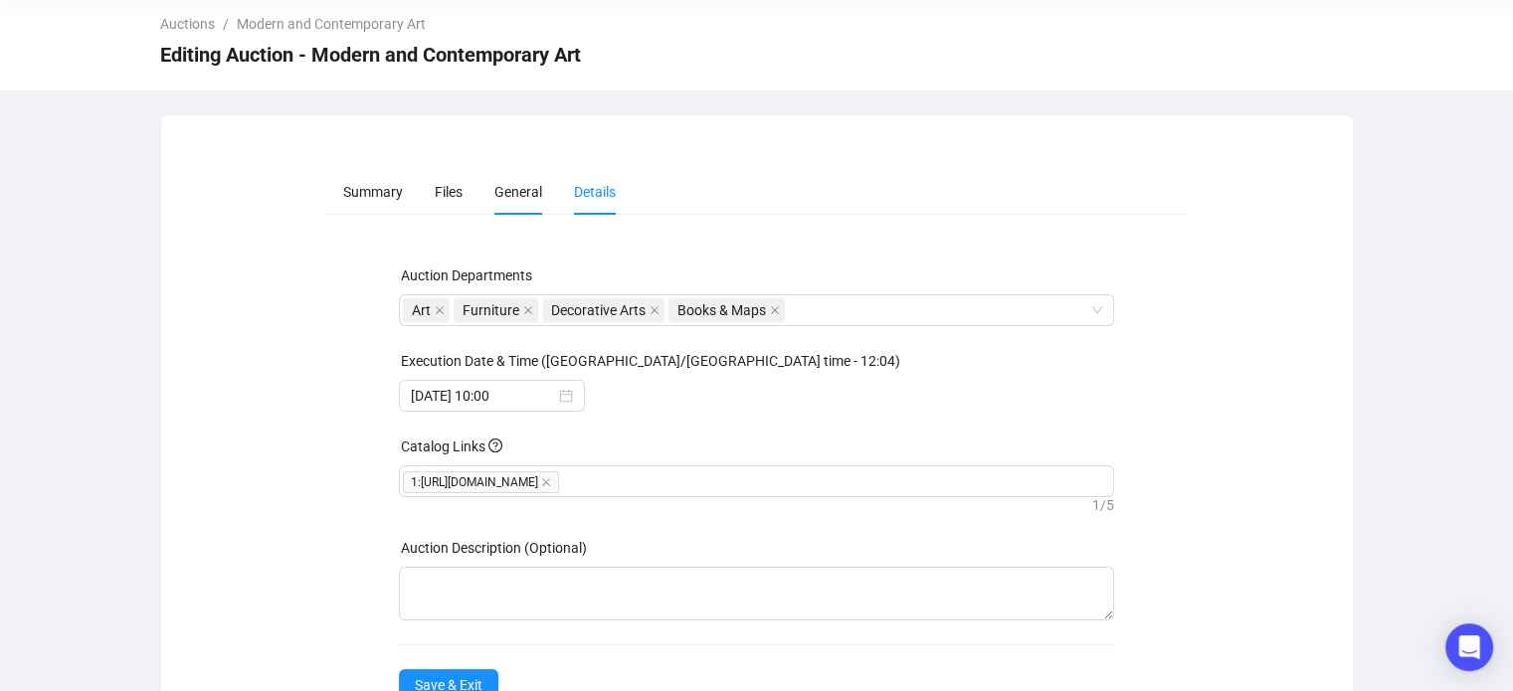
click at [549, 197] on li "General" at bounding box center [518, 192] width 80 height 46
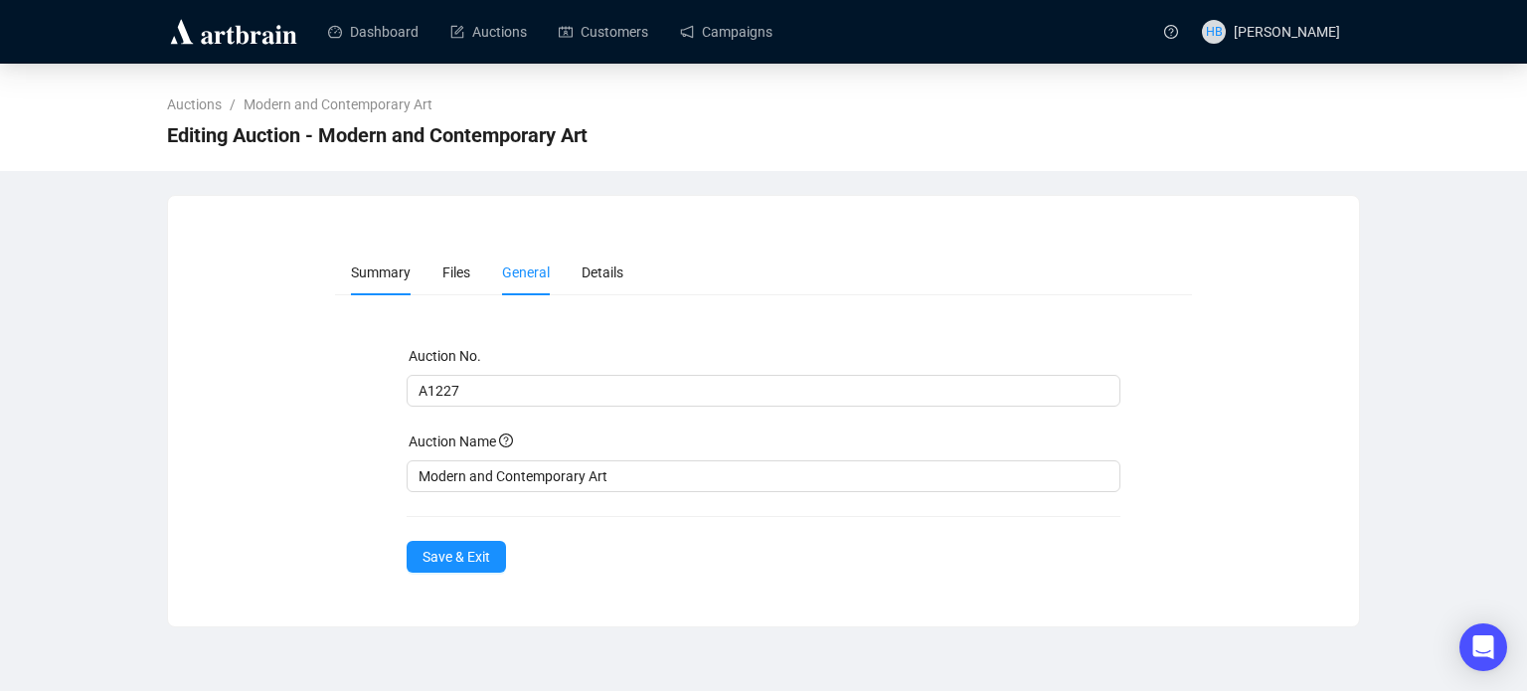
click at [386, 258] on li "Summary" at bounding box center [380, 273] width 91 height 46
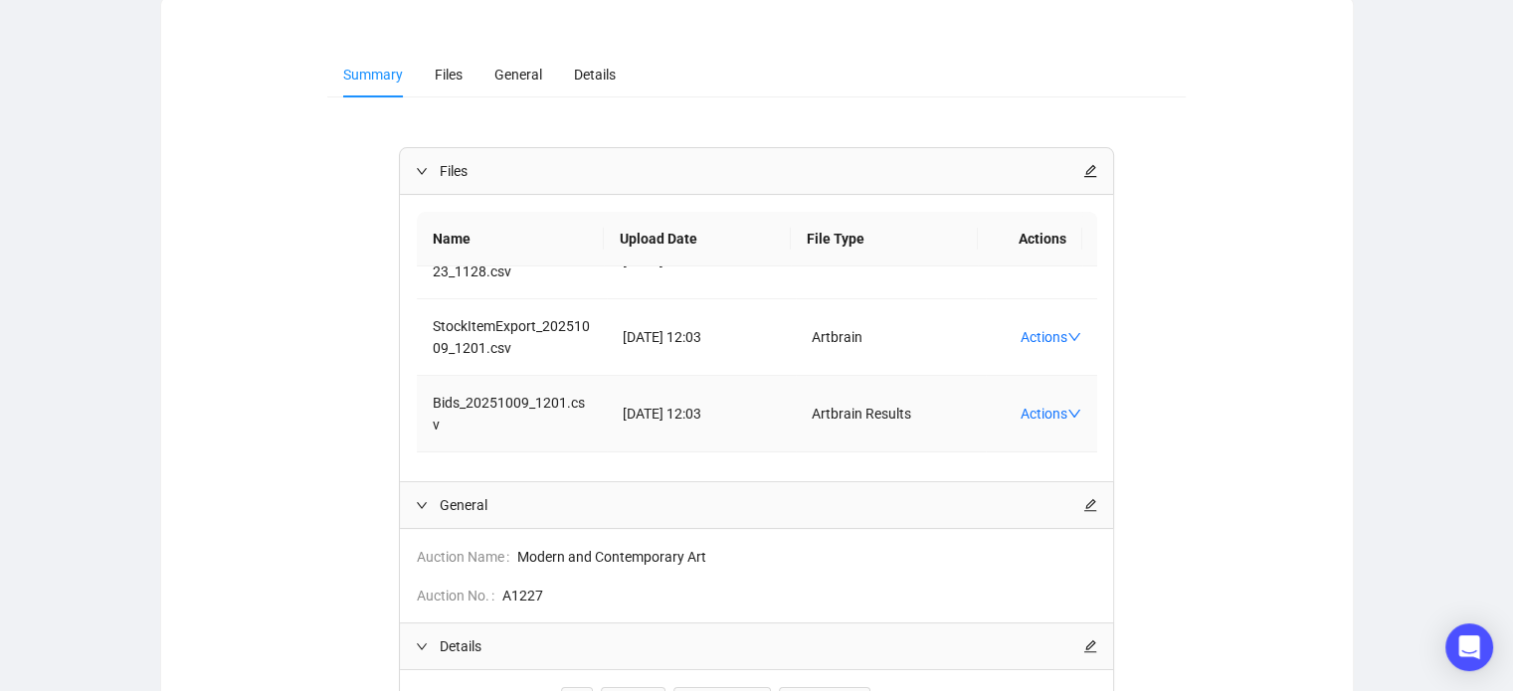
scroll to position [32, 0]
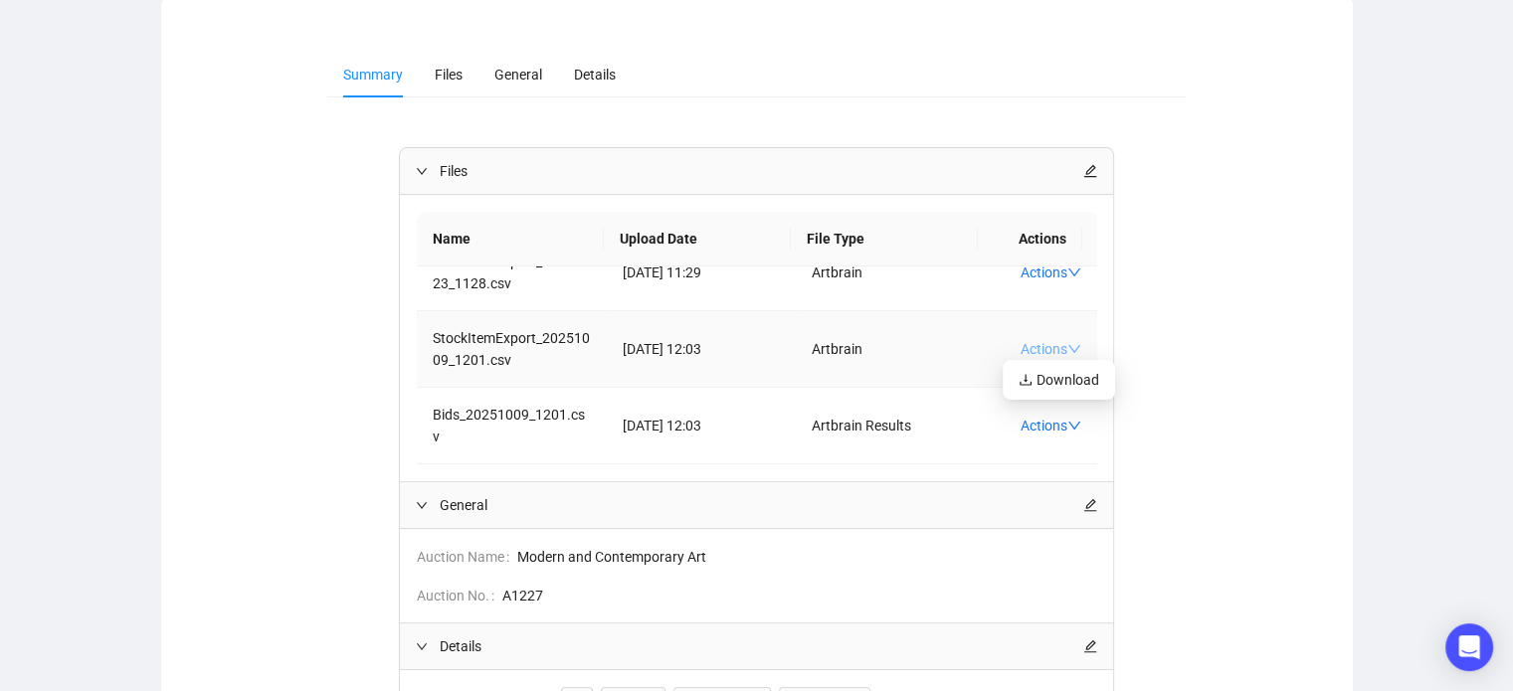
click at [1029, 346] on link "Actions" at bounding box center [1050, 349] width 61 height 16
click at [1096, 173] on icon "edit" at bounding box center [1090, 171] width 14 height 14
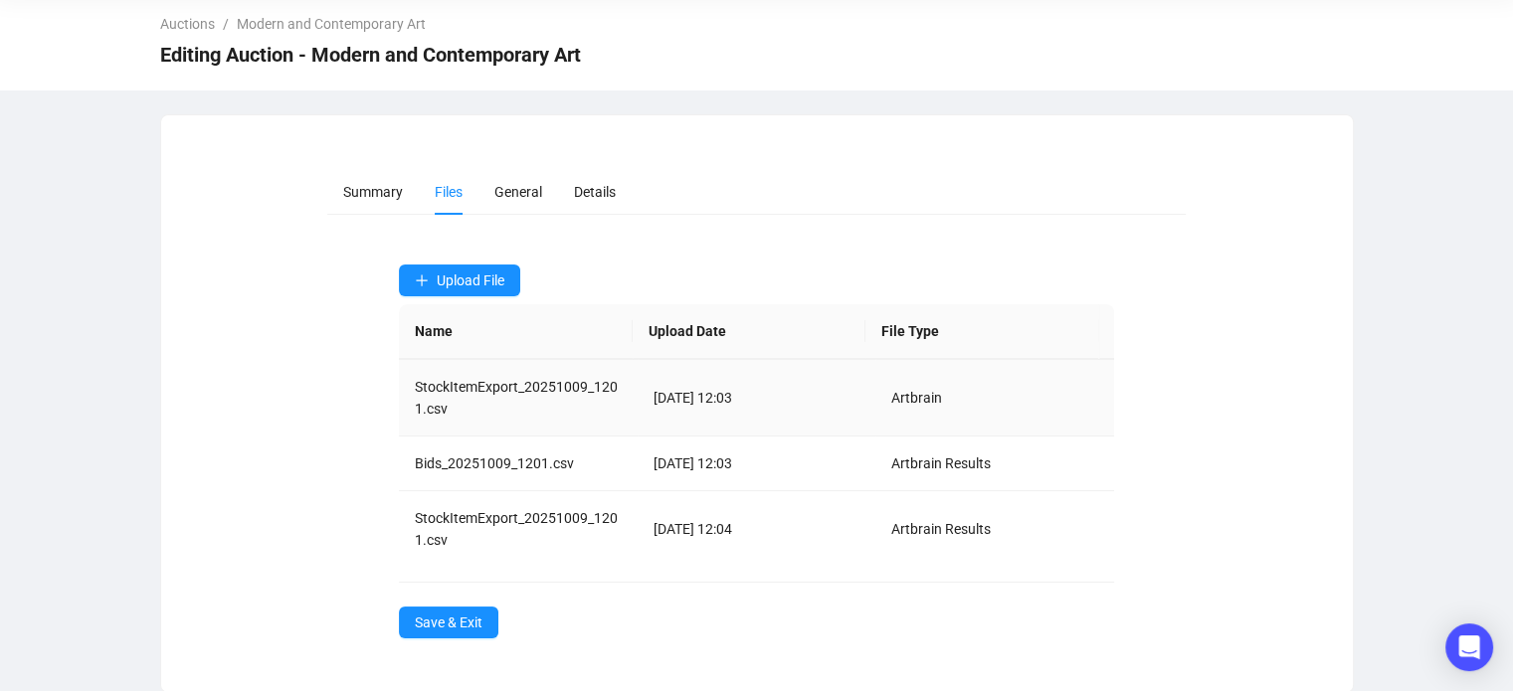
scroll to position [84, 0]
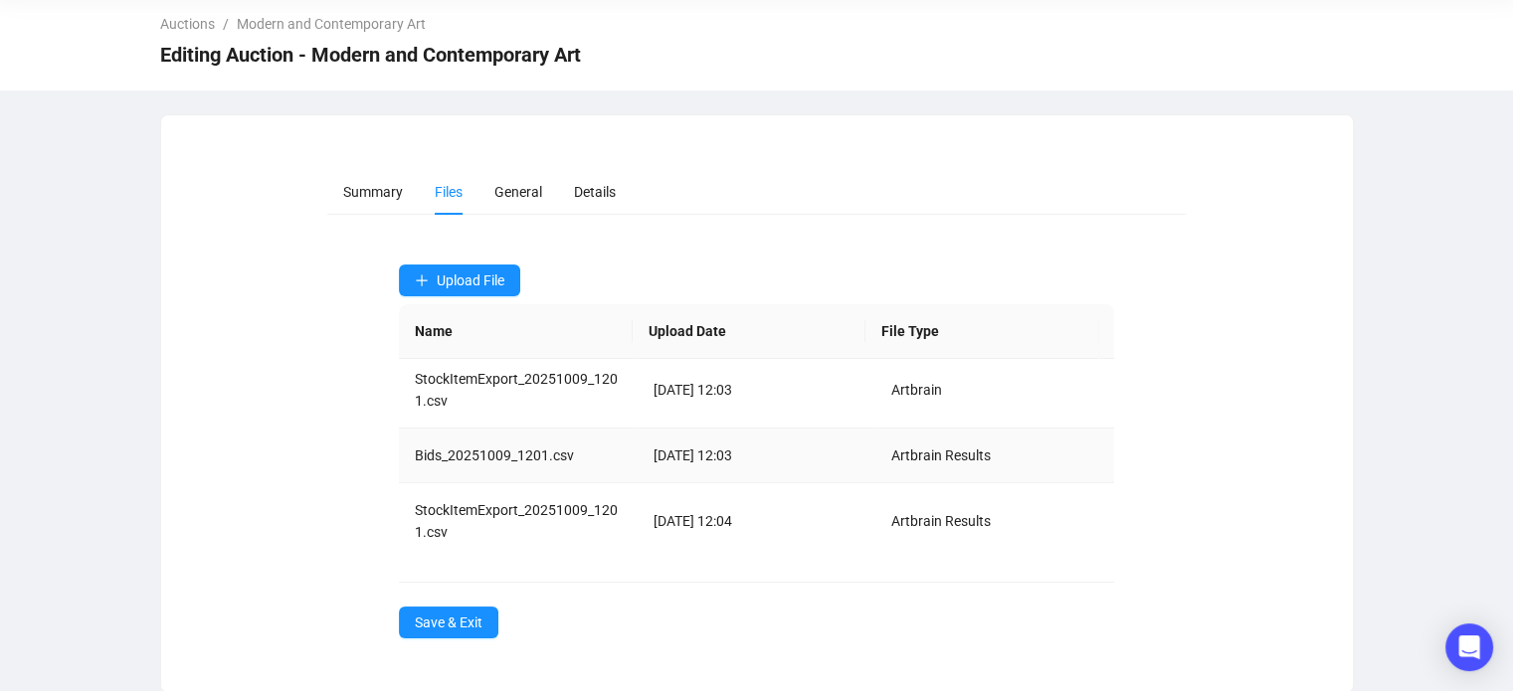
click at [955, 463] on td "Artbrain Results" at bounding box center [994, 456] width 239 height 55
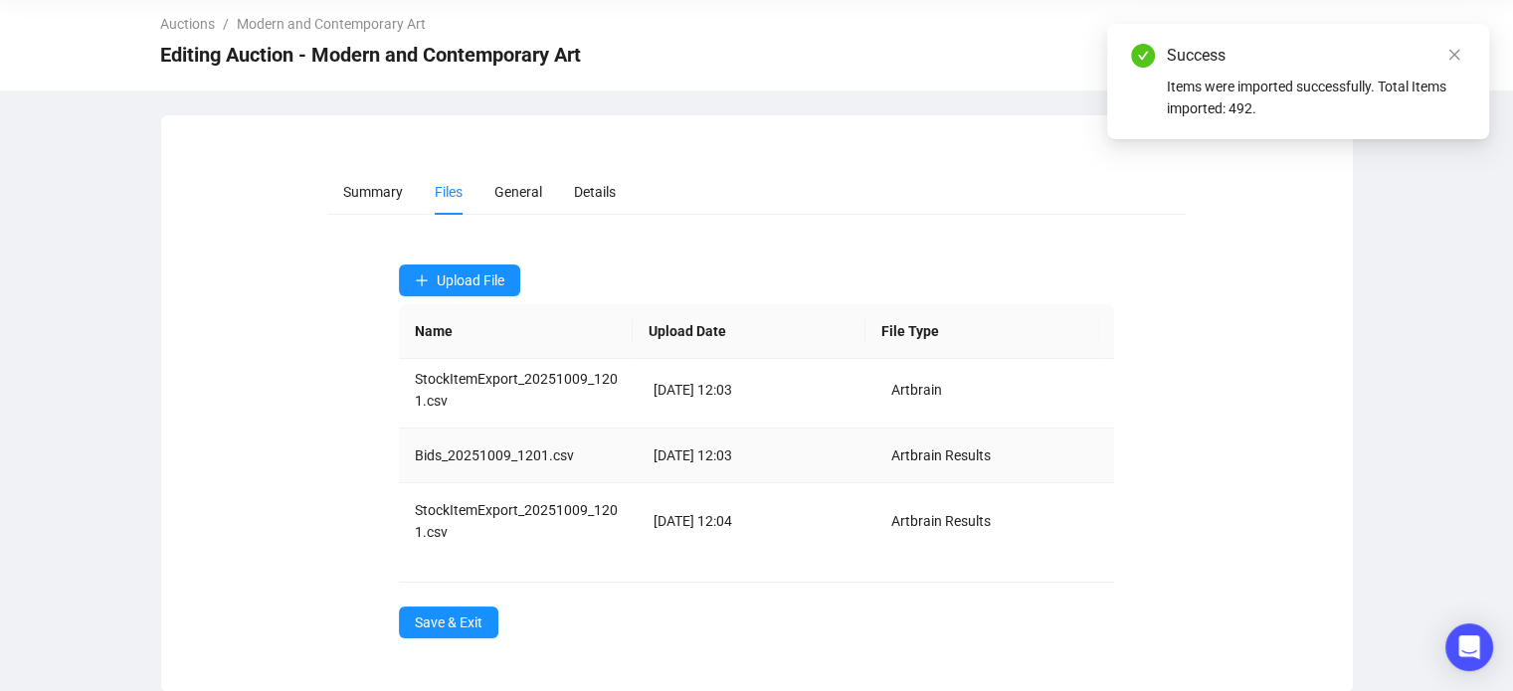
click at [1242, 425] on div "Summary Files General Details Upload File Name Upload Date File Type StockItemE…" at bounding box center [757, 403] width 1144 height 469
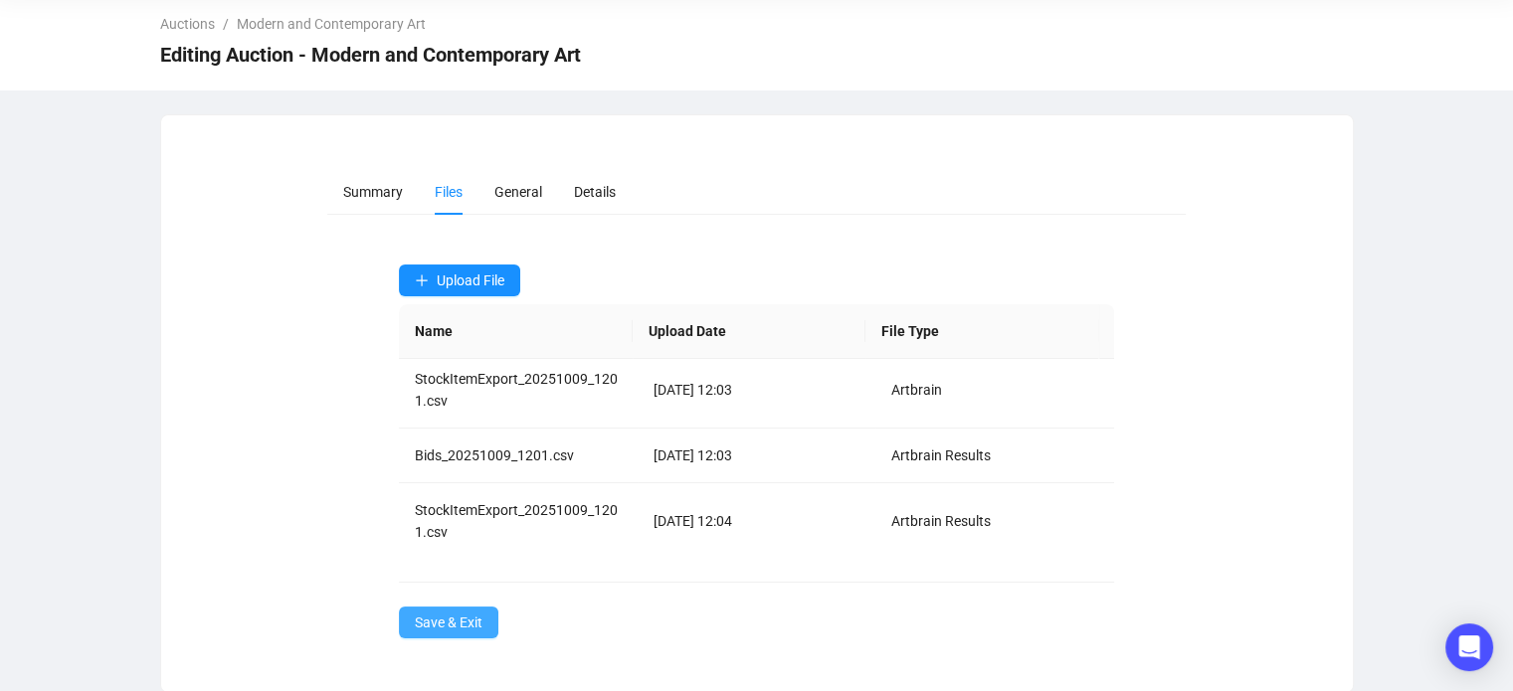
click at [475, 619] on span "Save & Exit" at bounding box center [449, 623] width 68 height 22
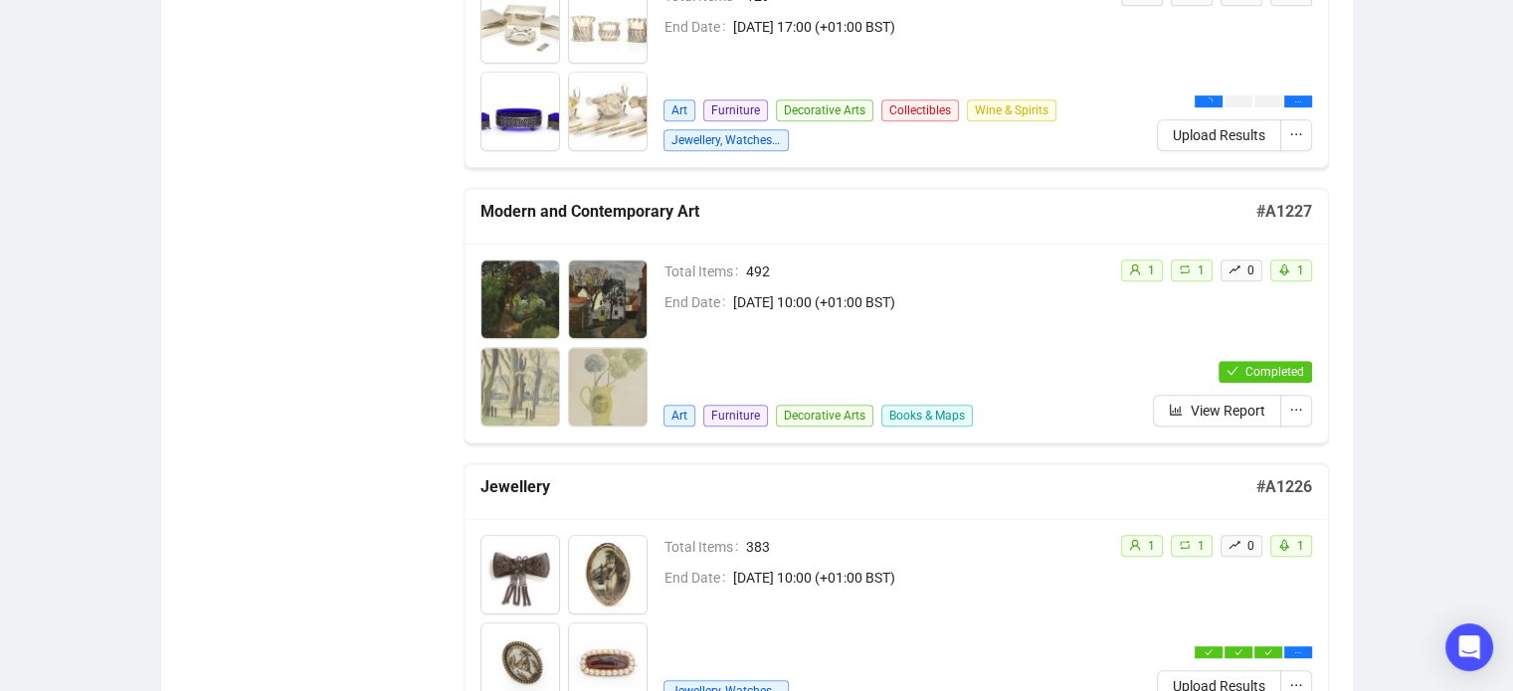
scroll to position [971, 0]
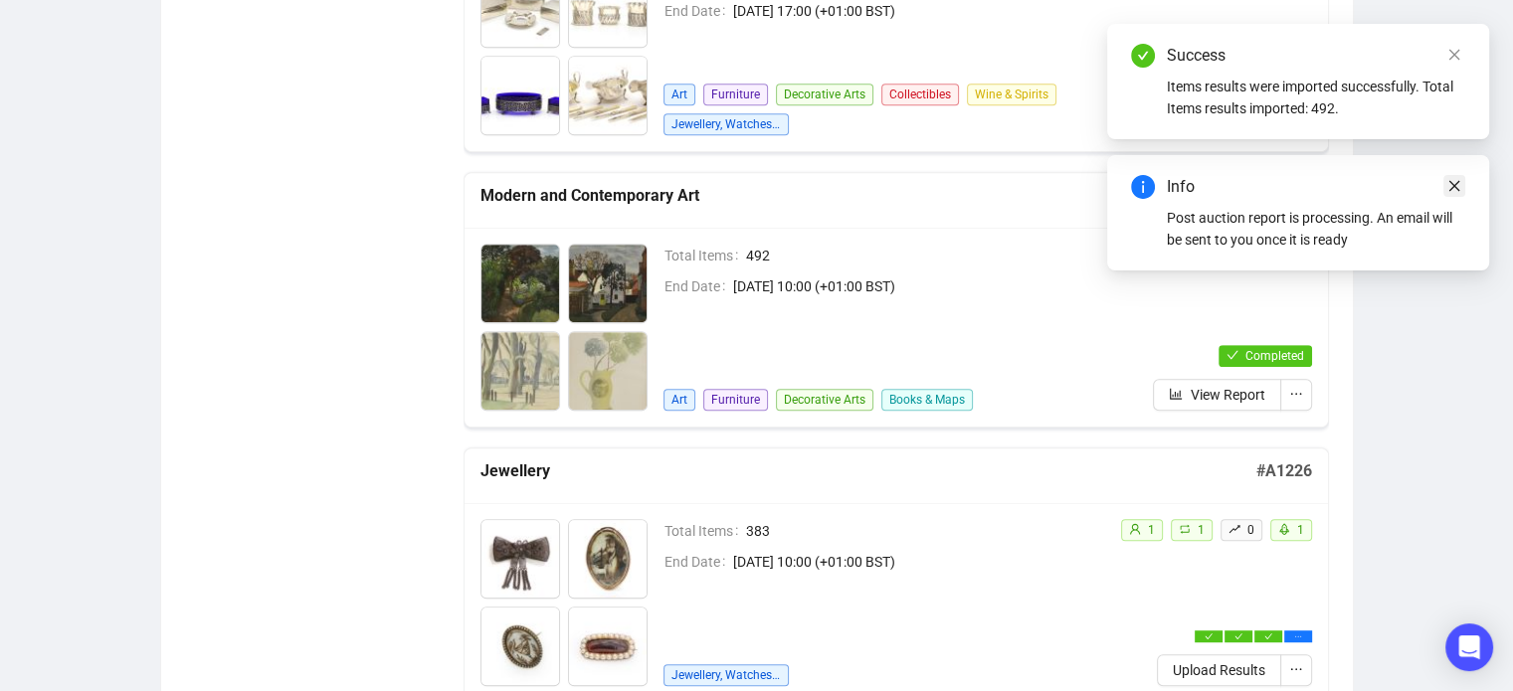
click at [1452, 185] on icon "close" at bounding box center [1454, 186] width 11 height 11
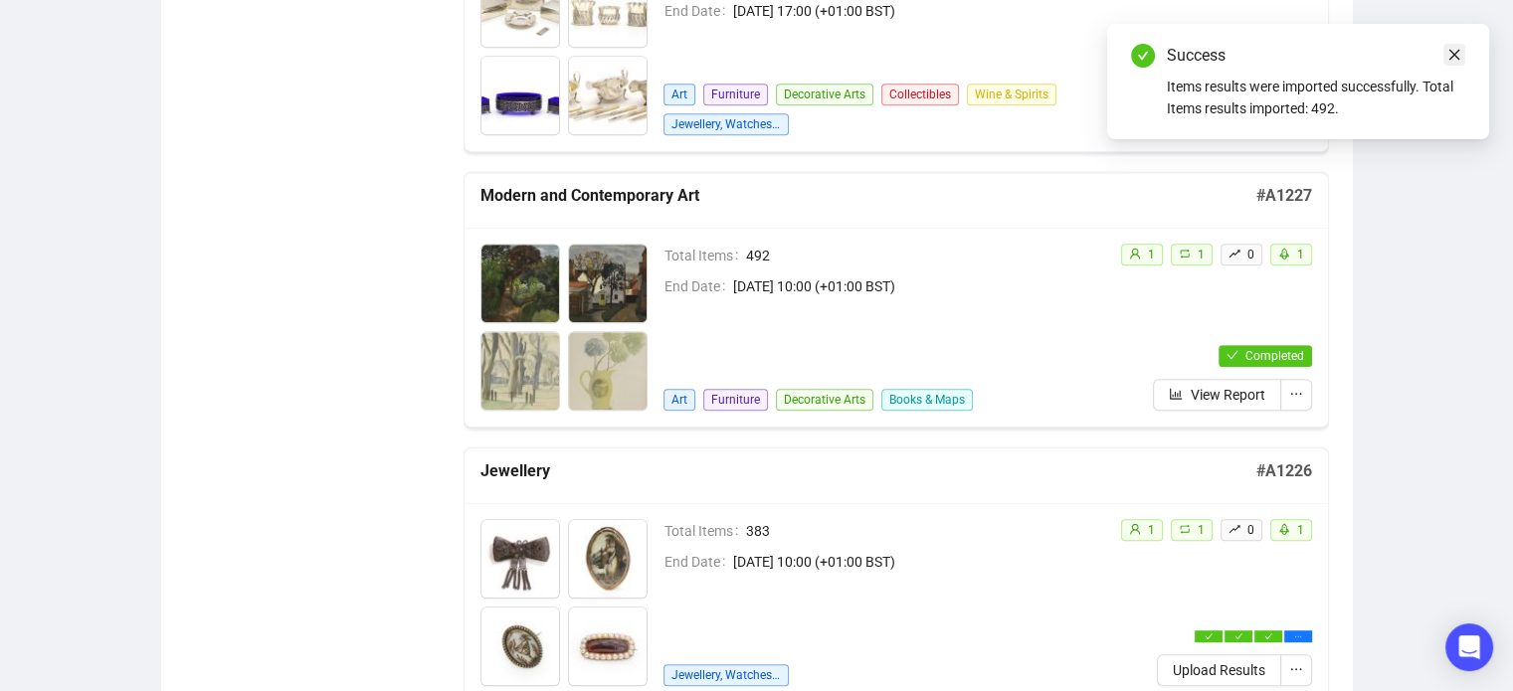
click at [1453, 46] on link "Close" at bounding box center [1454, 55] width 22 height 22
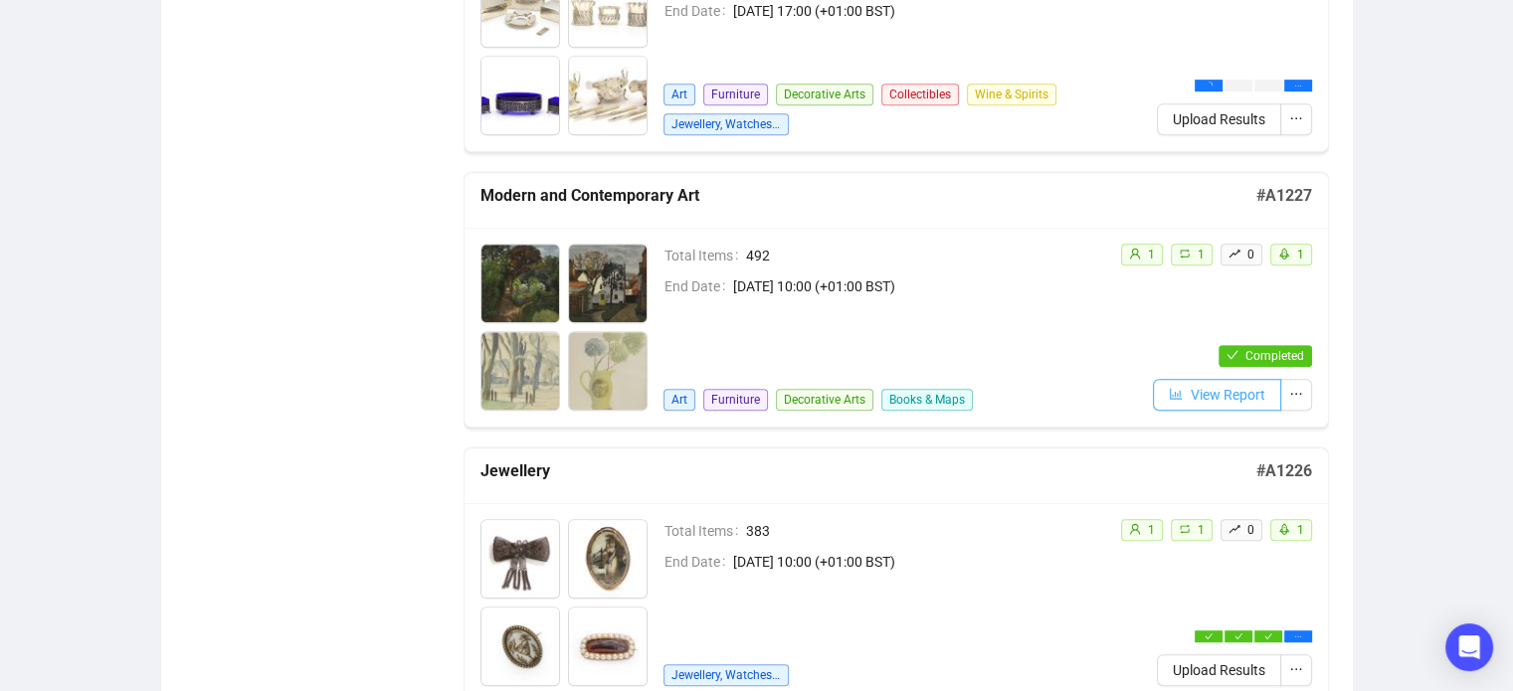
click at [1213, 395] on span "View Report" at bounding box center [1227, 395] width 75 height 22
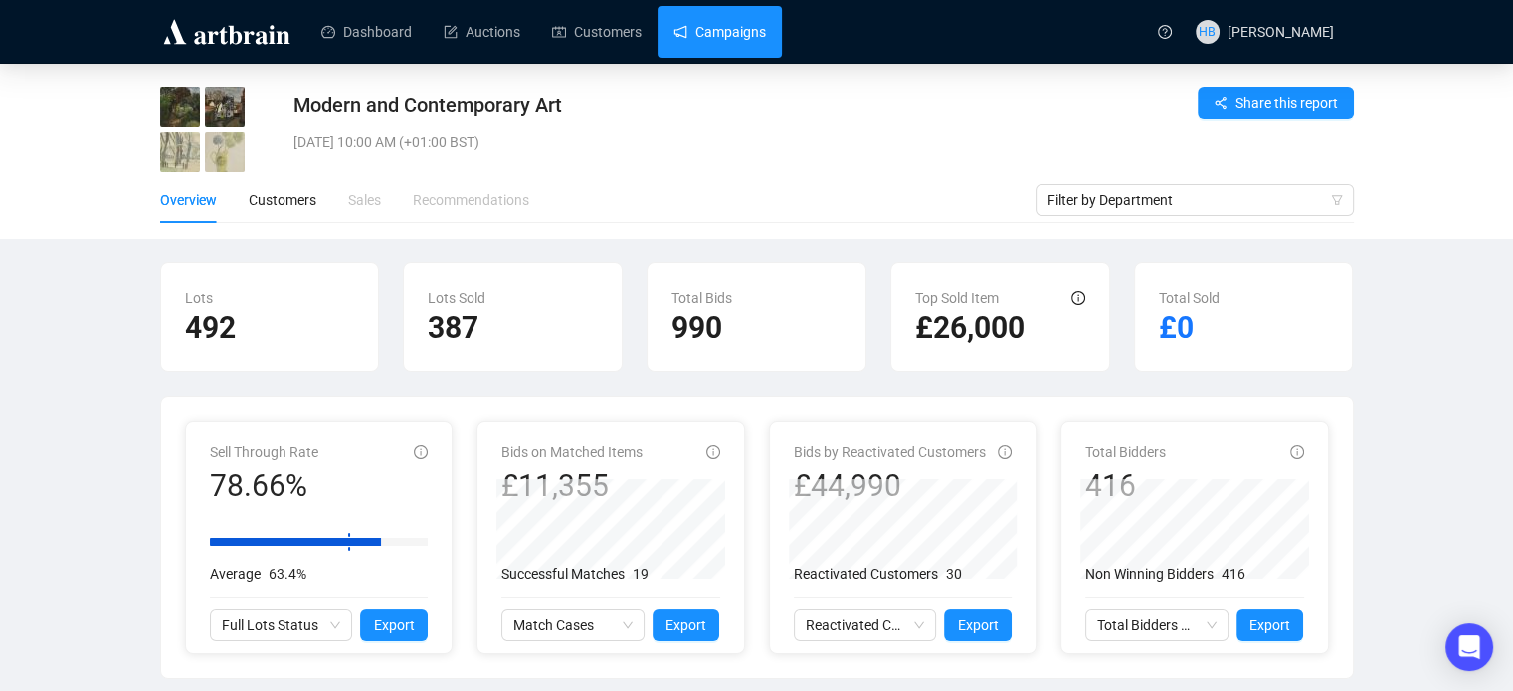
click at [728, 40] on link "Campaigns" at bounding box center [719, 32] width 92 height 52
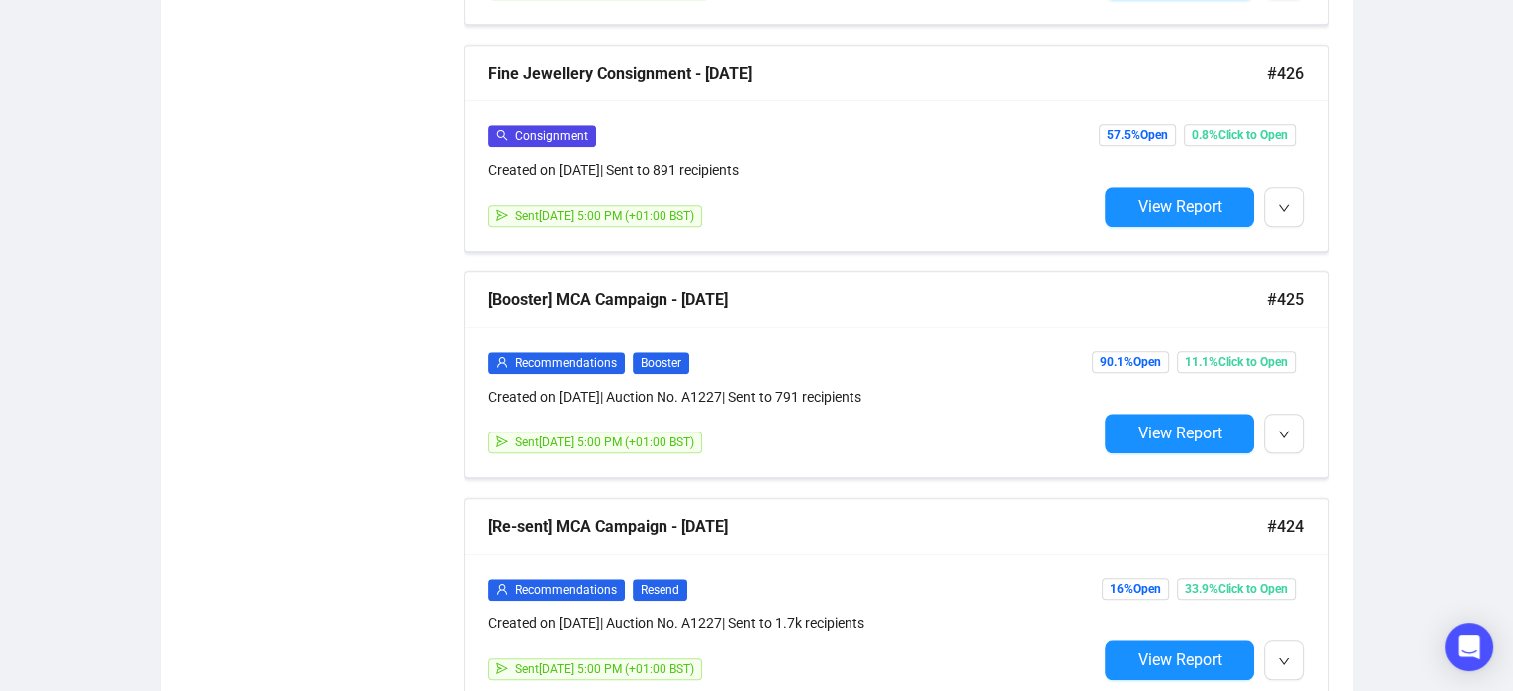
scroll to position [1789, 0]
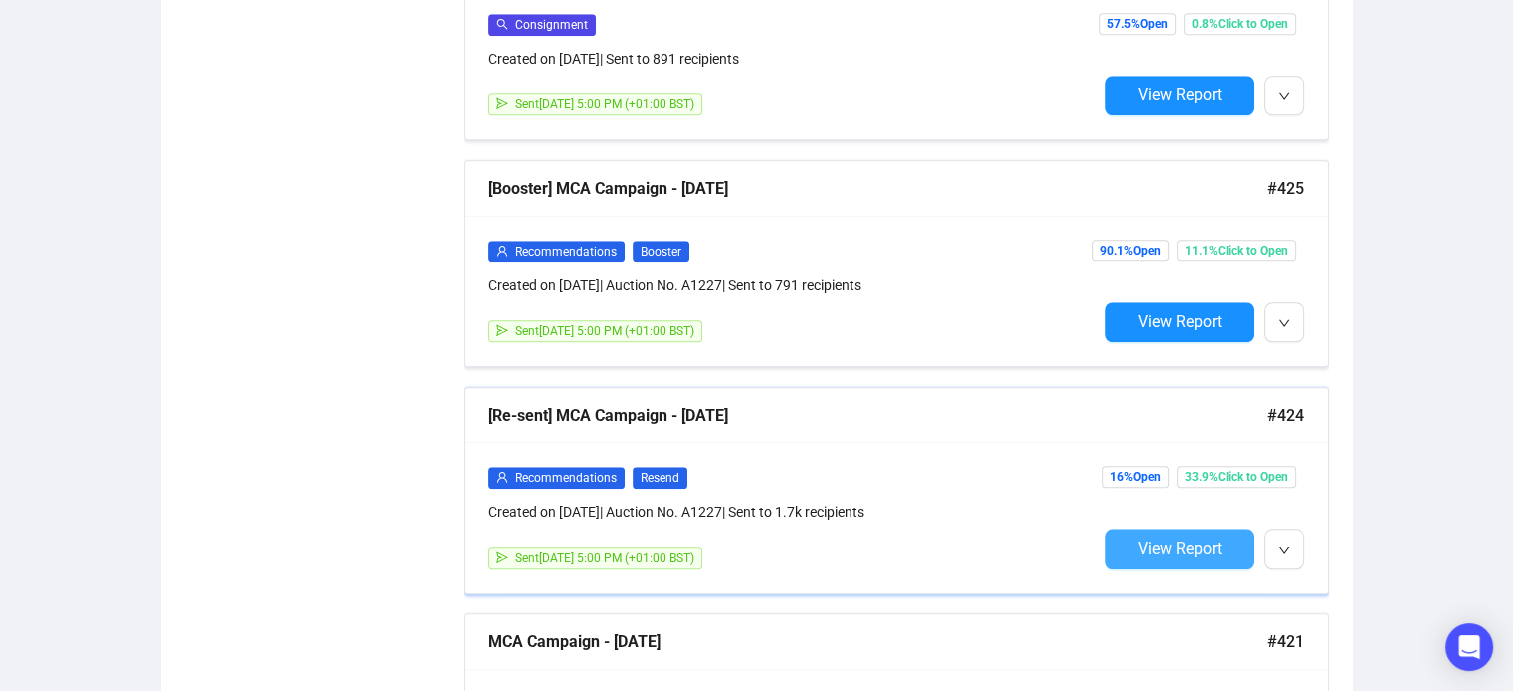
click at [1135, 530] on button "View Report" at bounding box center [1179, 549] width 149 height 40
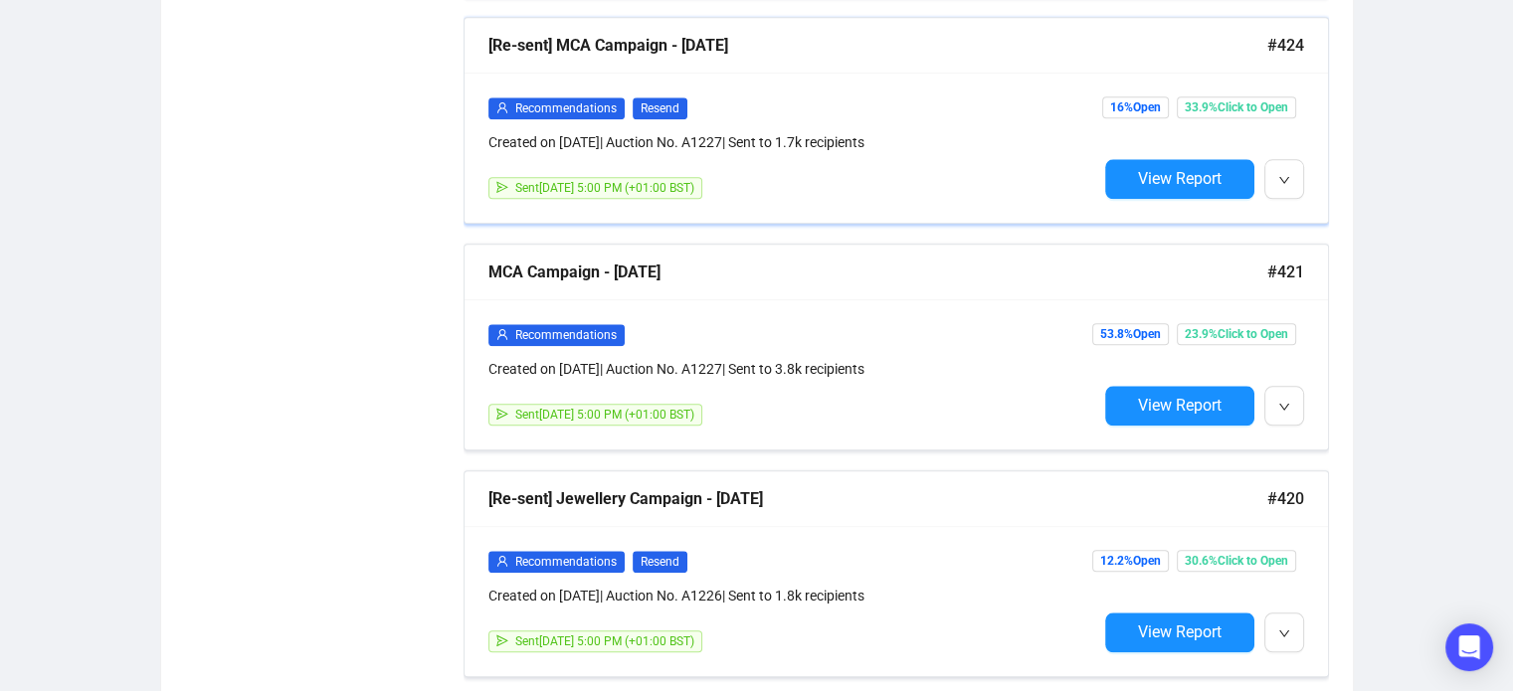
scroll to position [2161, 0]
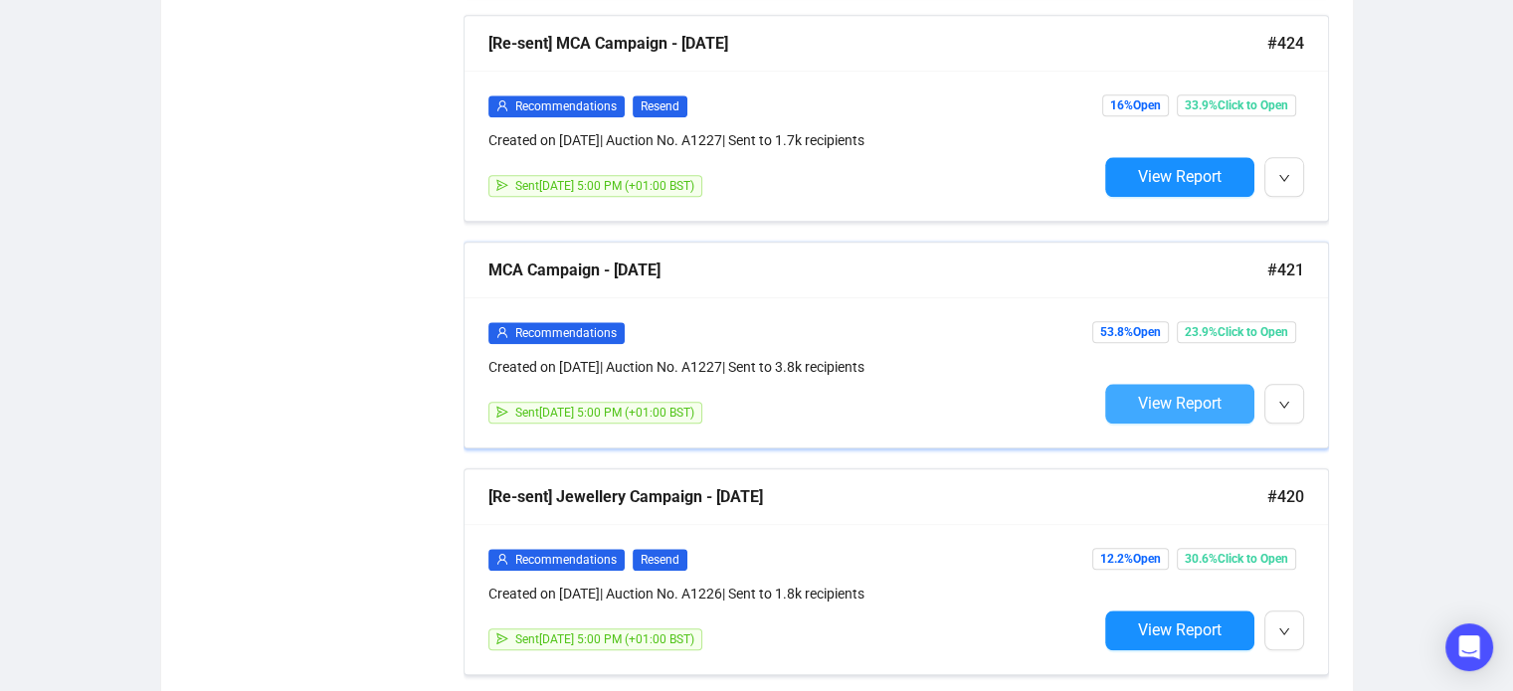
click at [1139, 394] on span "View Report" at bounding box center [1180, 403] width 84 height 19
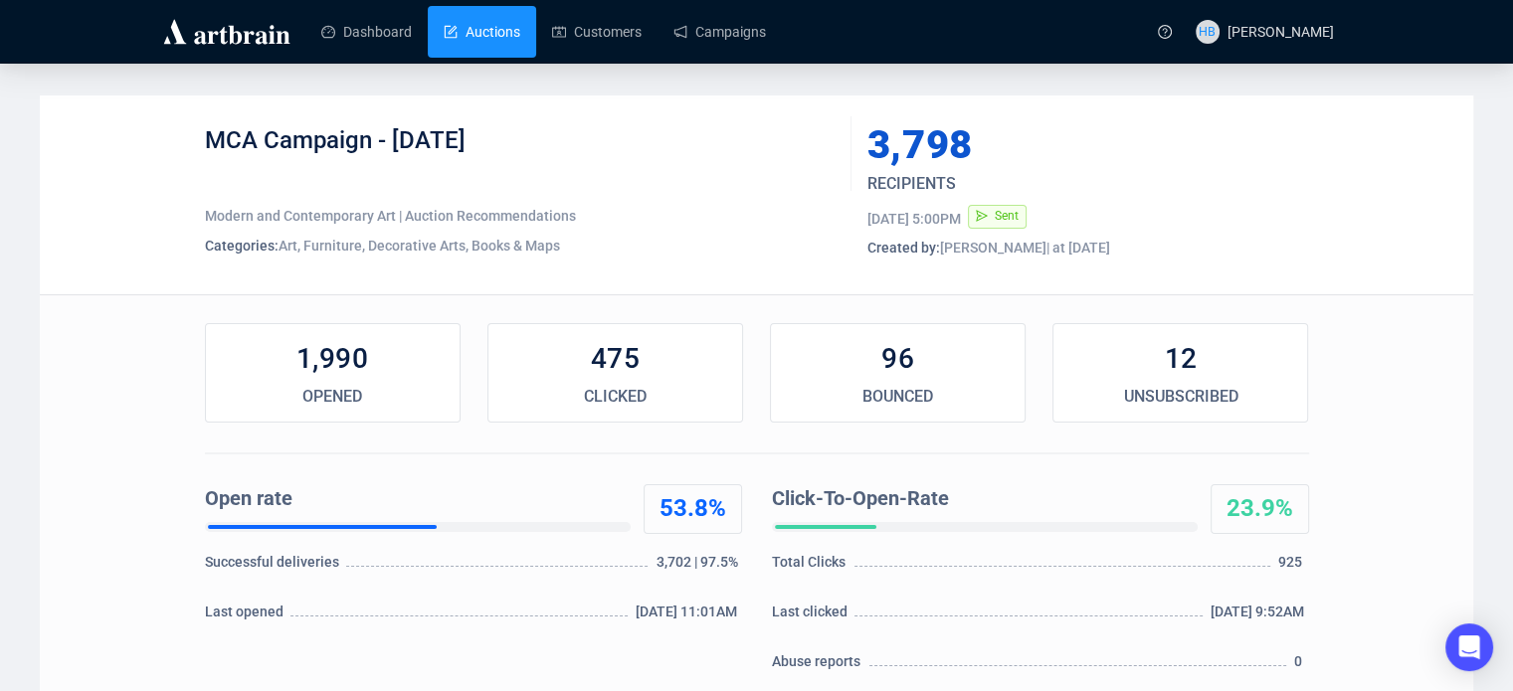
click at [469, 29] on link "Auctions" at bounding box center [482, 32] width 77 height 52
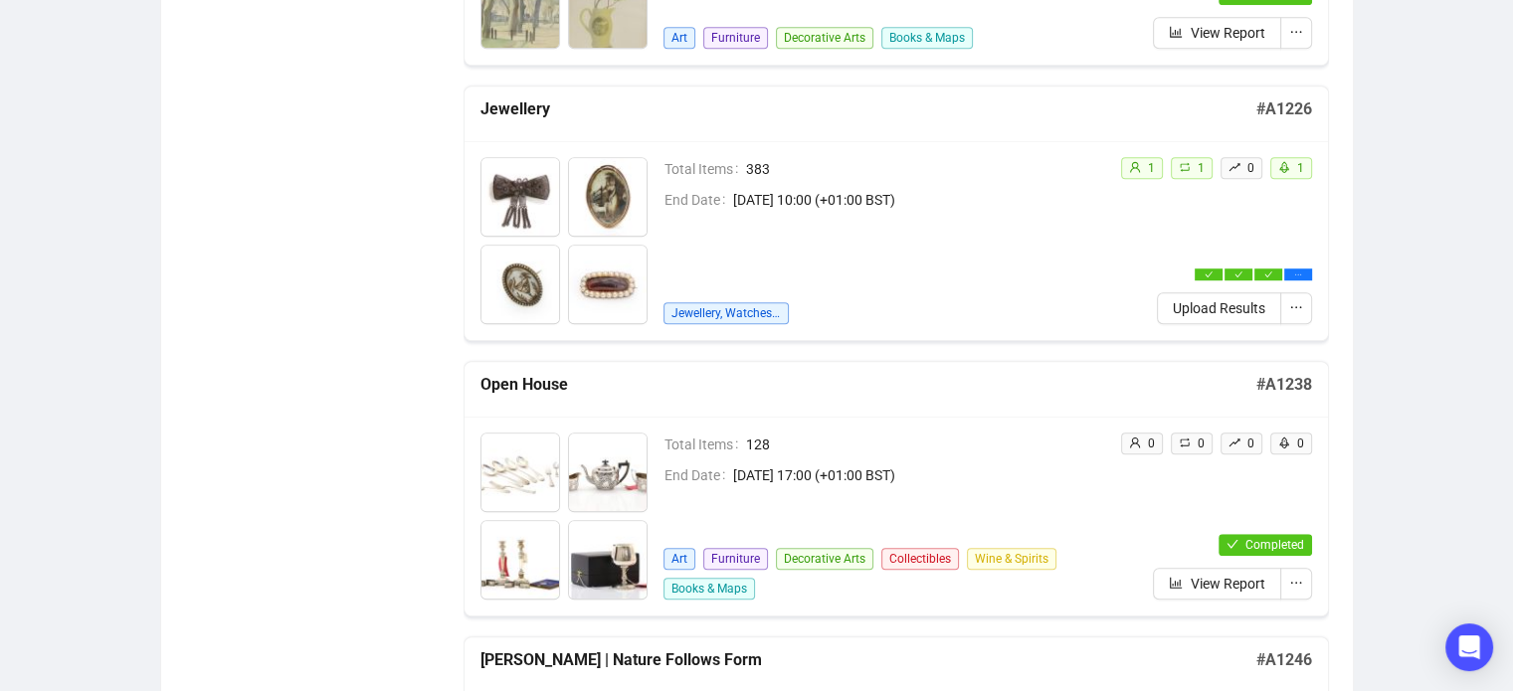
scroll to position [1237, 0]
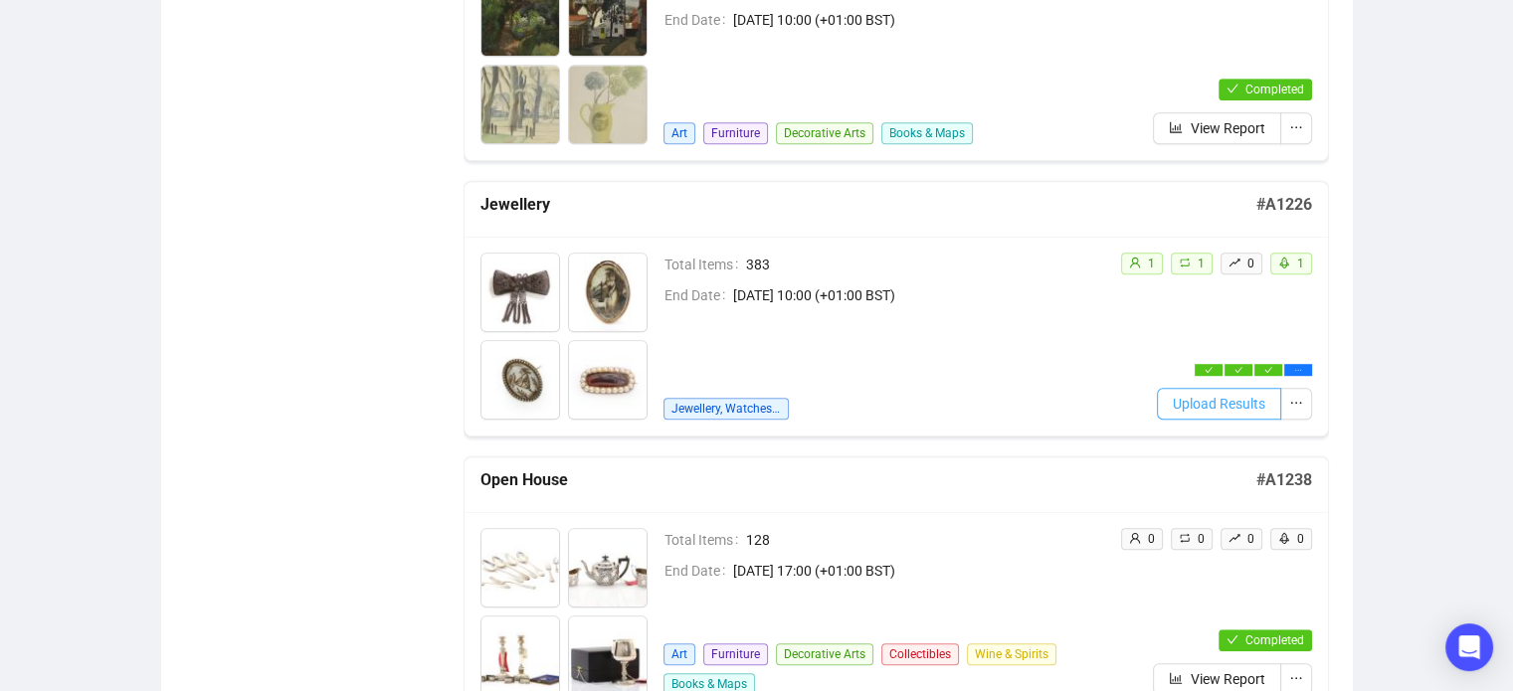
click at [1214, 399] on span "Upload Results" at bounding box center [1218, 404] width 92 height 22
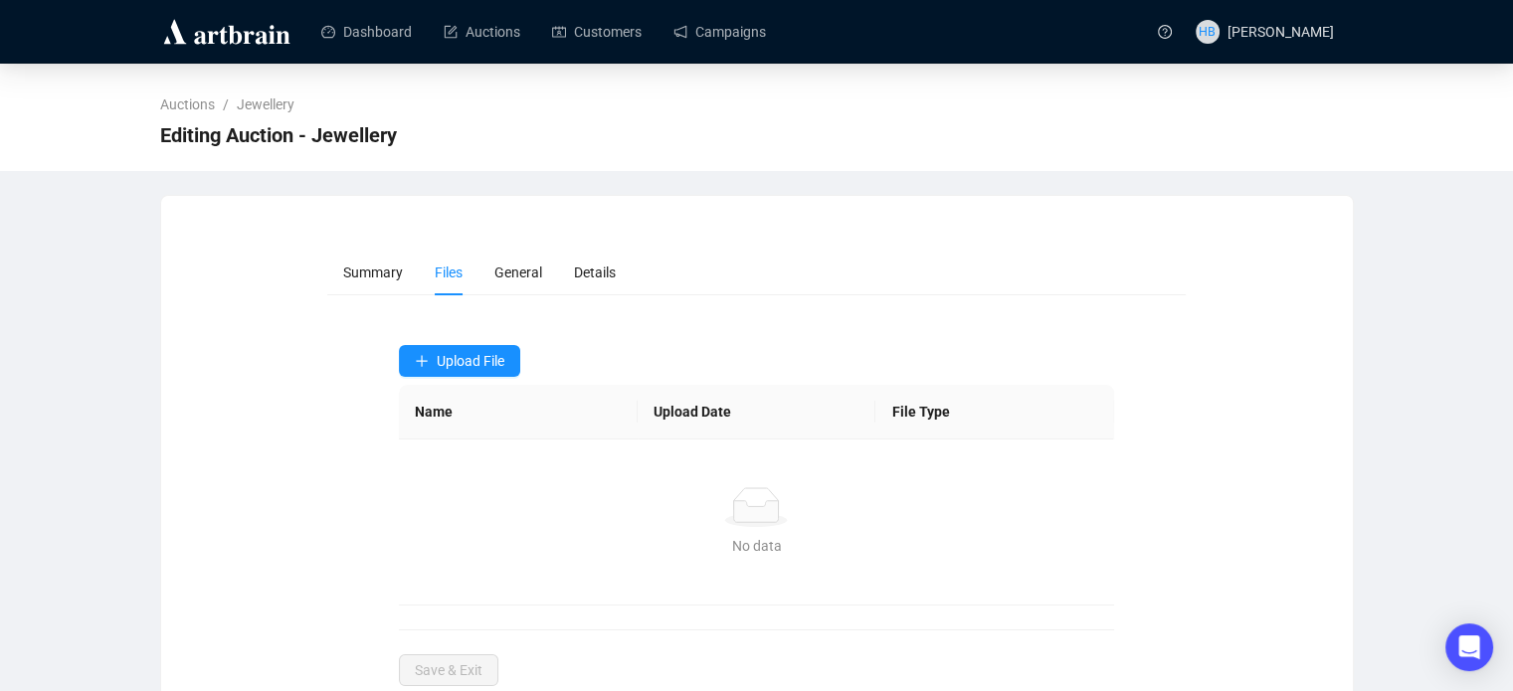
scroll to position [48, 0]
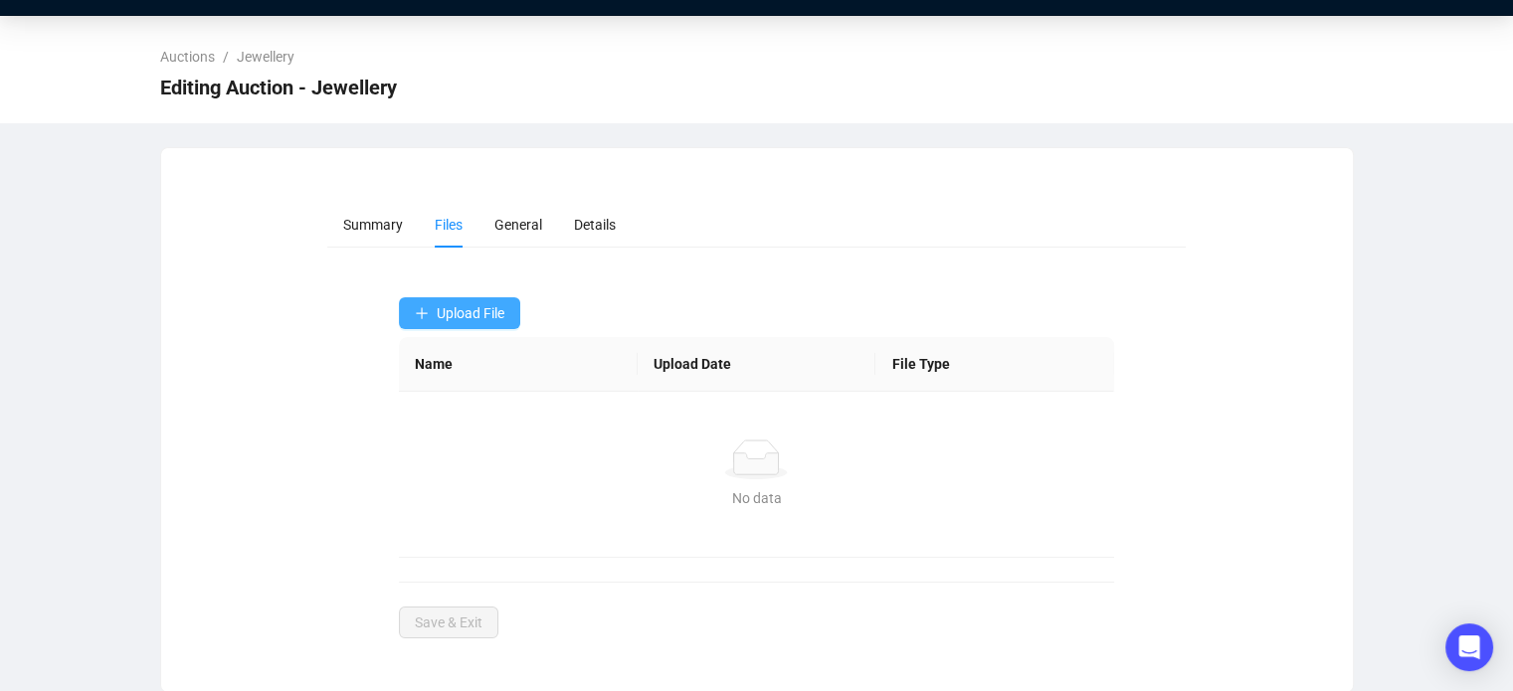
click at [498, 322] on button "Upload File" at bounding box center [459, 313] width 121 height 32
click at [470, 313] on span "Upload File" at bounding box center [471, 313] width 68 height 16
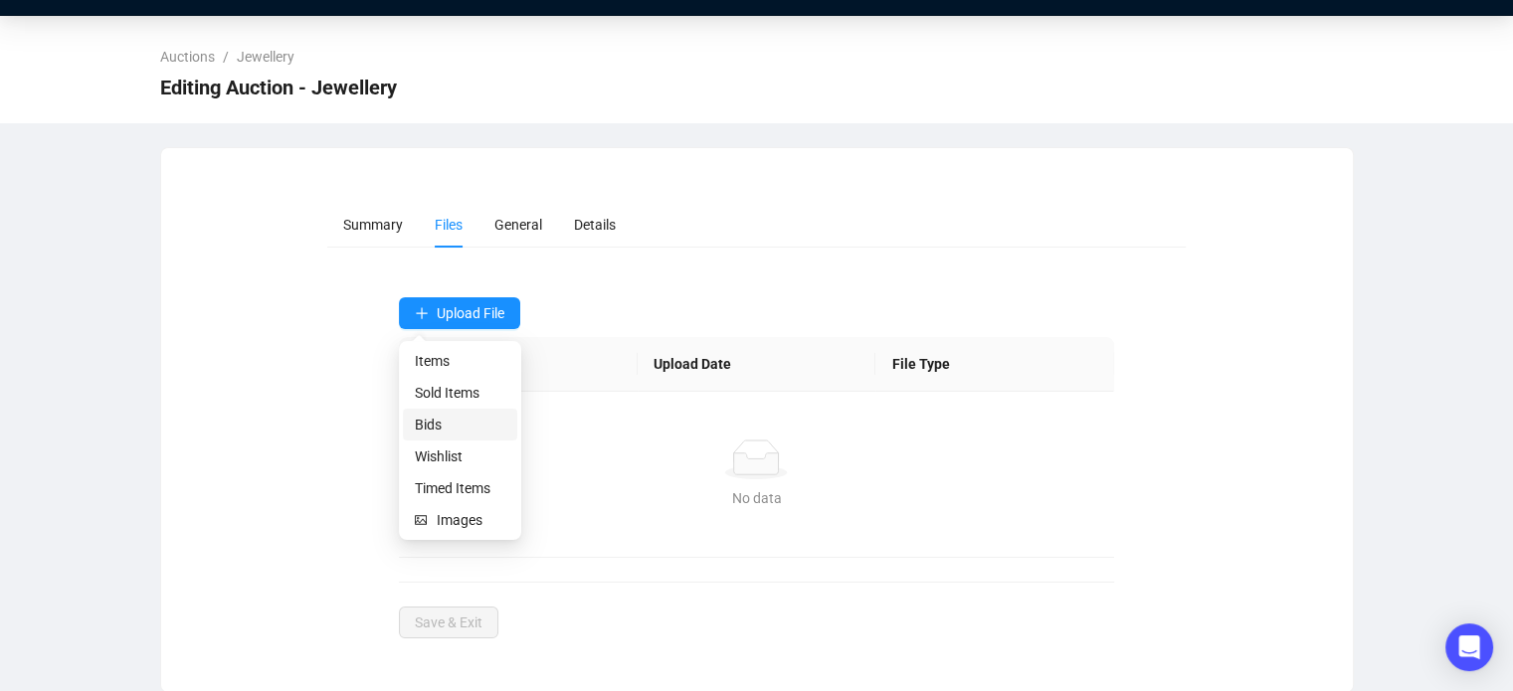
click at [433, 420] on span "Bids" at bounding box center [460, 425] width 90 height 22
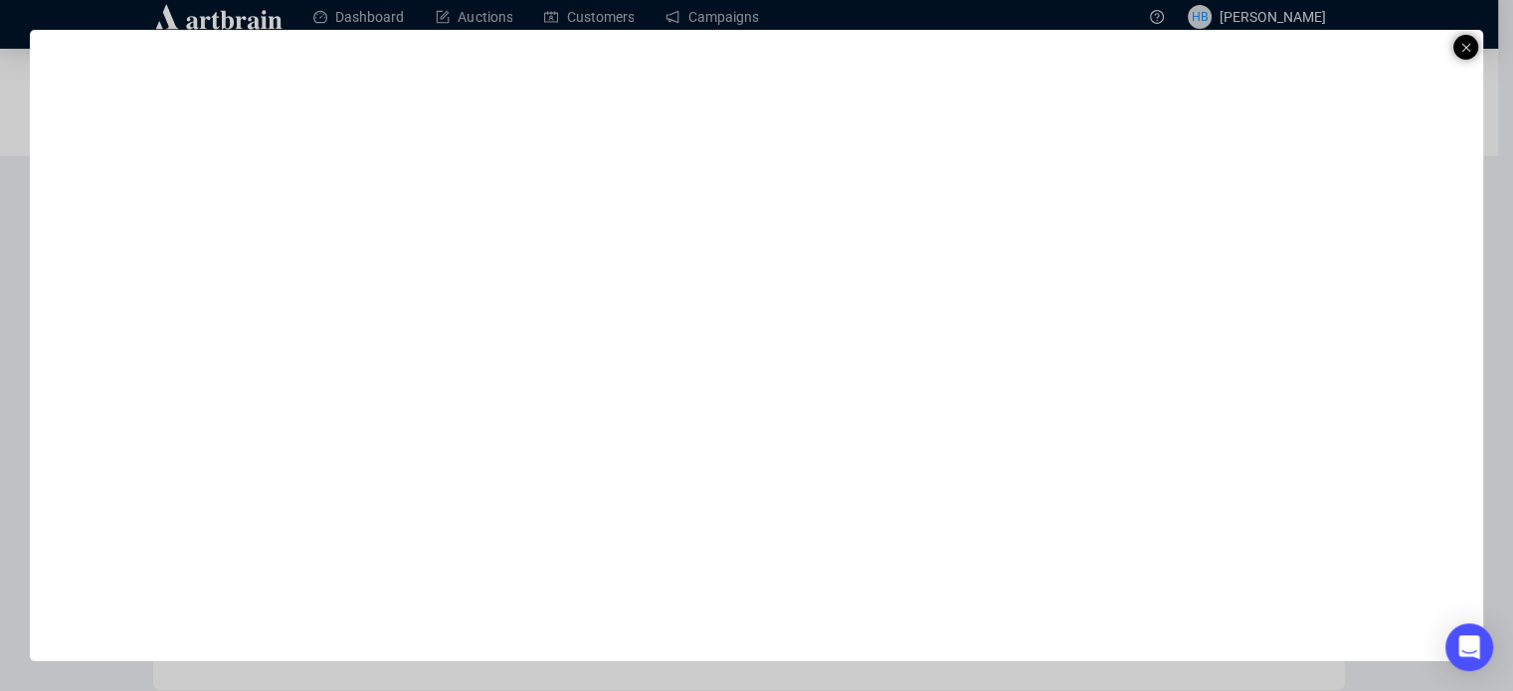
scroll to position [13, 0]
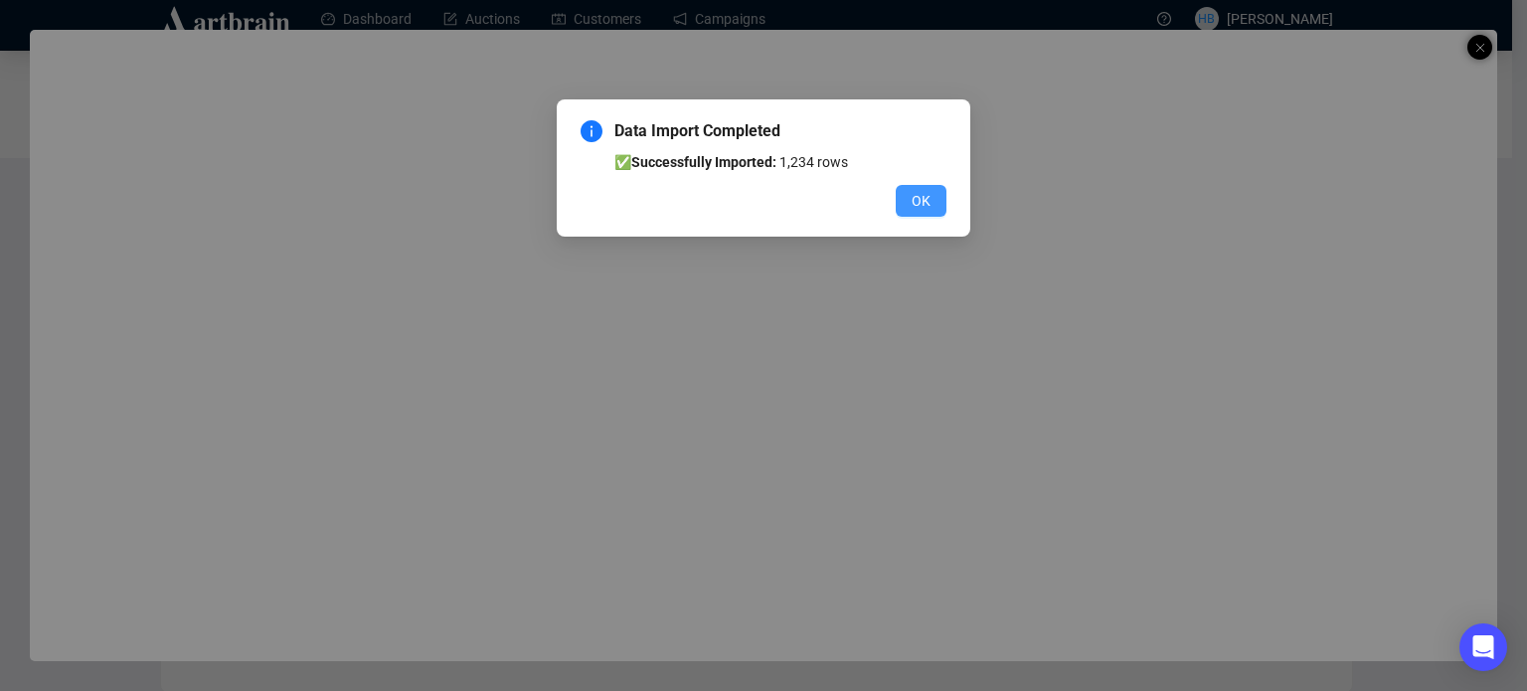
click at [915, 189] on button "OK" at bounding box center [921, 201] width 51 height 32
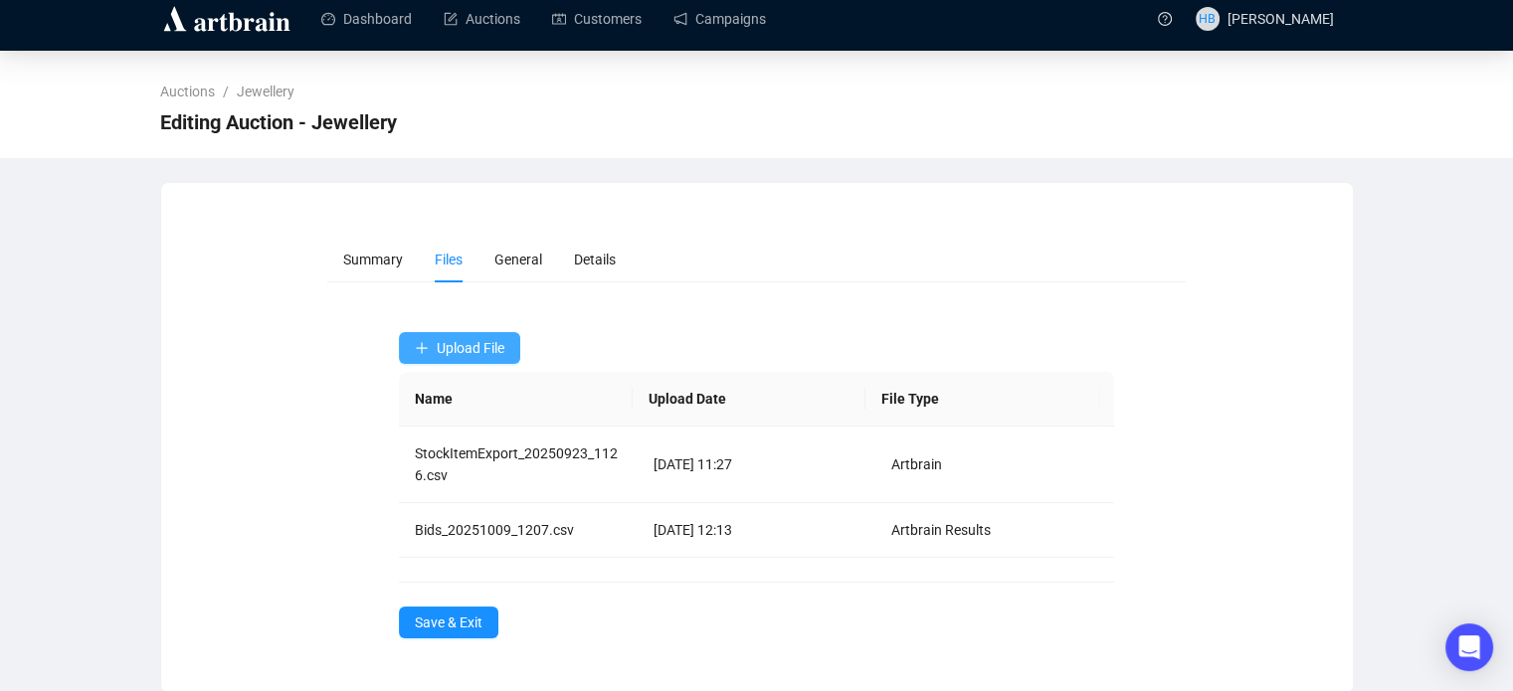
click at [455, 345] on span "Upload File" at bounding box center [471, 348] width 68 height 16
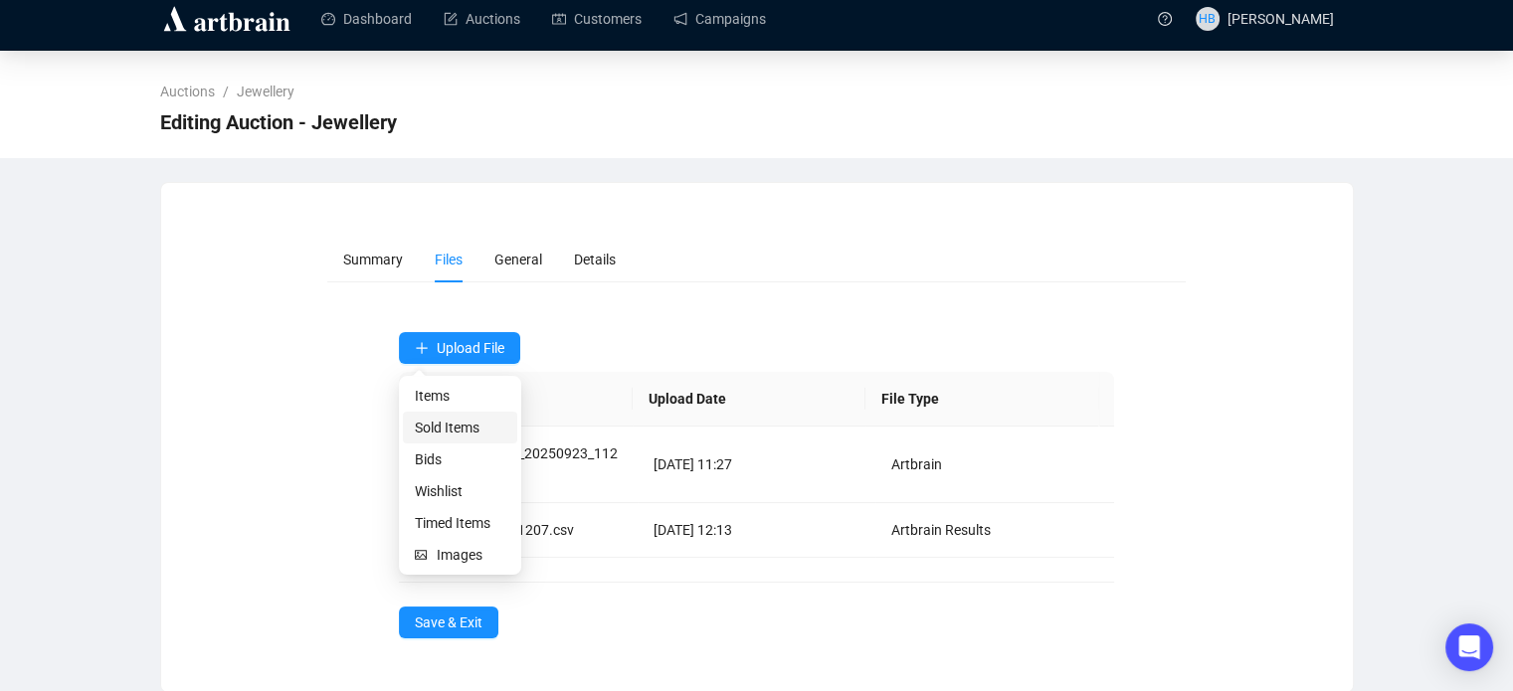
click at [453, 419] on span "Sold Items" at bounding box center [460, 428] width 90 height 22
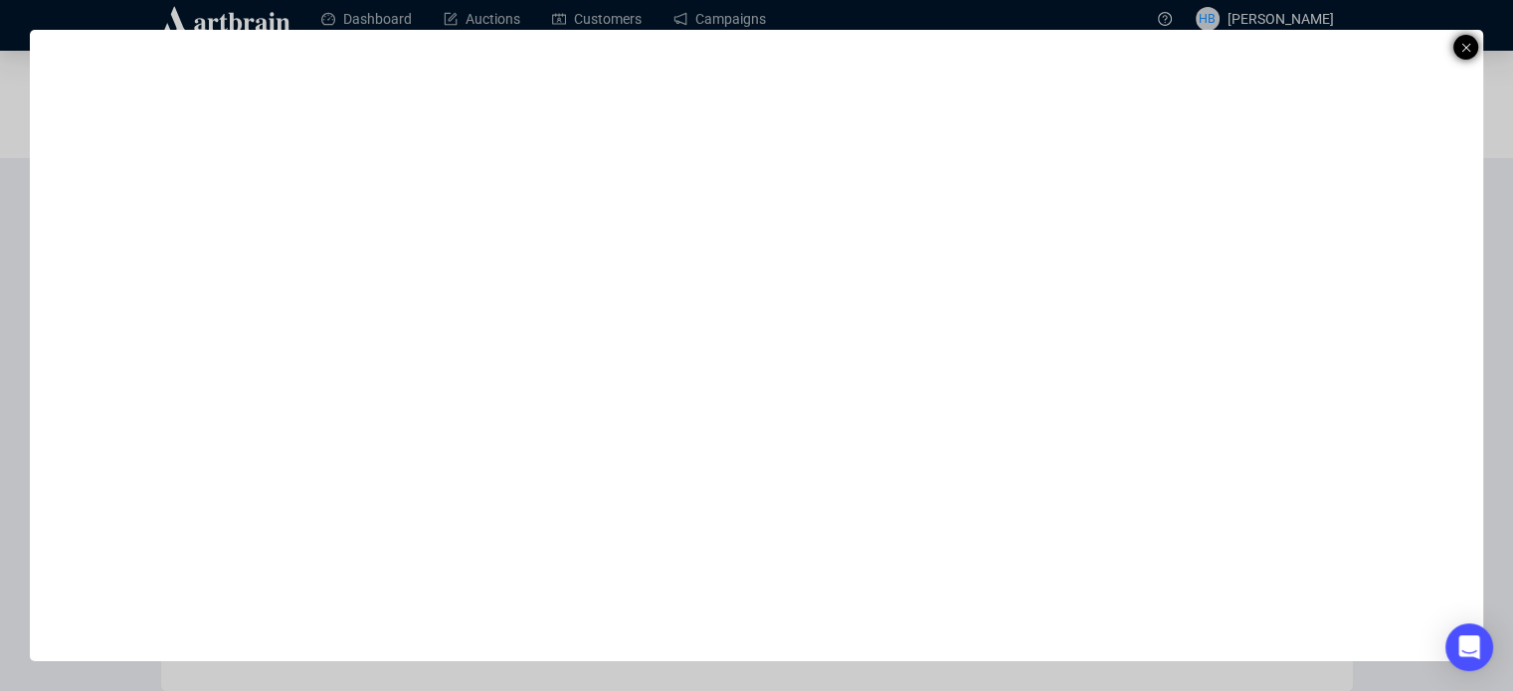
click at [1468, 44] on line at bounding box center [1466, 48] width 8 height 8
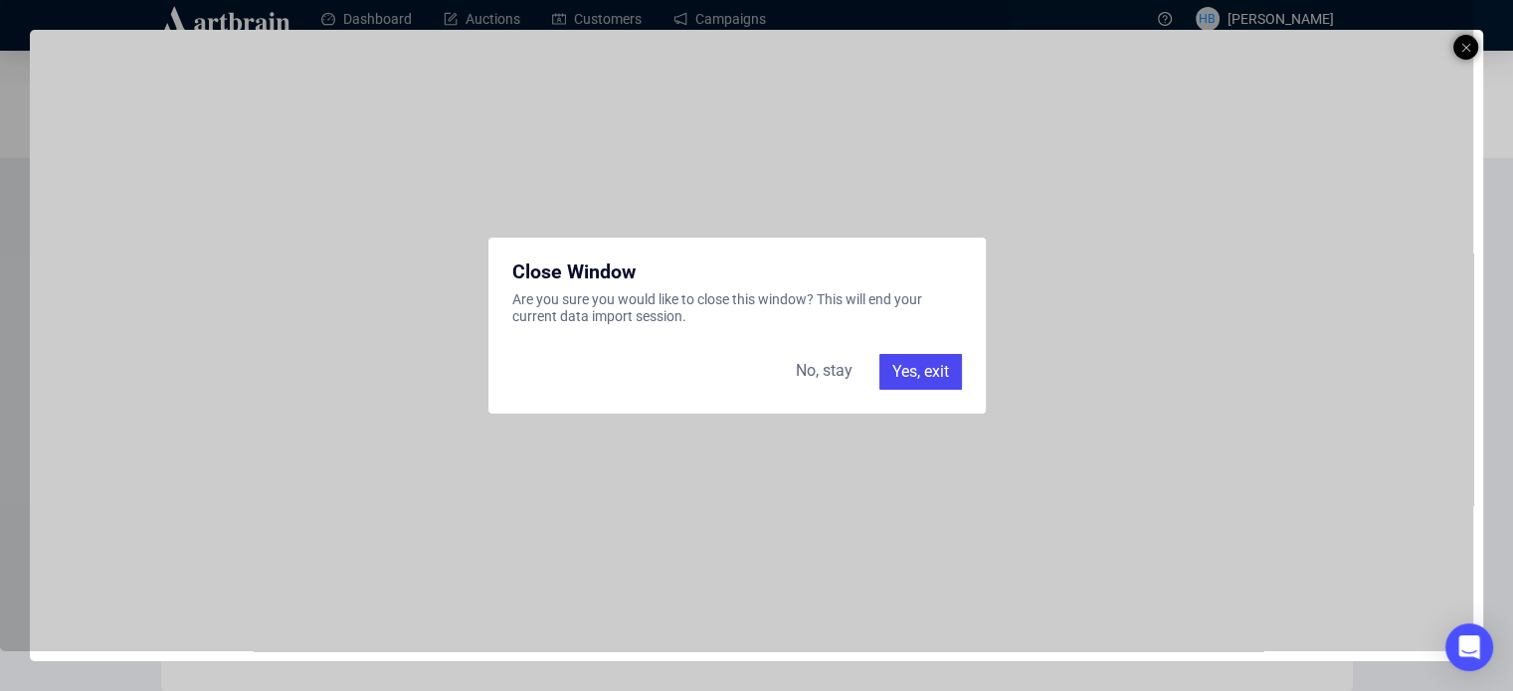
click at [915, 360] on div "Yes, exit" at bounding box center [920, 372] width 83 height 36
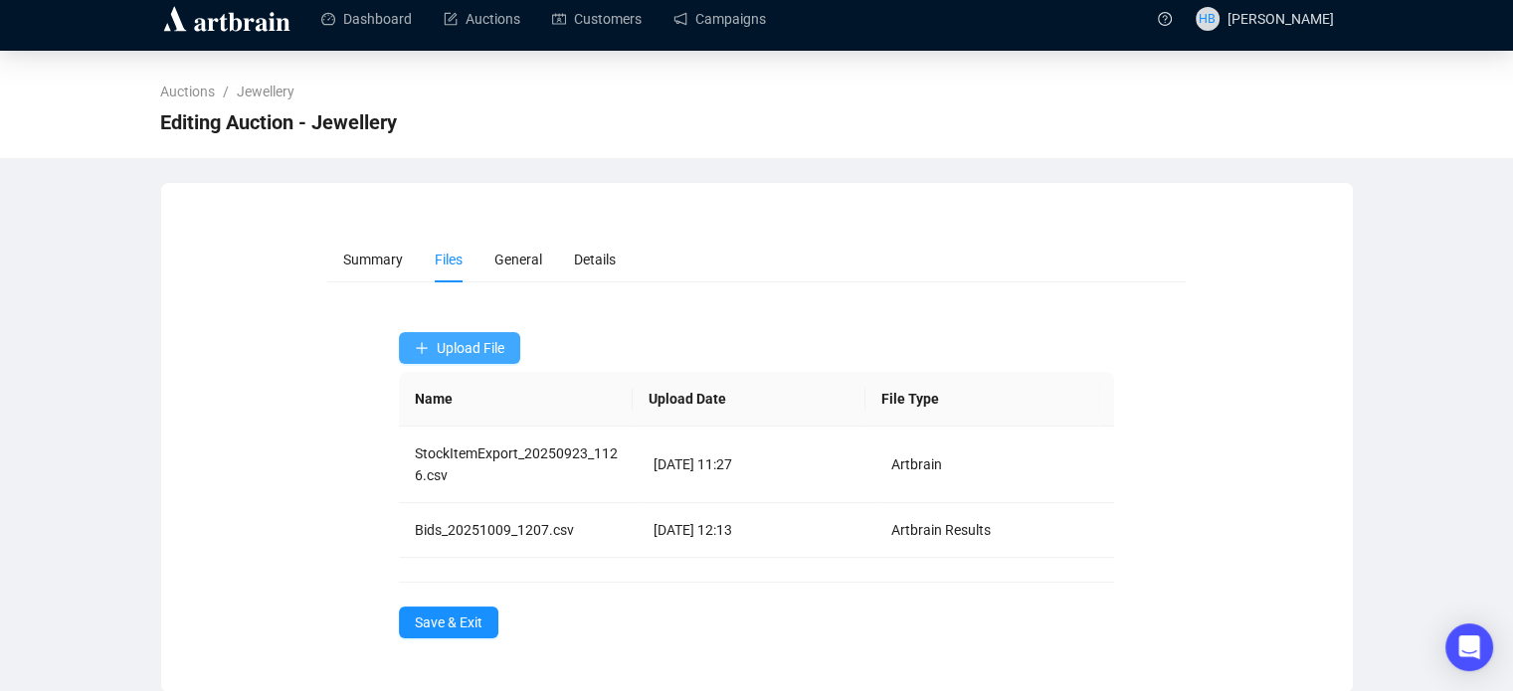
click at [499, 341] on span "Upload File" at bounding box center [471, 348] width 68 height 16
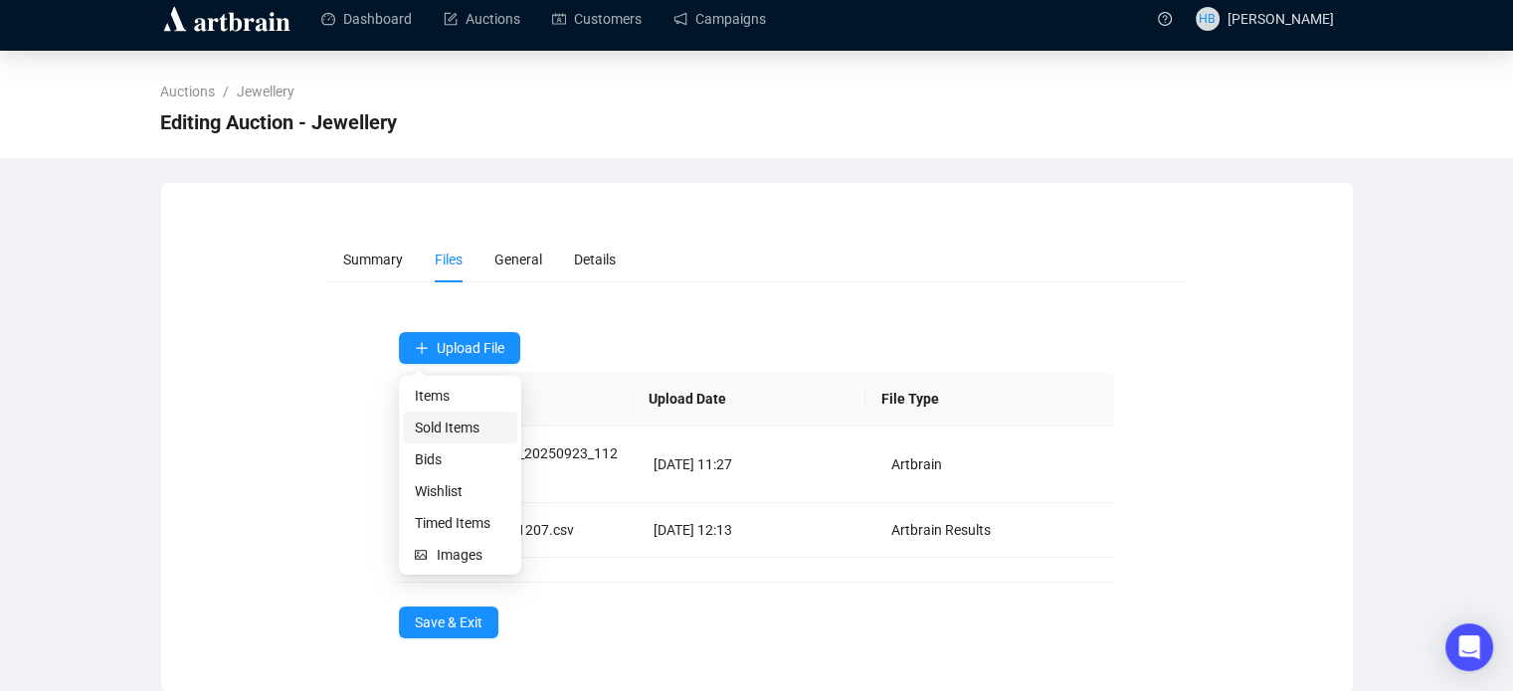
click at [459, 420] on span "Sold Items" at bounding box center [460, 428] width 90 height 22
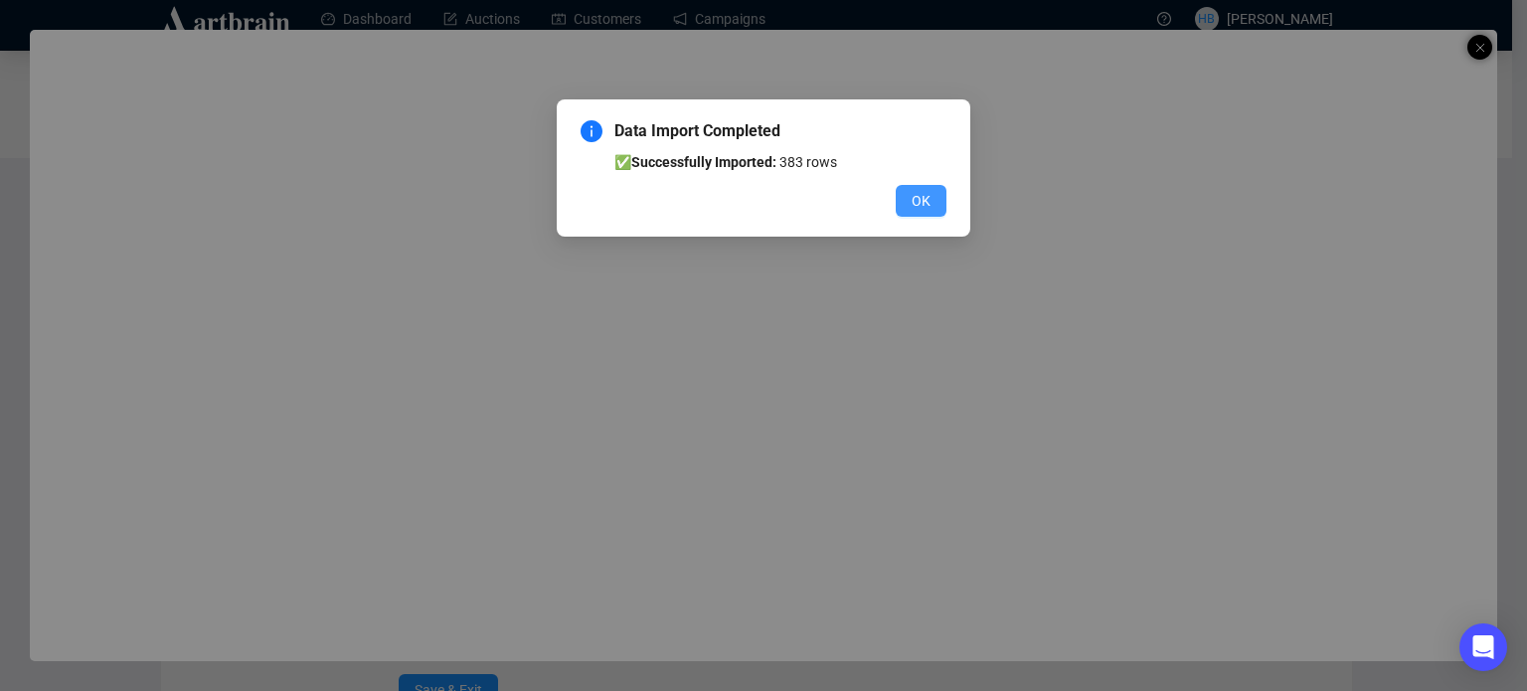
click at [931, 206] on span "OK" at bounding box center [921, 201] width 19 height 22
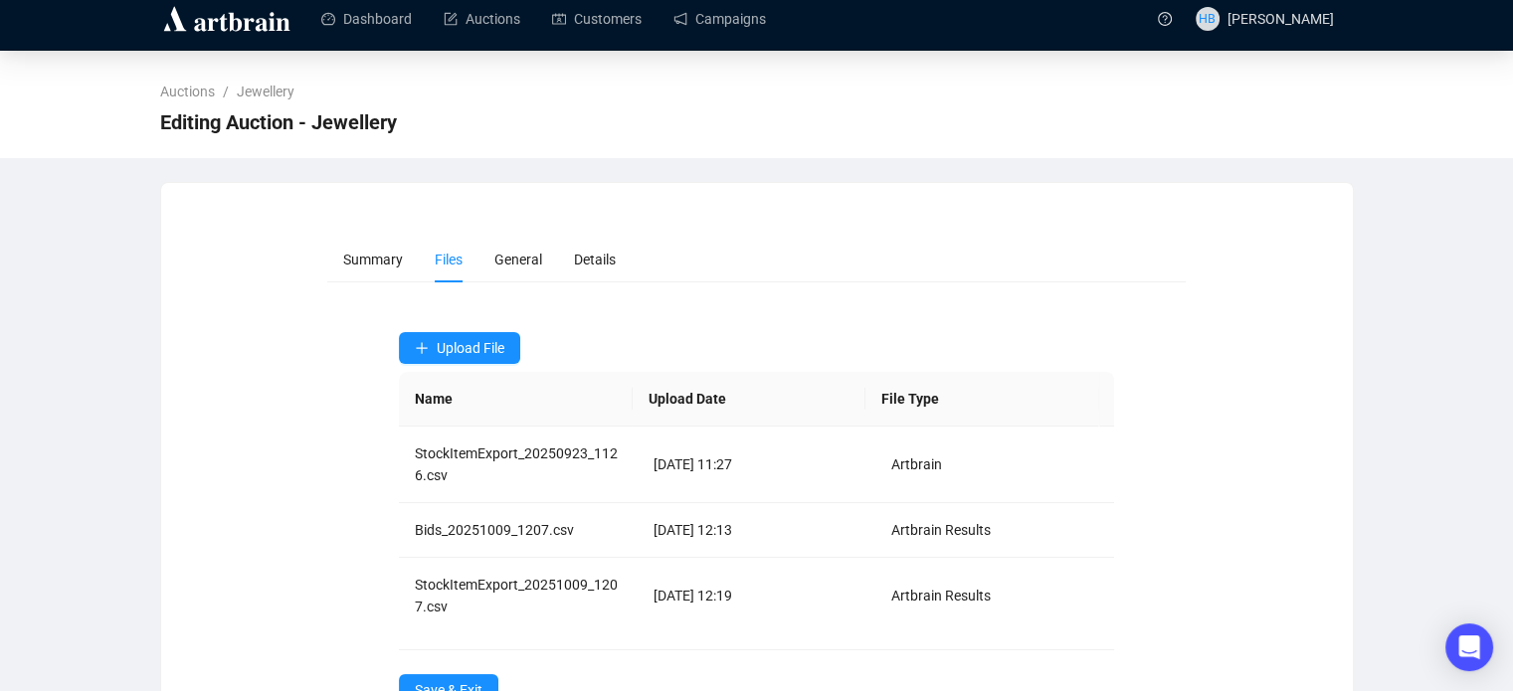
scroll to position [81, 0]
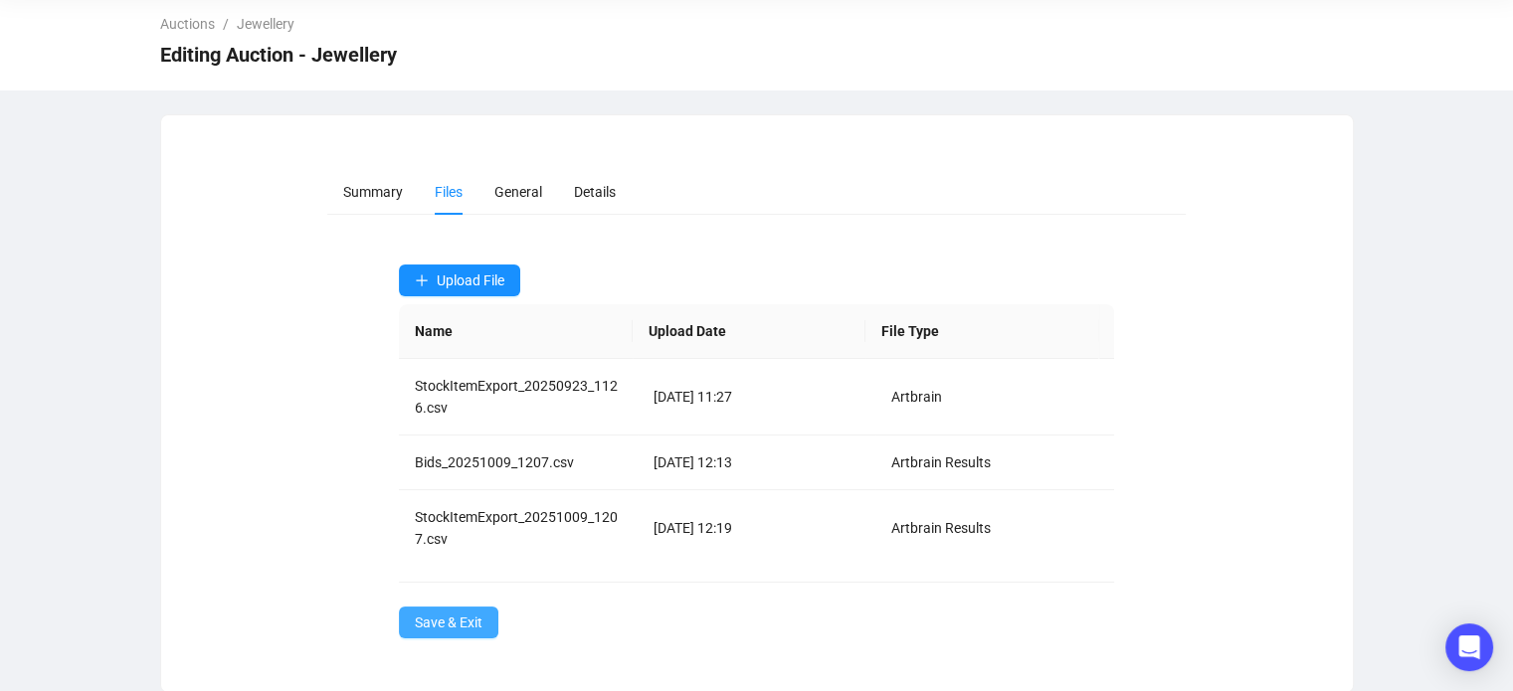
click at [417, 608] on button "Save & Exit" at bounding box center [448, 623] width 99 height 32
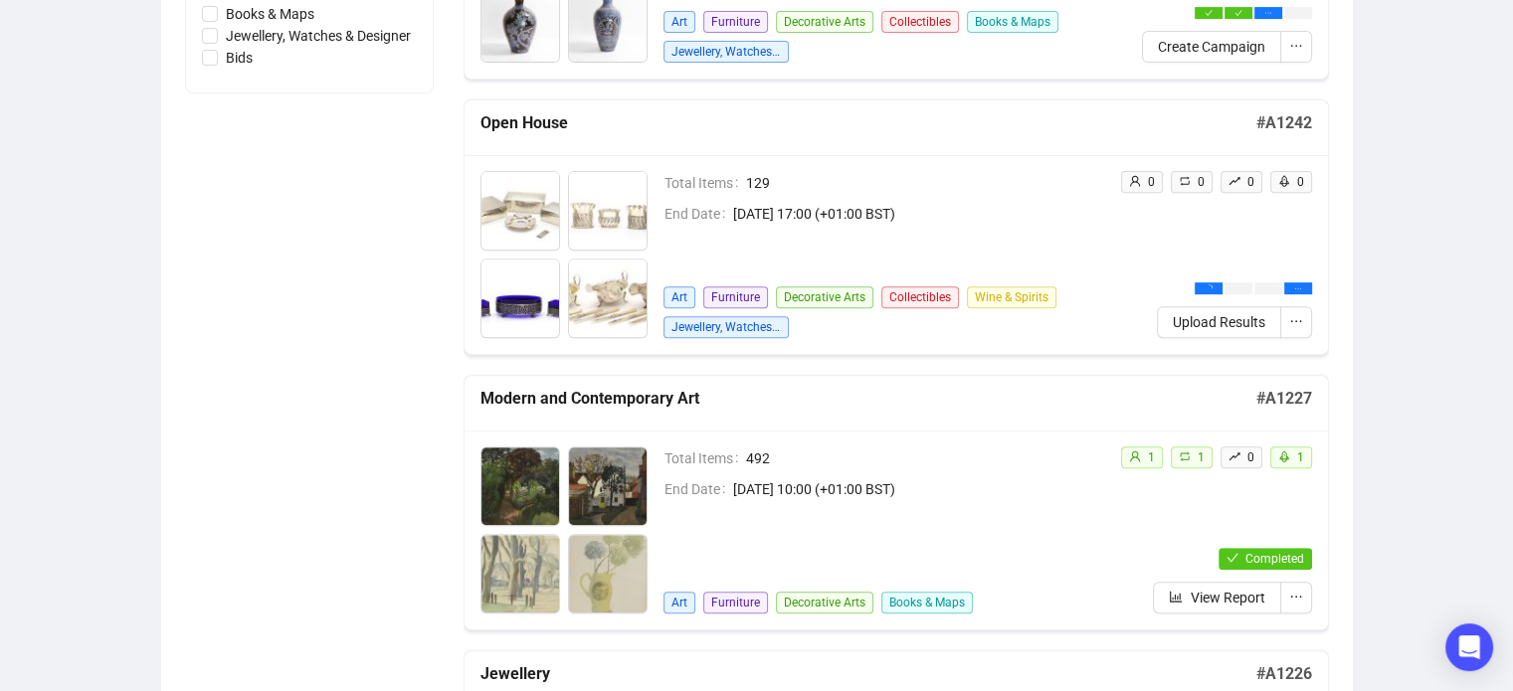
scroll to position [769, 0]
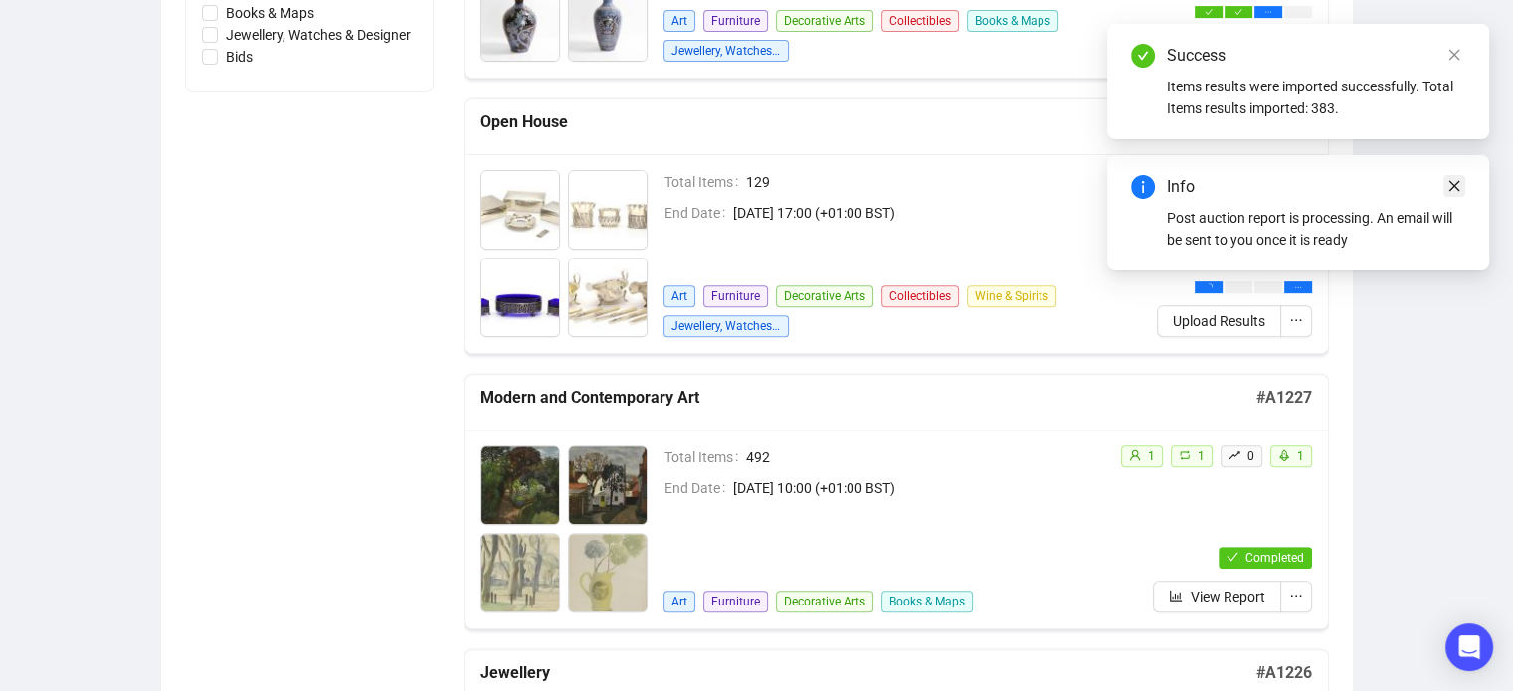
click at [1459, 179] on icon "close" at bounding box center [1454, 186] width 14 height 14
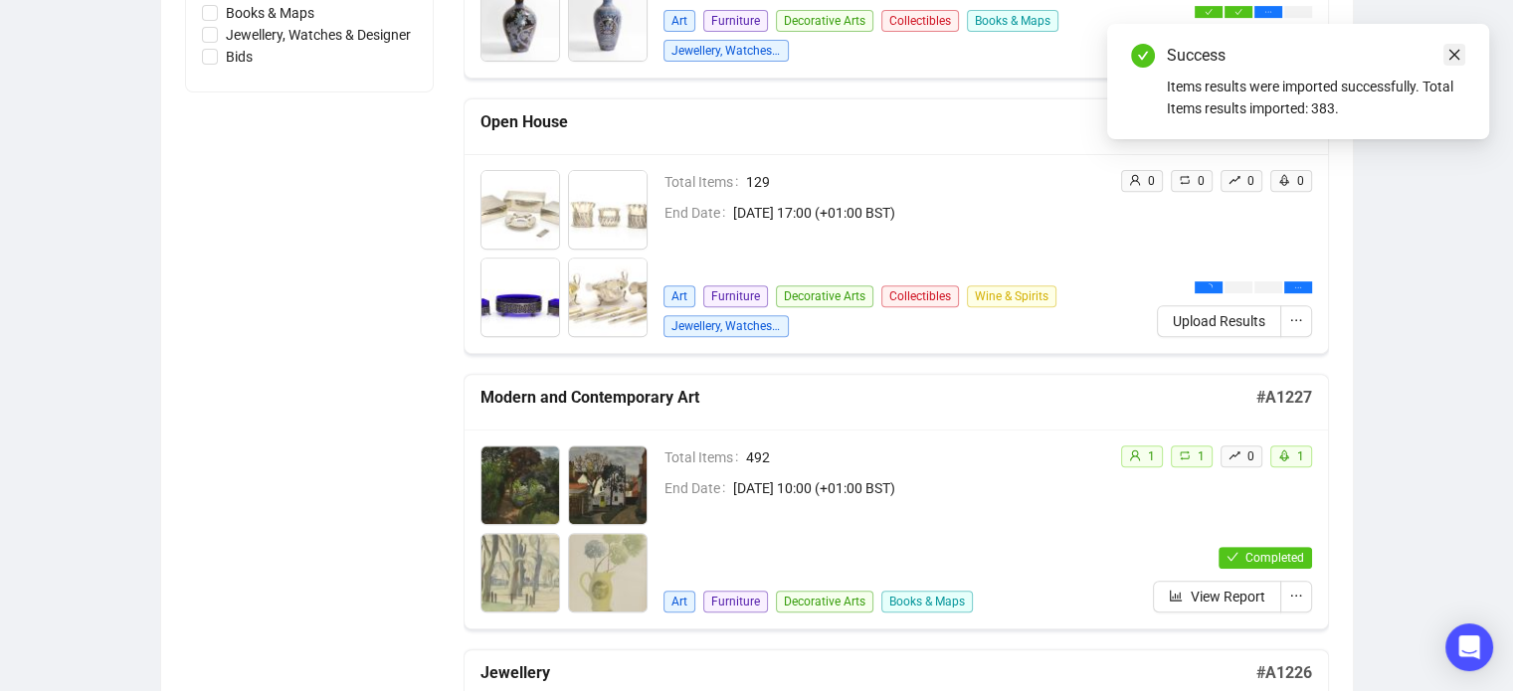
click at [1452, 55] on icon "close" at bounding box center [1454, 55] width 14 height 14
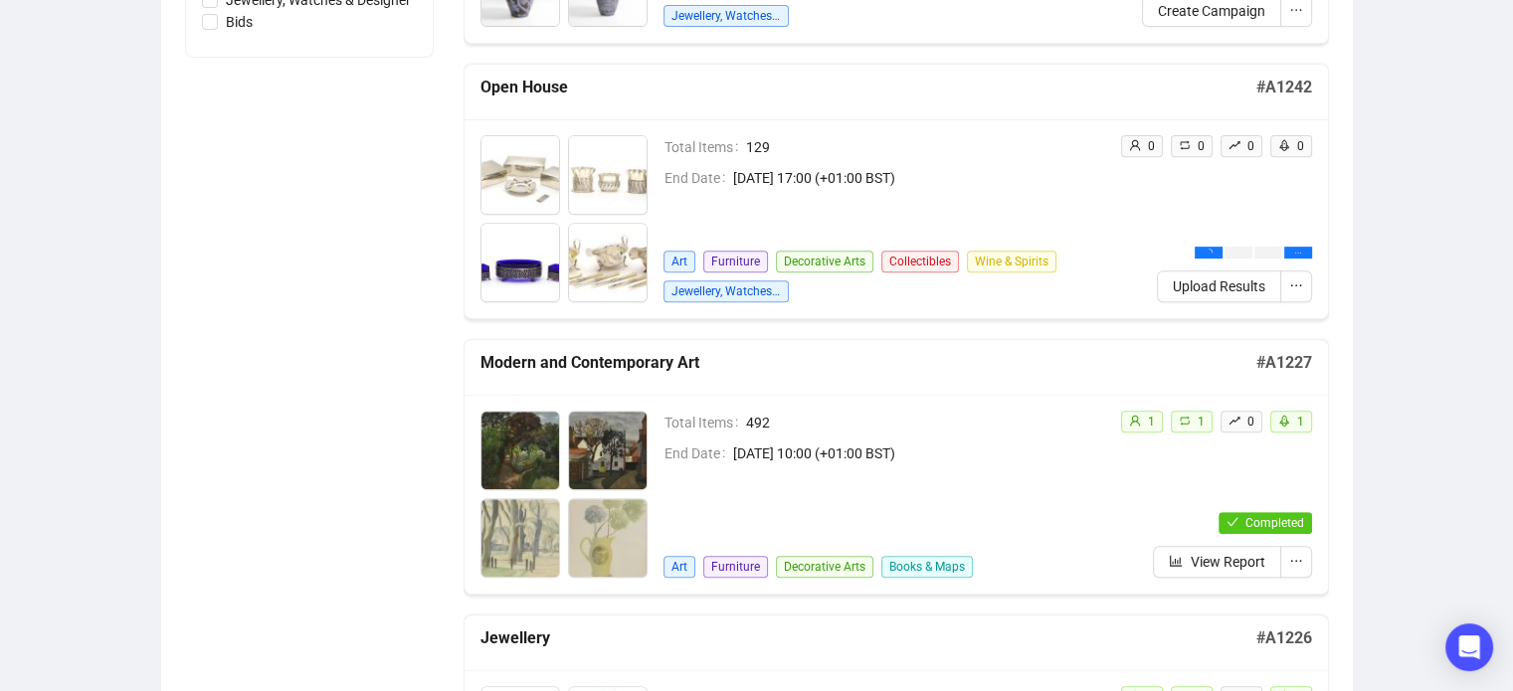
scroll to position [804, 0]
click at [1299, 280] on icon "ellipsis" at bounding box center [1296, 285] width 14 height 14
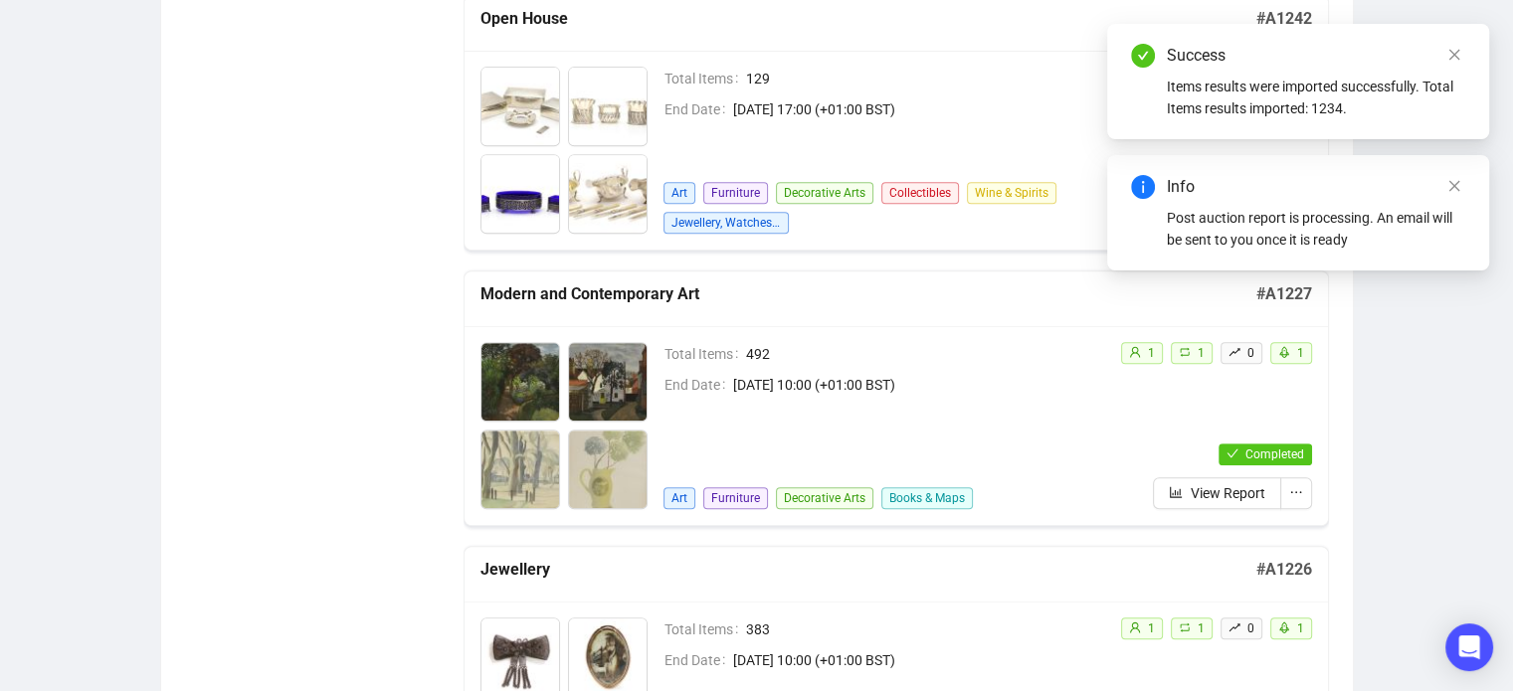
scroll to position [875, 0]
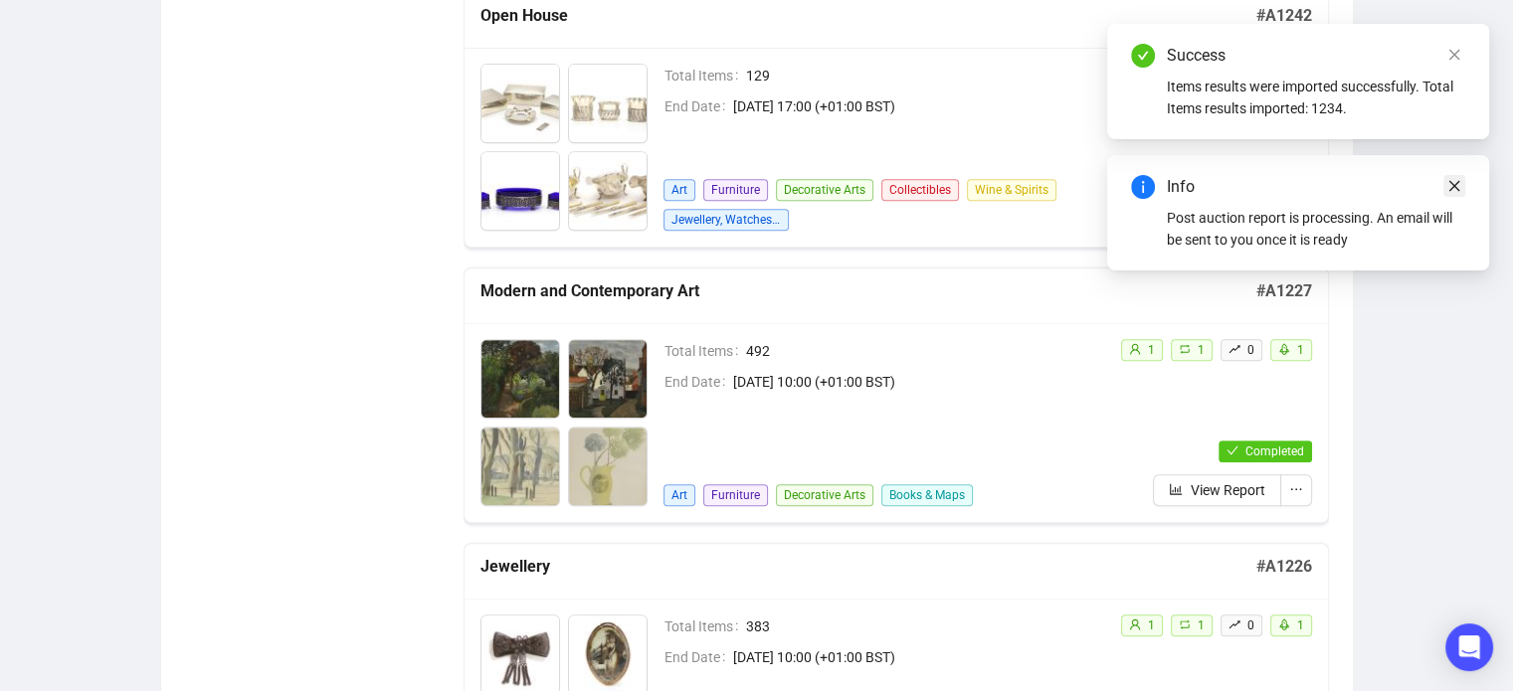
click at [1456, 177] on link "Close" at bounding box center [1454, 186] width 22 height 22
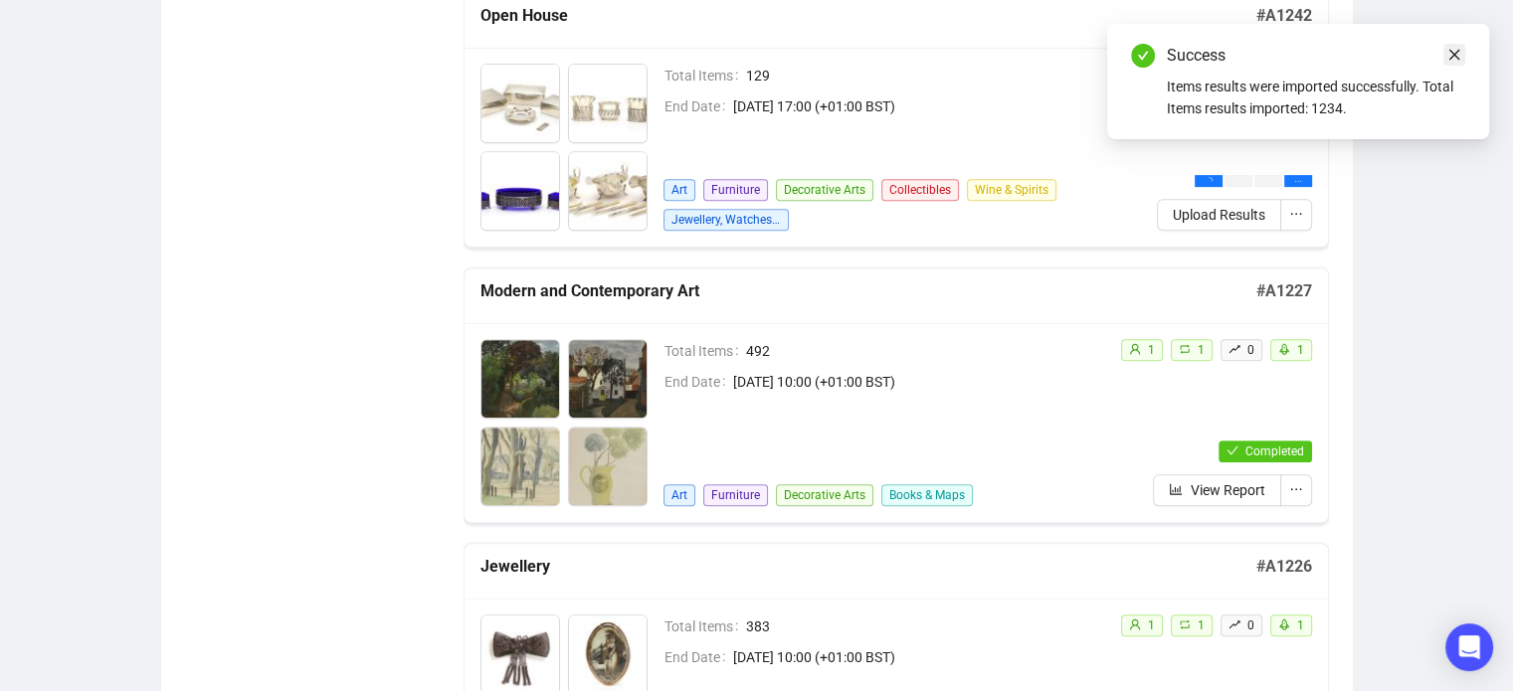
click at [1452, 60] on icon "close" at bounding box center [1454, 55] width 14 height 14
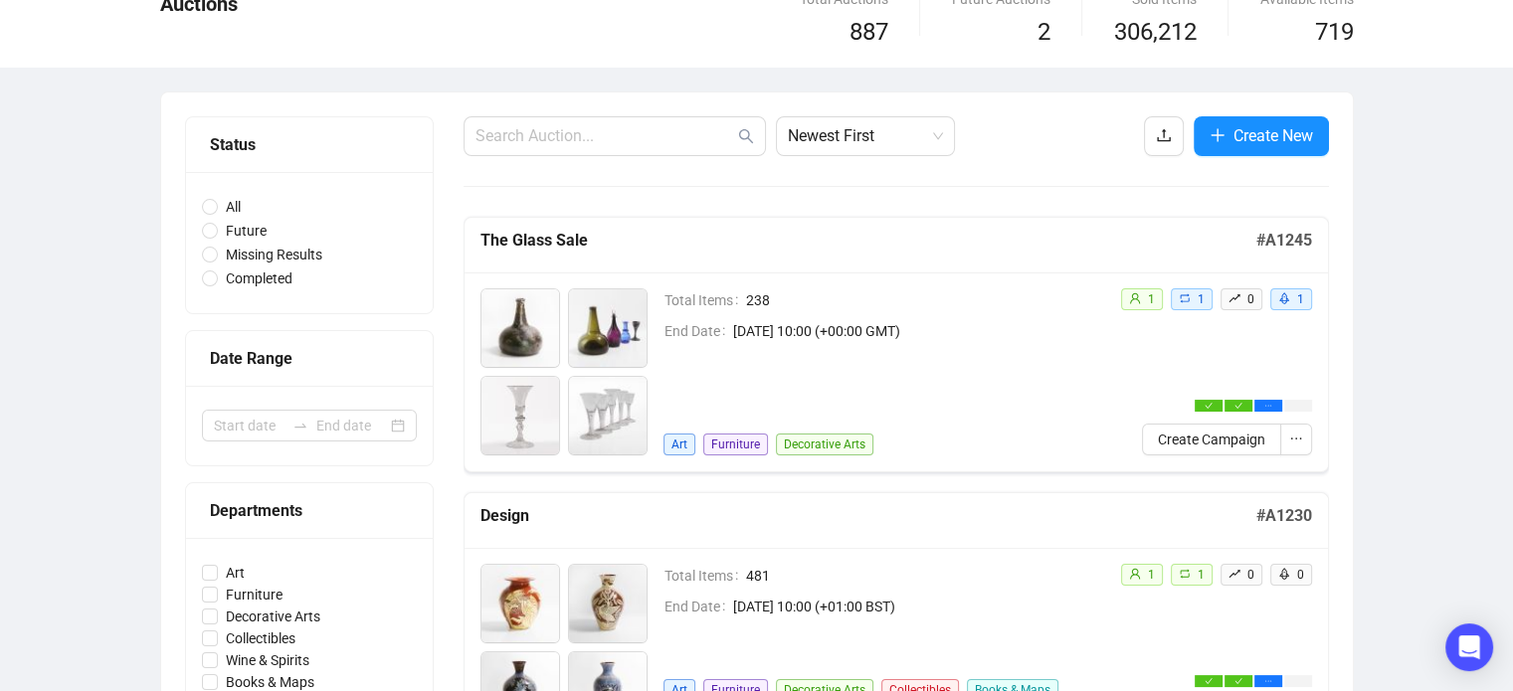
scroll to position [0, 0]
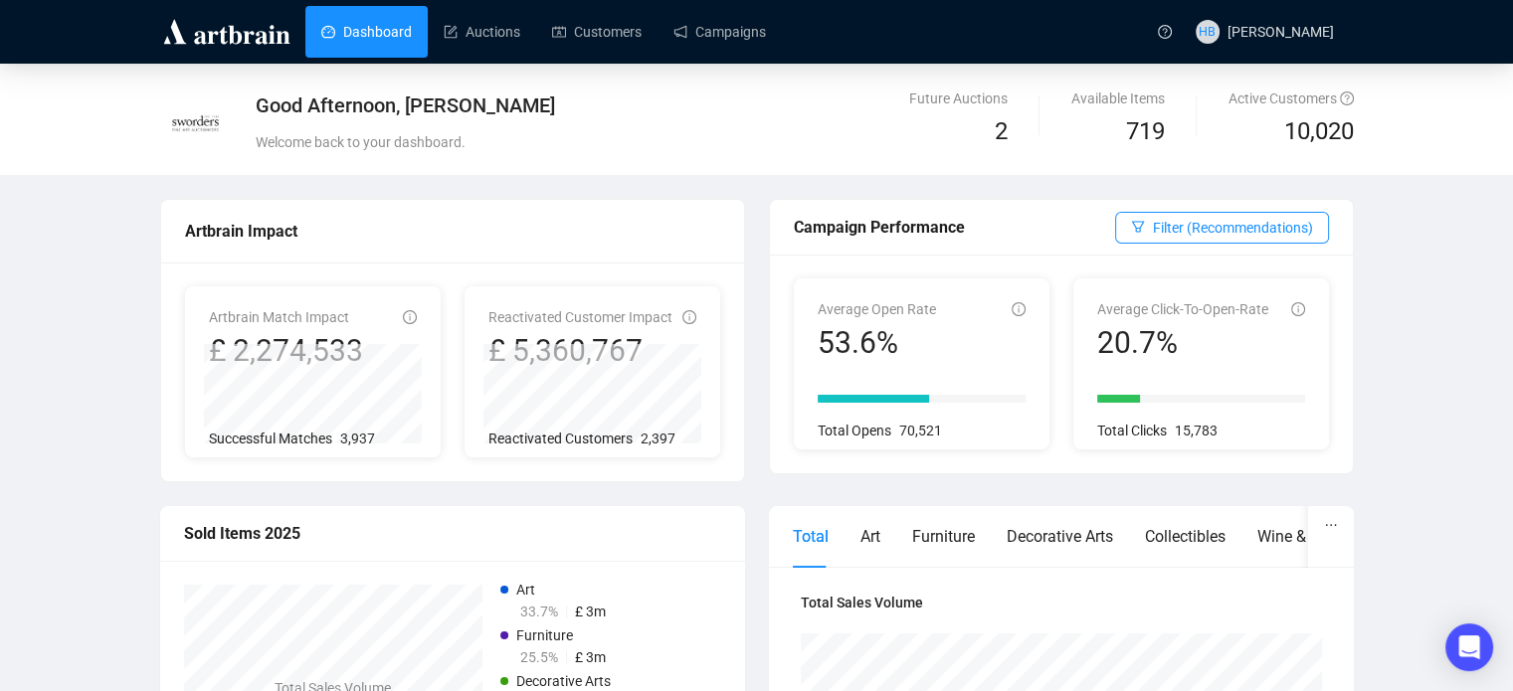
click at [1420, 163] on div "Good Afternoon, Hannah Berman Welcome back to your dashboard. Future Auctions 2…" at bounding box center [756, 119] width 1513 height 111
click at [603, 39] on link "Customers" at bounding box center [596, 32] width 89 height 52
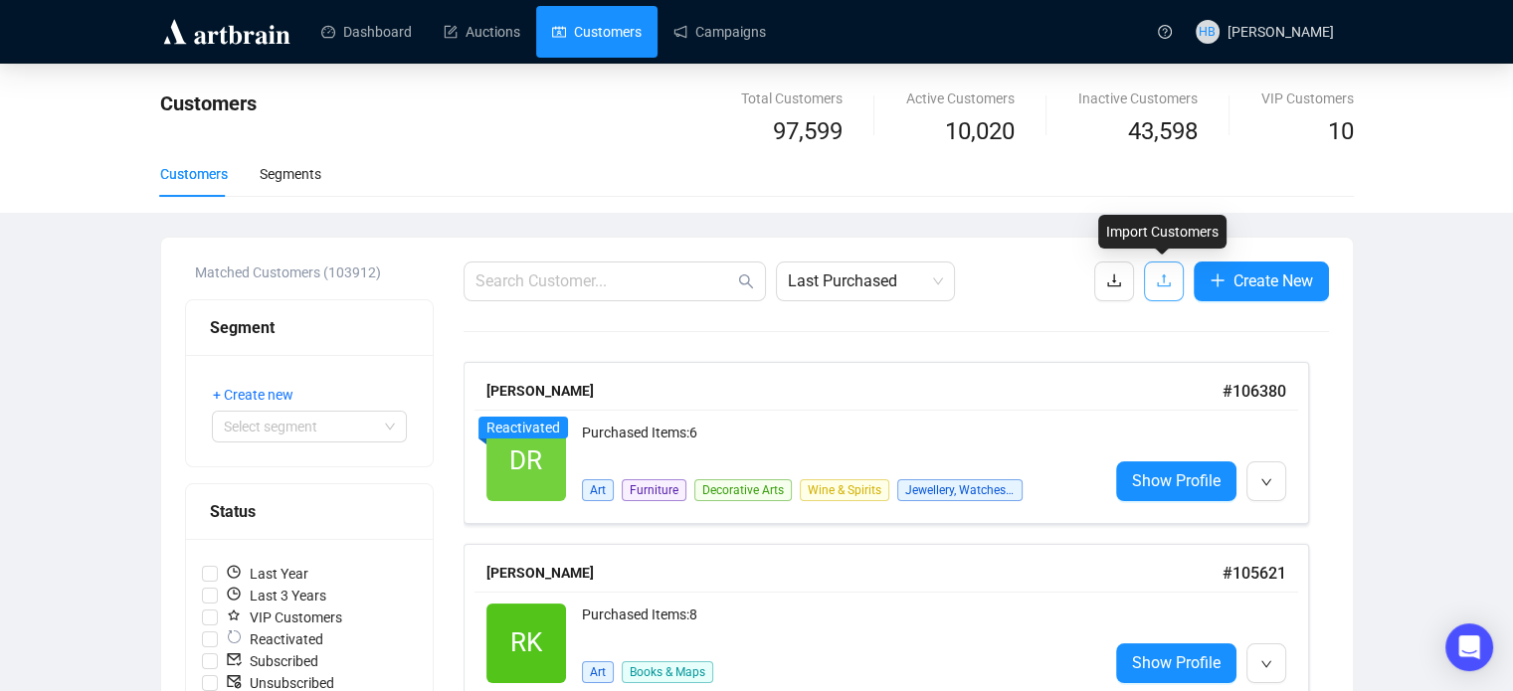
click at [1162, 277] on icon "upload" at bounding box center [1163, 280] width 13 height 13
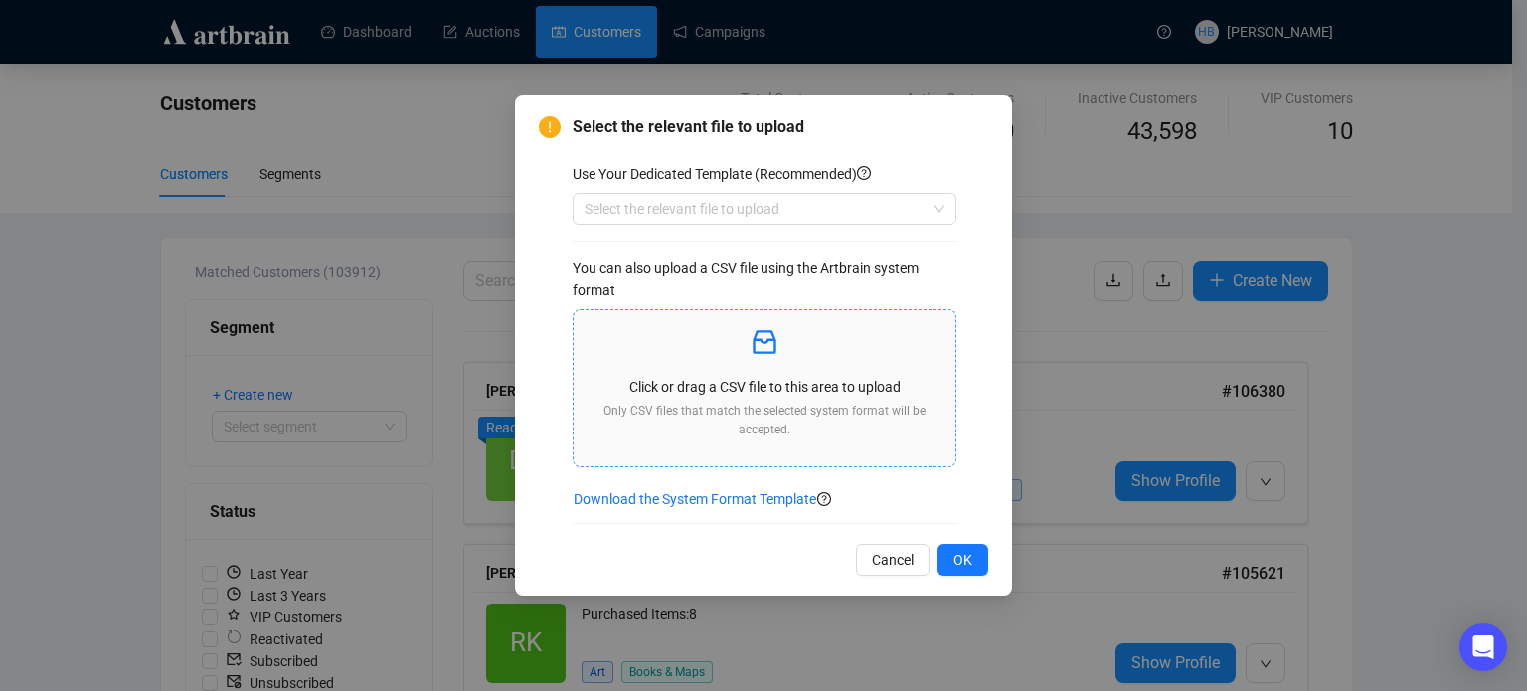
click at [764, 360] on div "Click or drag a CSV file to this area to upload Only CSV files that match the s…" at bounding box center [765, 388] width 350 height 125
click at [895, 549] on span "Cancel" at bounding box center [893, 560] width 42 height 22
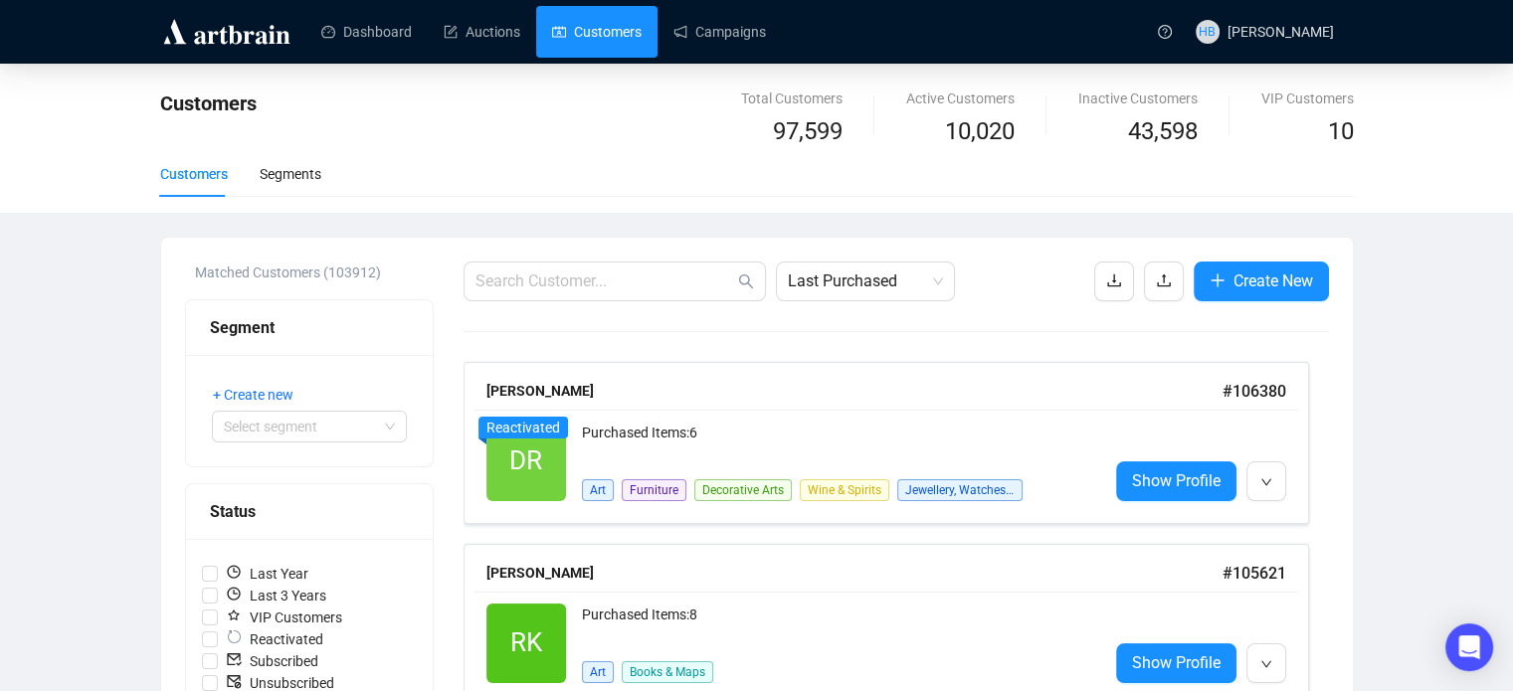
click at [1158, 281] on icon "upload" at bounding box center [1164, 280] width 16 height 16
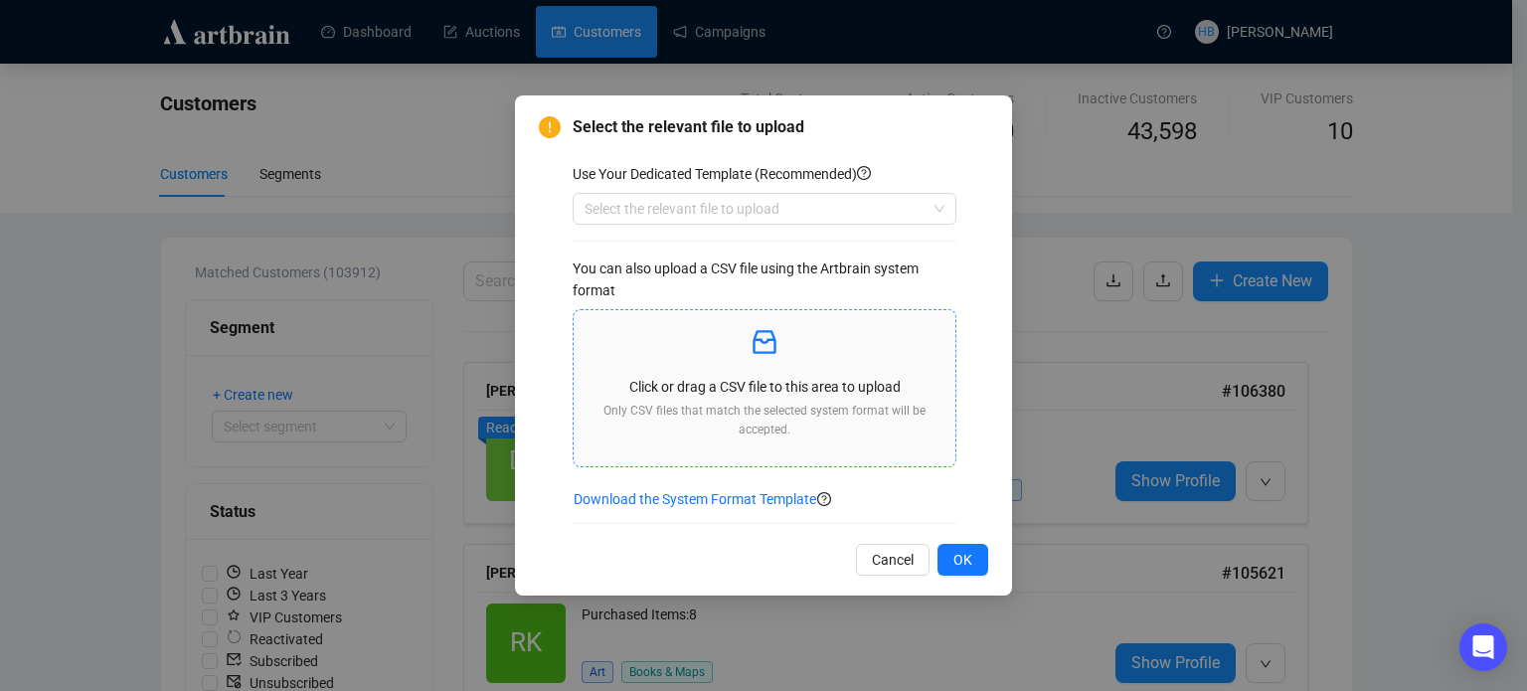
click at [709, 399] on div "Click or drag a CSV file to this area to upload Only CSV files that match the s…" at bounding box center [765, 388] width 350 height 125
click at [803, 343] on p at bounding box center [765, 343] width 350 height 34
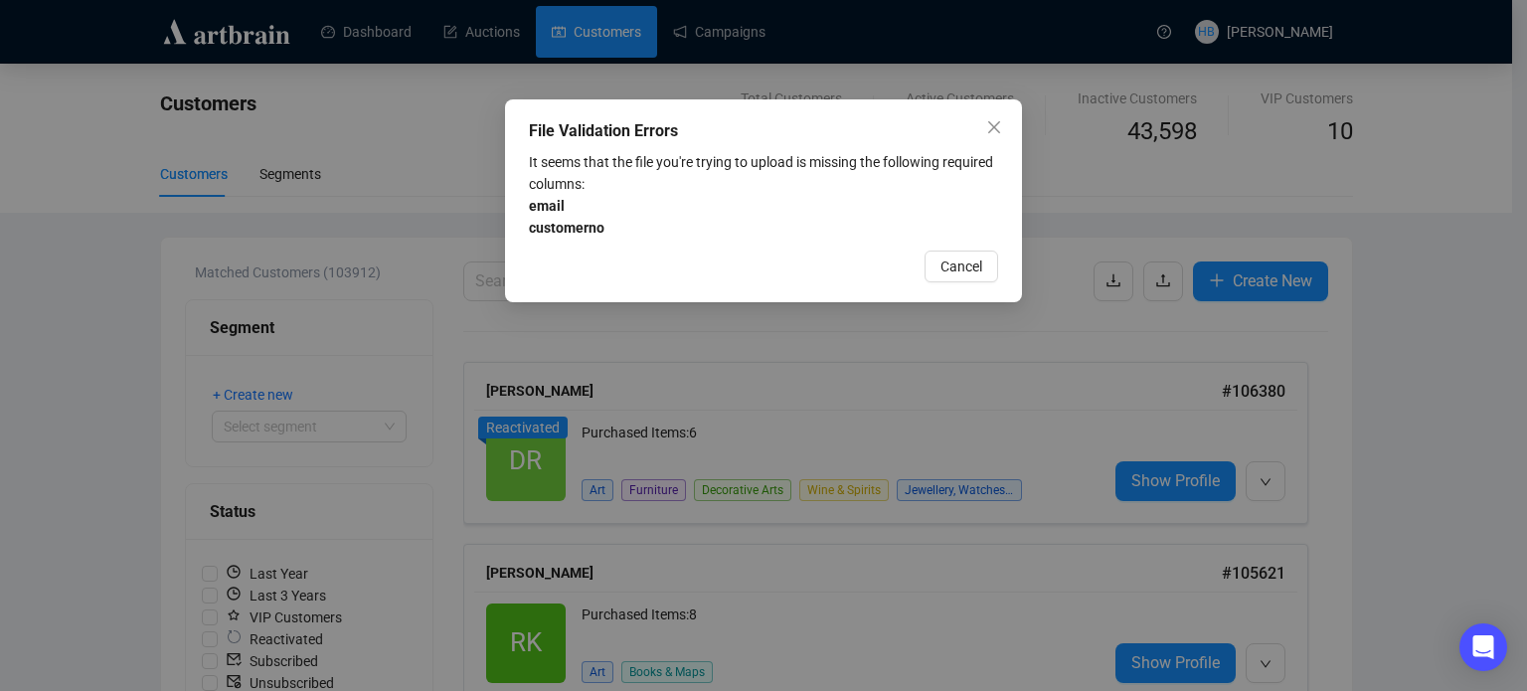
click at [696, 202] on div "It seems that the file you're trying to upload is missing the following require…" at bounding box center [763, 195] width 469 height 88
click at [958, 259] on span "Cancel" at bounding box center [962, 267] width 42 height 22
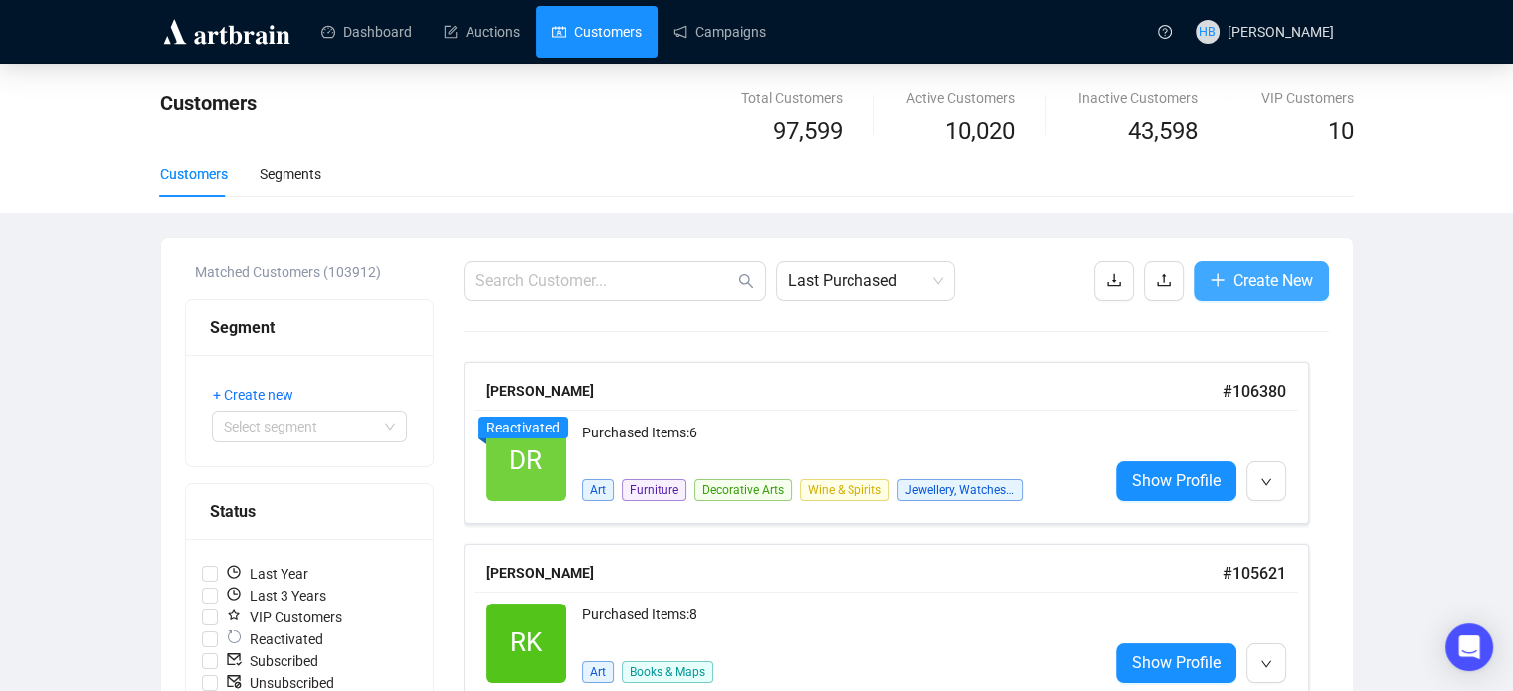
click at [1196, 275] on button "Create New" at bounding box center [1260, 282] width 135 height 40
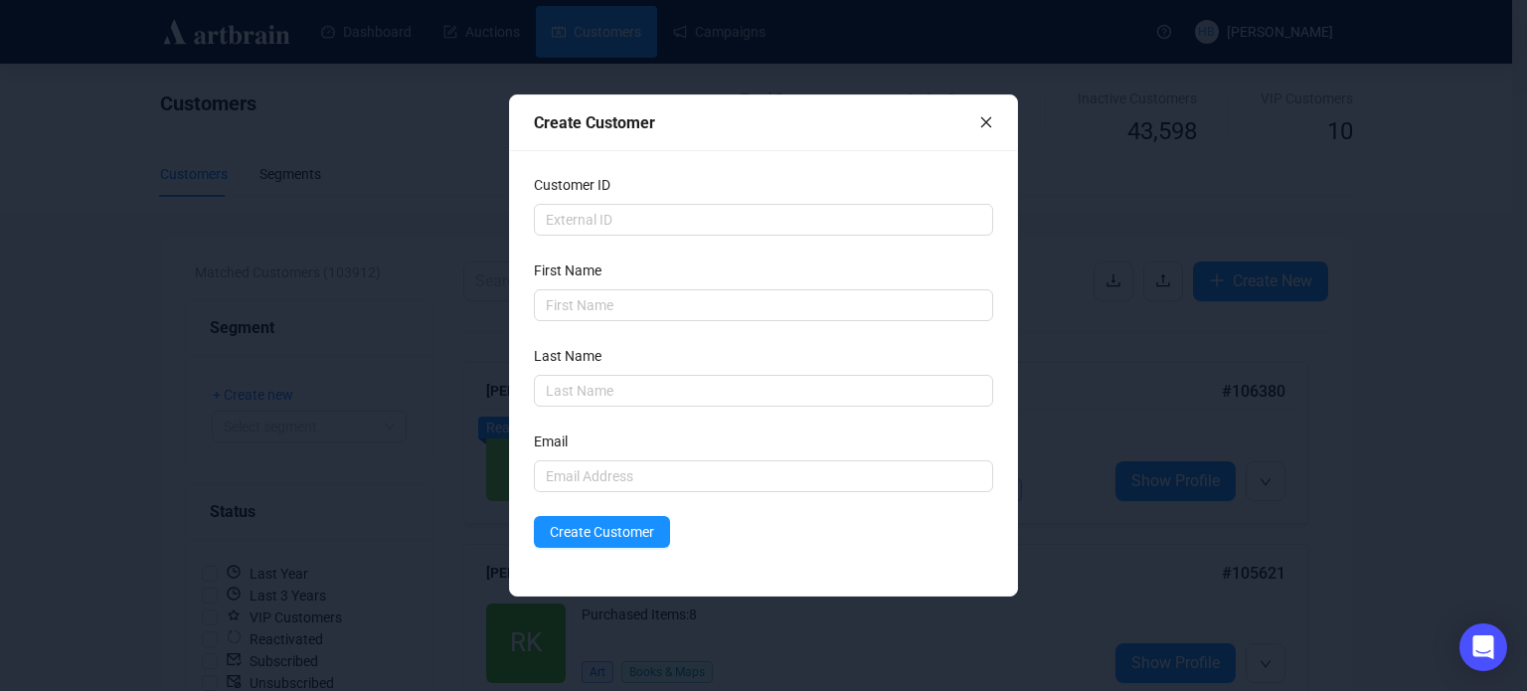
click at [991, 115] on icon "close" at bounding box center [987, 122] width 14 height 14
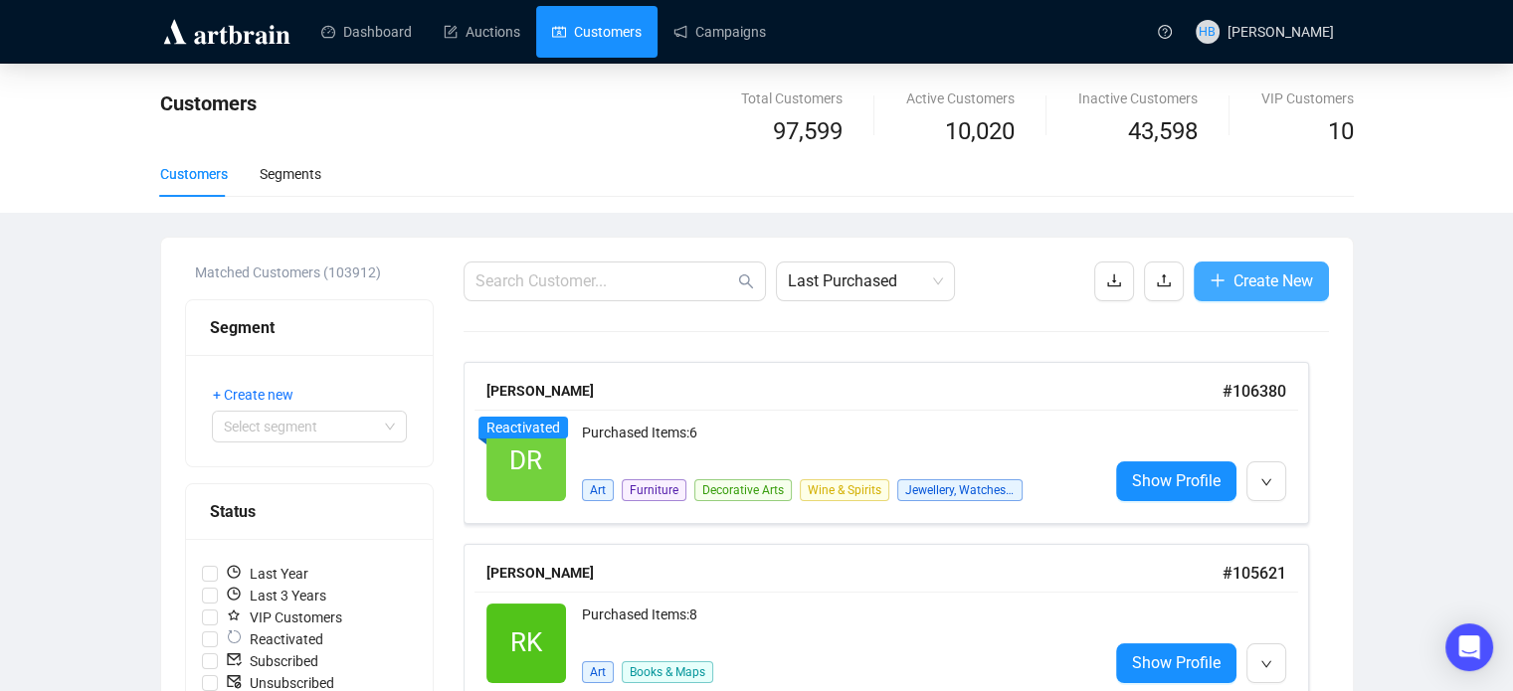
click at [1225, 269] on button "Create New" at bounding box center [1260, 282] width 135 height 40
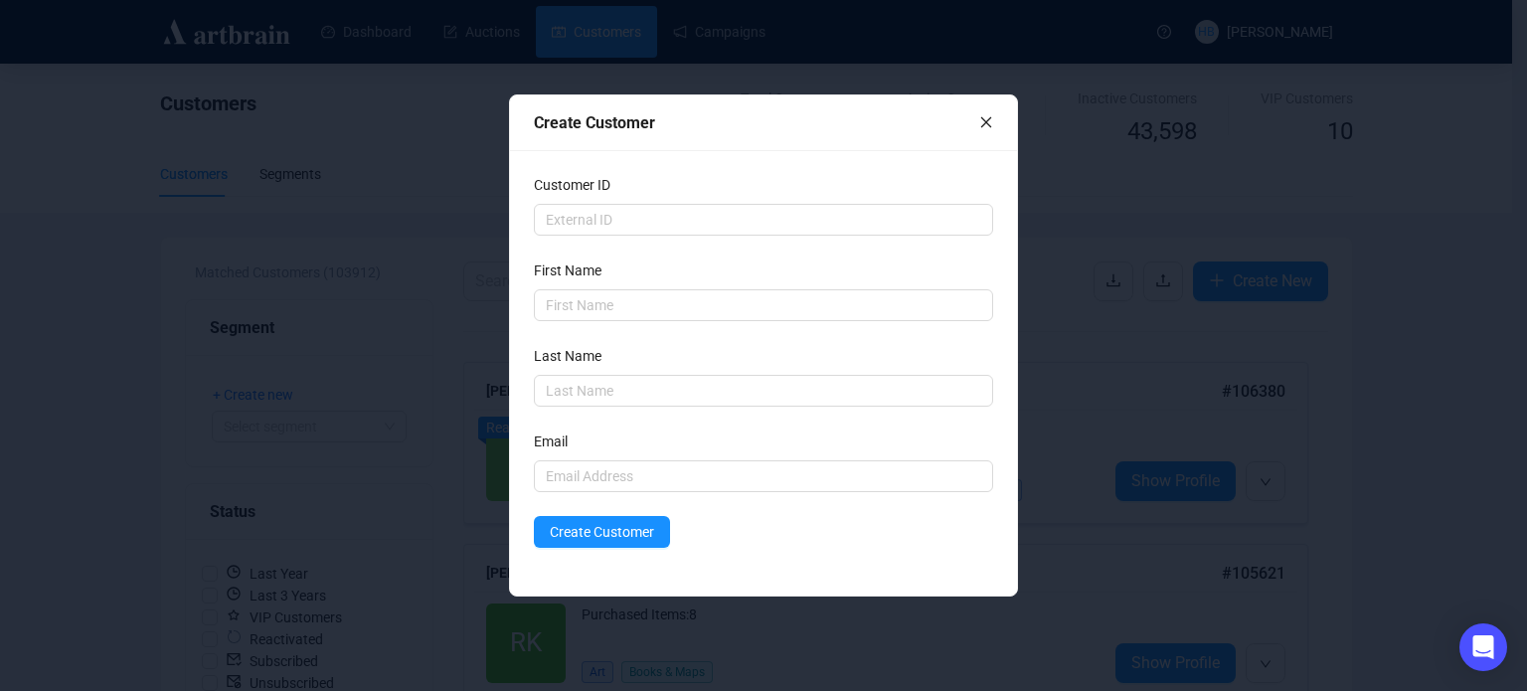
click at [988, 133] on div at bounding box center [987, 122] width 14 height 22
click at [986, 122] on icon "close" at bounding box center [987, 122] width 11 height 11
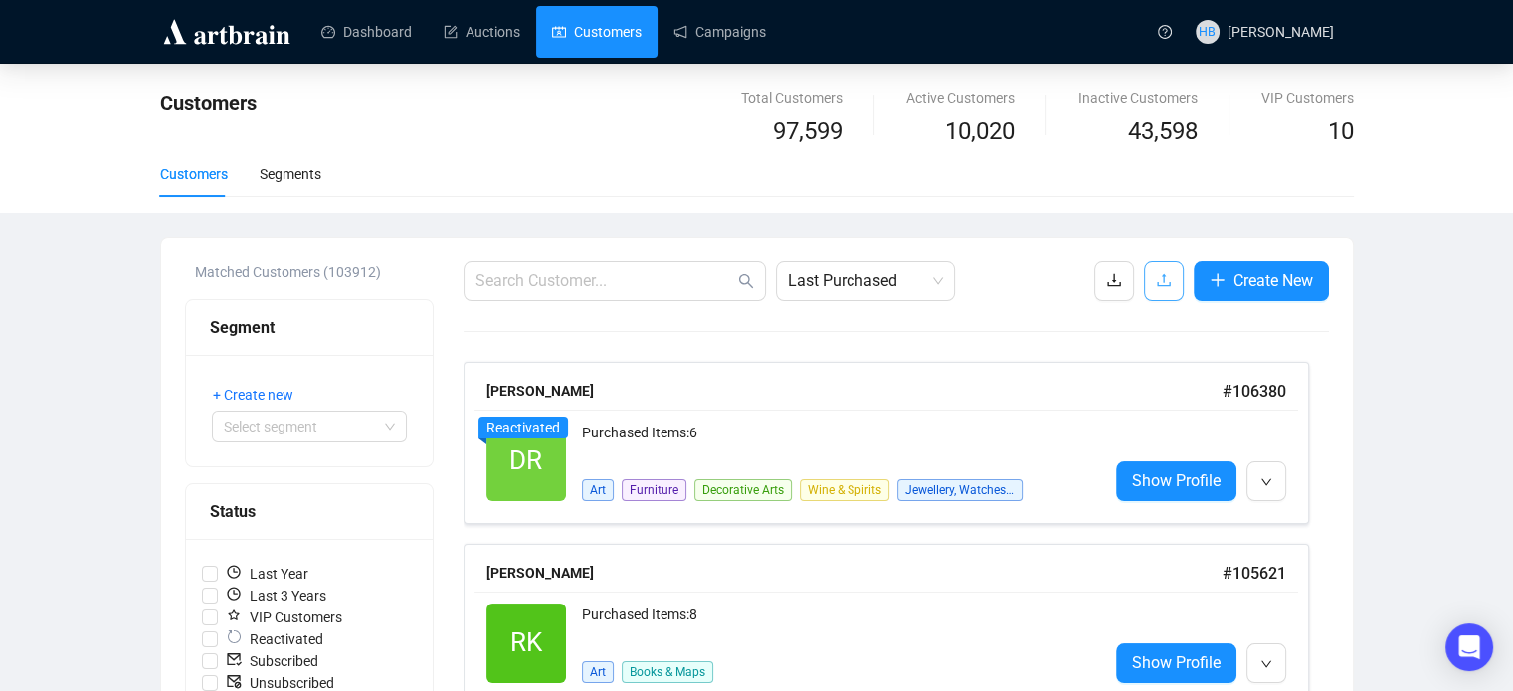
click at [1169, 269] on button "button" at bounding box center [1164, 282] width 40 height 40
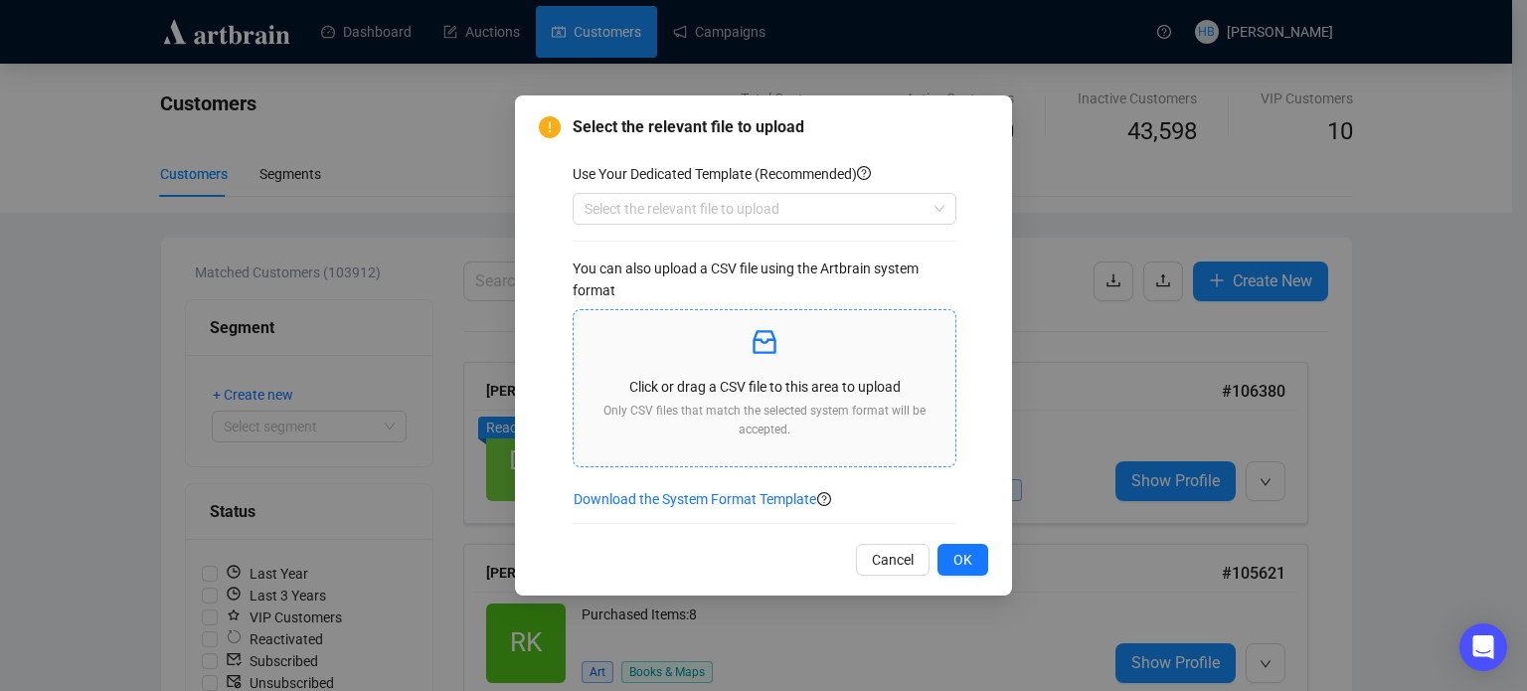
click at [766, 373] on div "Click or drag a CSV file to this area to upload Only CSV files that match the s…" at bounding box center [765, 388] width 350 height 125
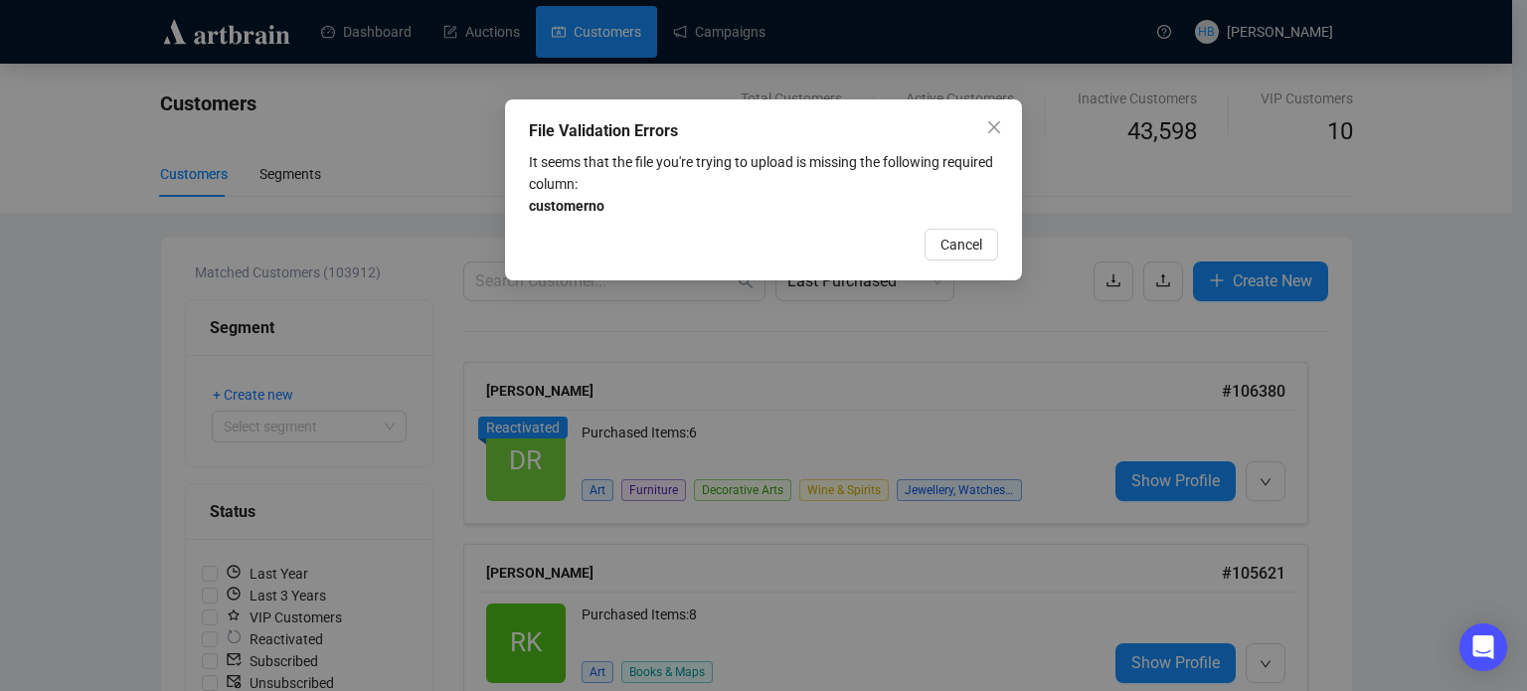
click at [1440, 202] on div "File Validation Errors It seems that the file you're trying to upload is missin…" at bounding box center [763, 345] width 1527 height 691
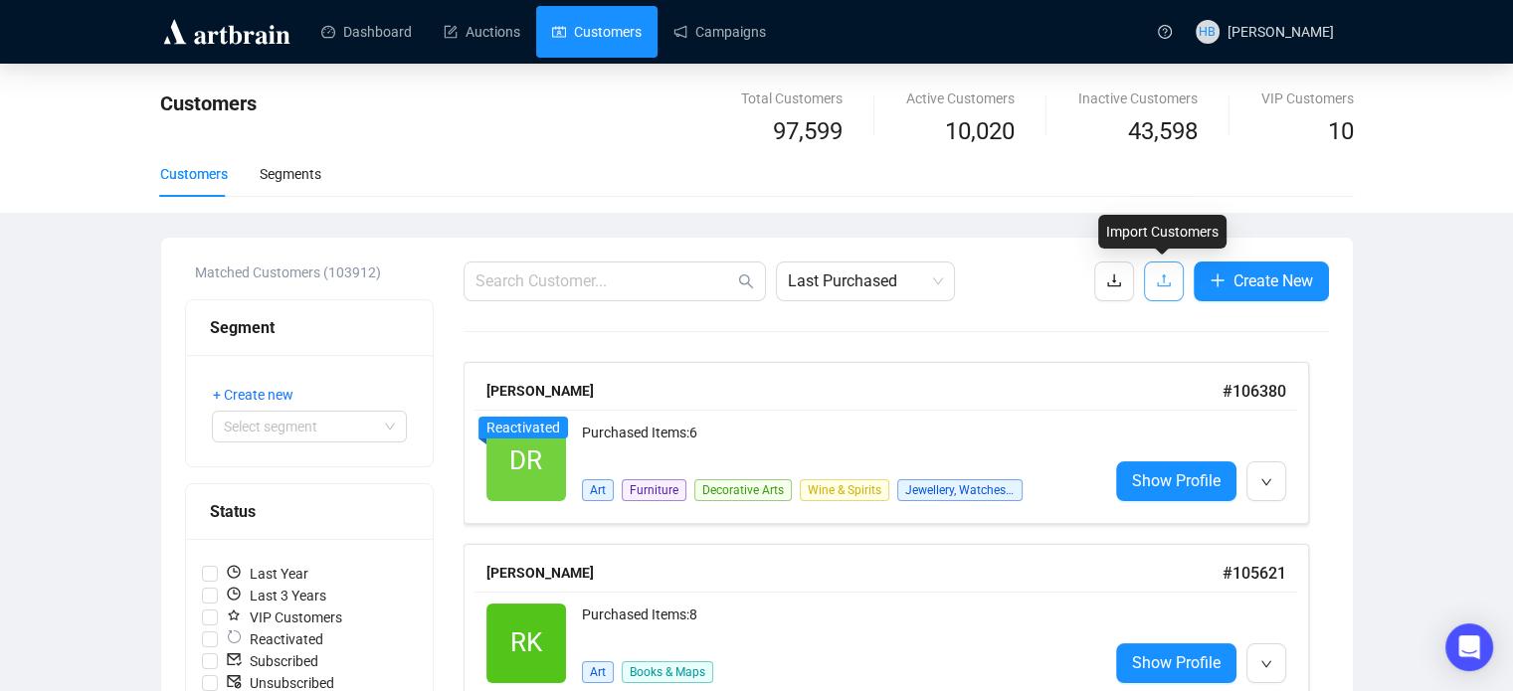
click at [1169, 277] on button "button" at bounding box center [1164, 282] width 40 height 40
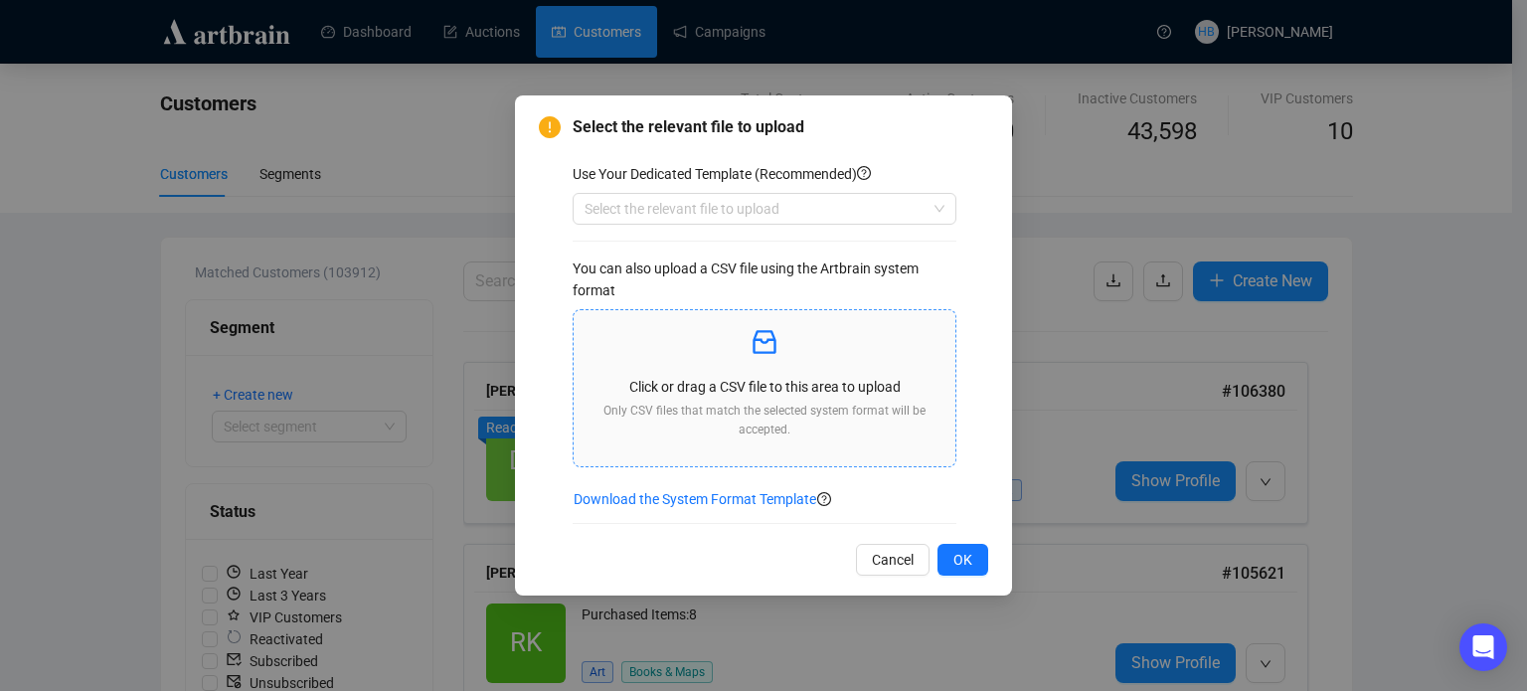
click at [834, 333] on p at bounding box center [765, 343] width 350 height 34
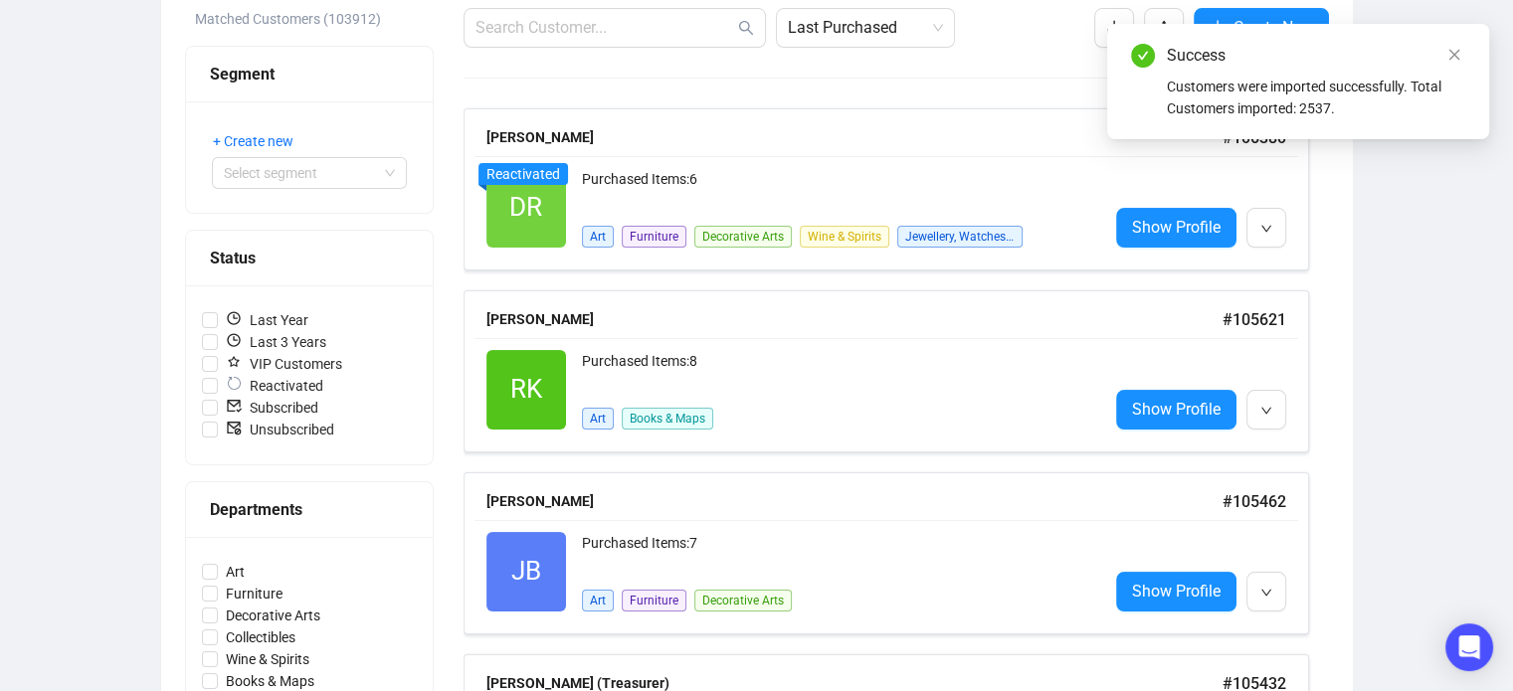
scroll to position [189, 0]
